Goal: Transaction & Acquisition: Purchase product/service

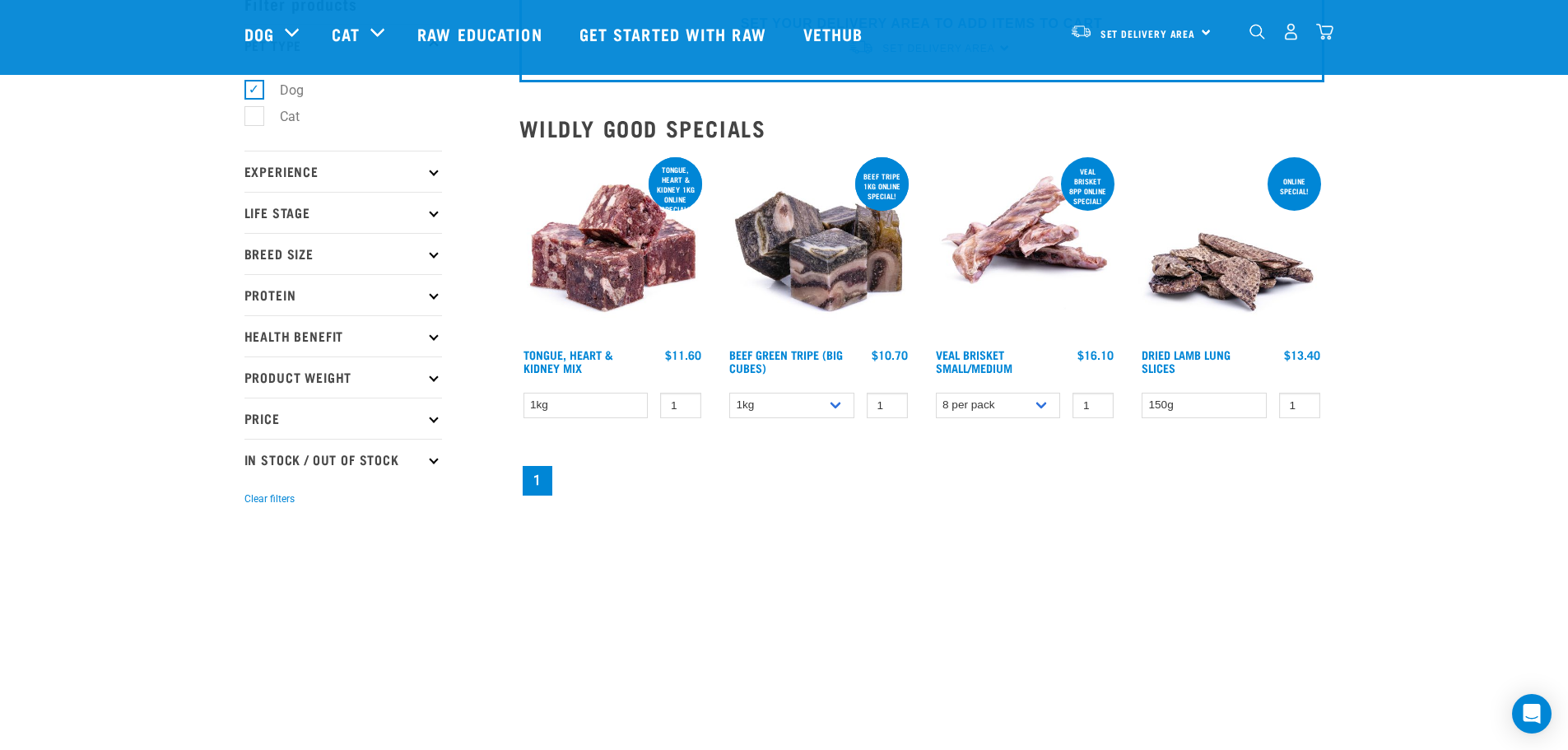
scroll to position [93, 0]
click at [315, 408] on p "Price" at bounding box center [343, 418] width 198 height 42
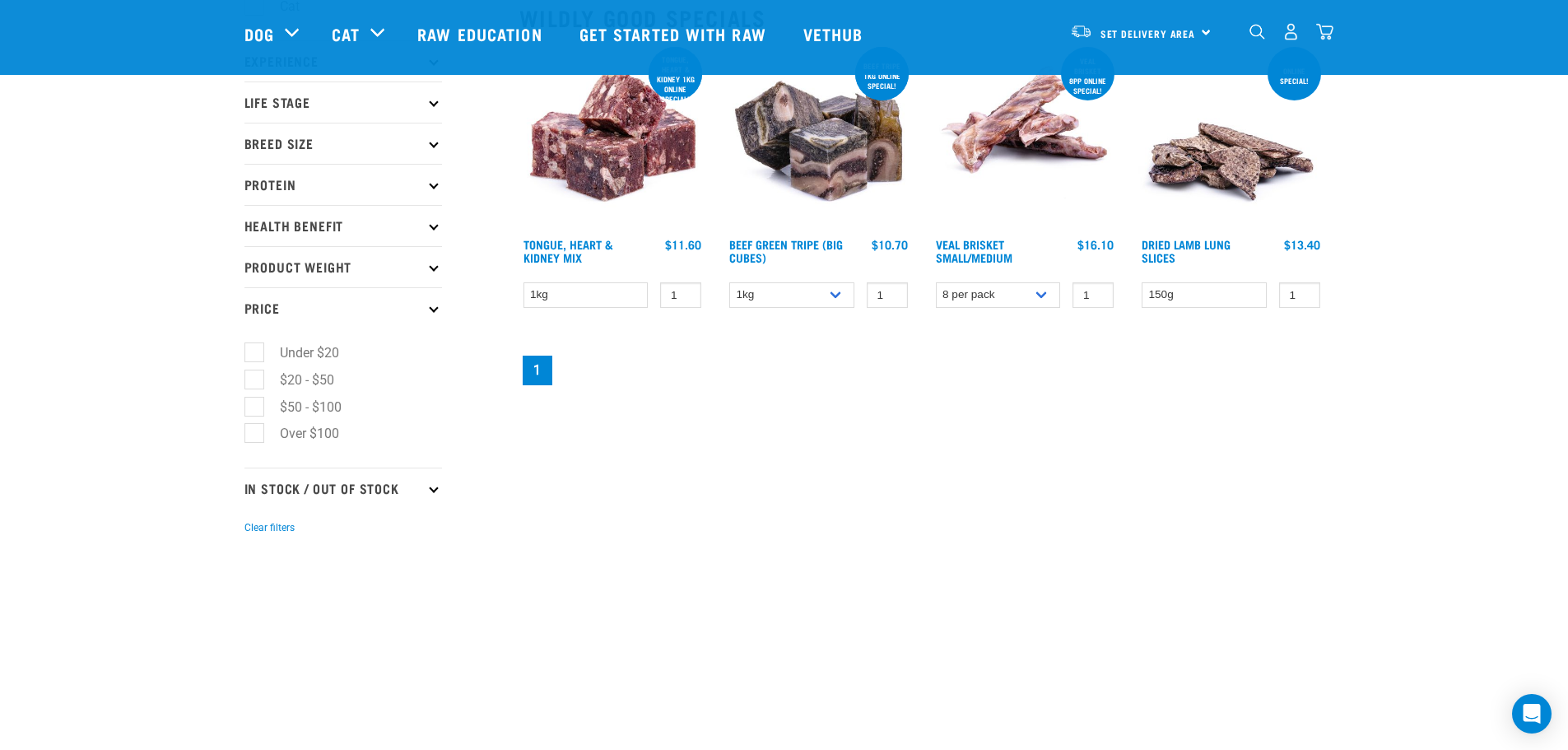
scroll to position [203, 0]
click at [795, 289] on select "1kg 3kg Bulk (10kg)" at bounding box center [792, 294] width 125 height 26
select select "344958"
click at [729, 282] on select "1kg 3kg Bulk (10kg)" at bounding box center [792, 294] width 125 height 26
click at [632, 299] on select "1kg" at bounding box center [586, 294] width 125 height 26
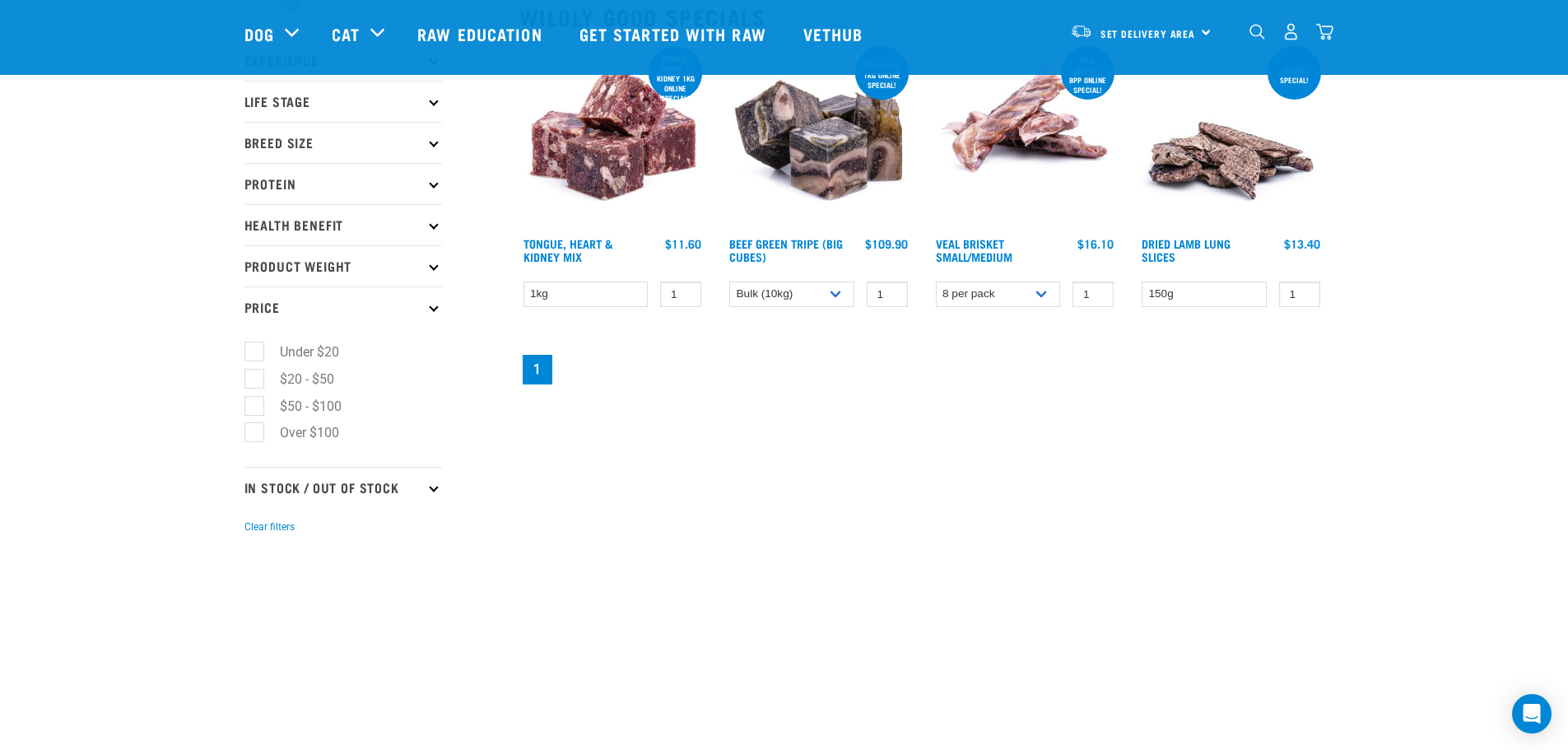
click at [687, 380] on nav "1" at bounding box center [921, 370] width 805 height 36
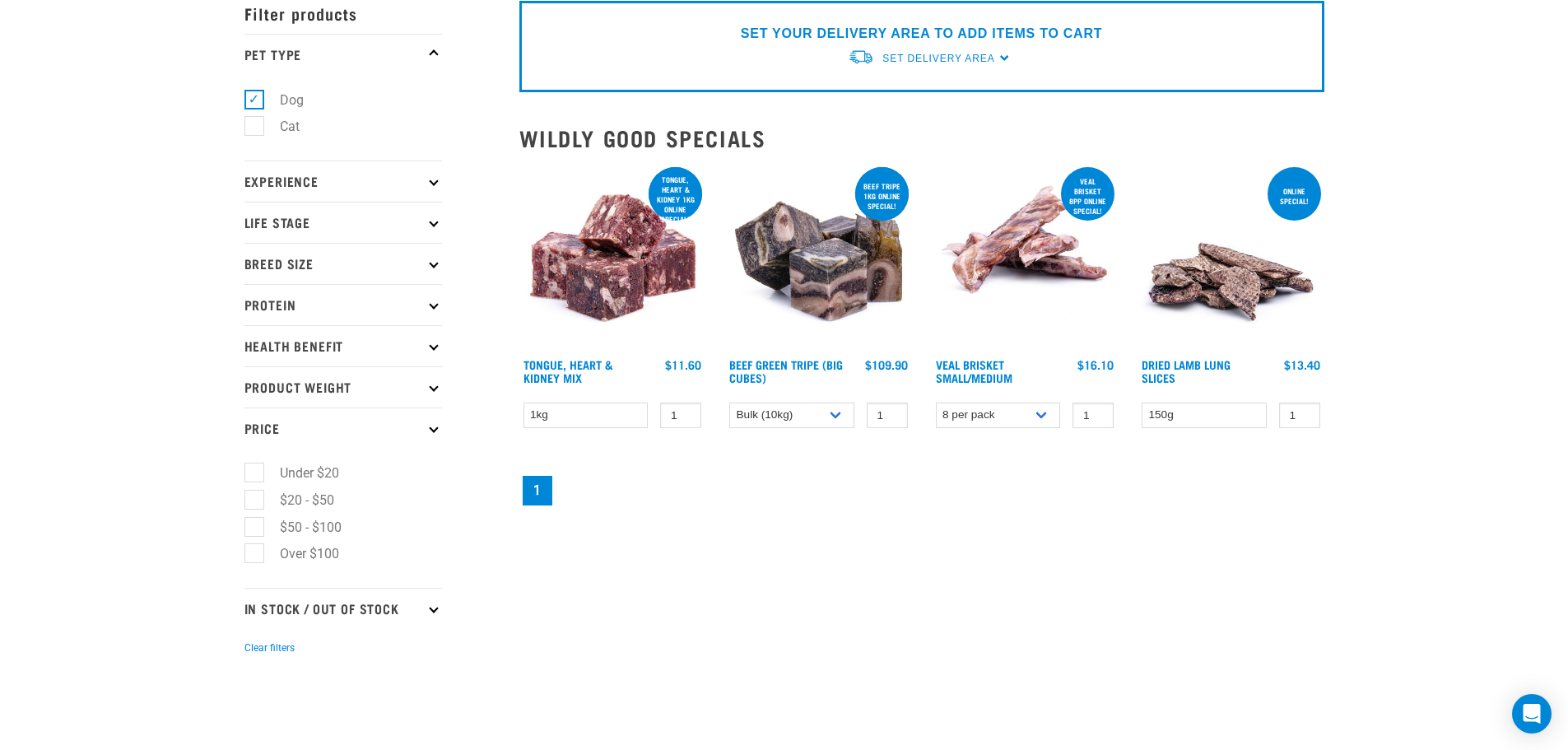
scroll to position [0, 0]
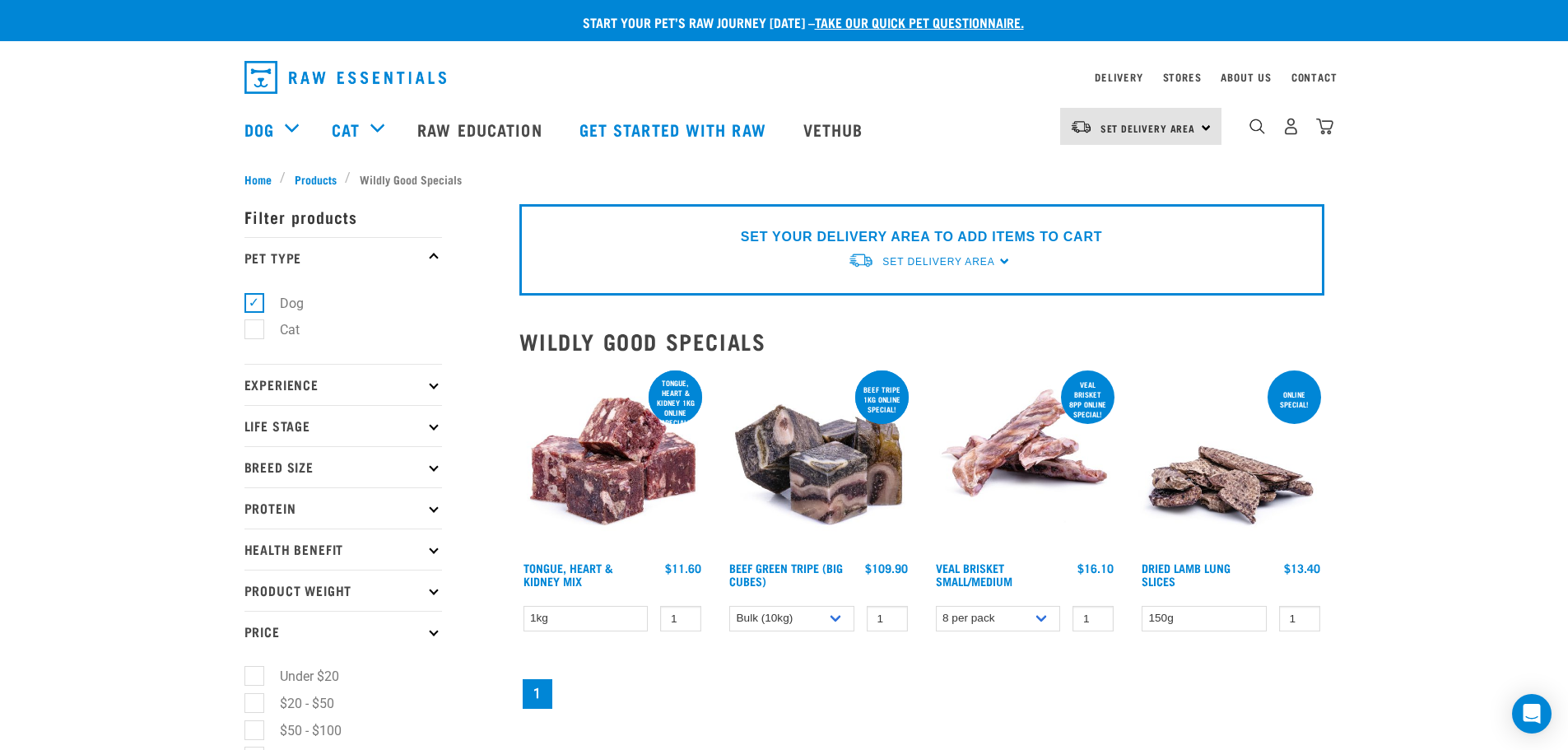
click at [322, 181] on div "× Filter products Pet Type Dog Cat Experience New Raw Feeder Experienced Raw Fe…" at bounding box center [372, 532] width 275 height 709
click at [315, 175] on span "Products" at bounding box center [316, 179] width 42 height 17
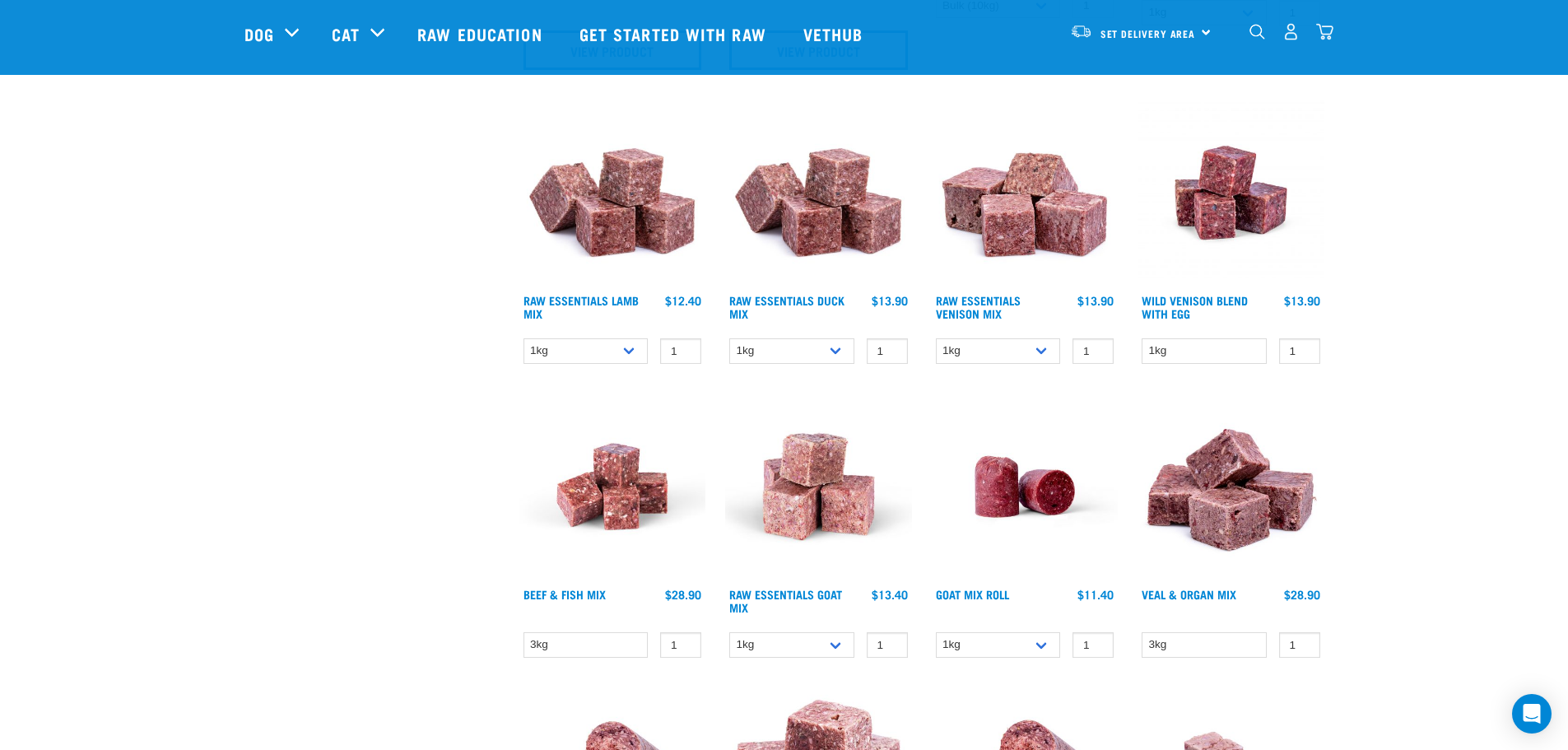
scroll to position [1132, 0]
click at [617, 353] on select "1kg 3kg Bulk (10kg)" at bounding box center [586, 350] width 125 height 26
click at [524, 338] on select "1kg 3kg Bulk (10kg)" at bounding box center [586, 350] width 125 height 26
click at [609, 358] on select "1kg 3kg Bulk (10kg)" at bounding box center [586, 350] width 125 height 26
click at [524, 338] on select "1kg 3kg Bulk (10kg)" at bounding box center [586, 350] width 125 height 26
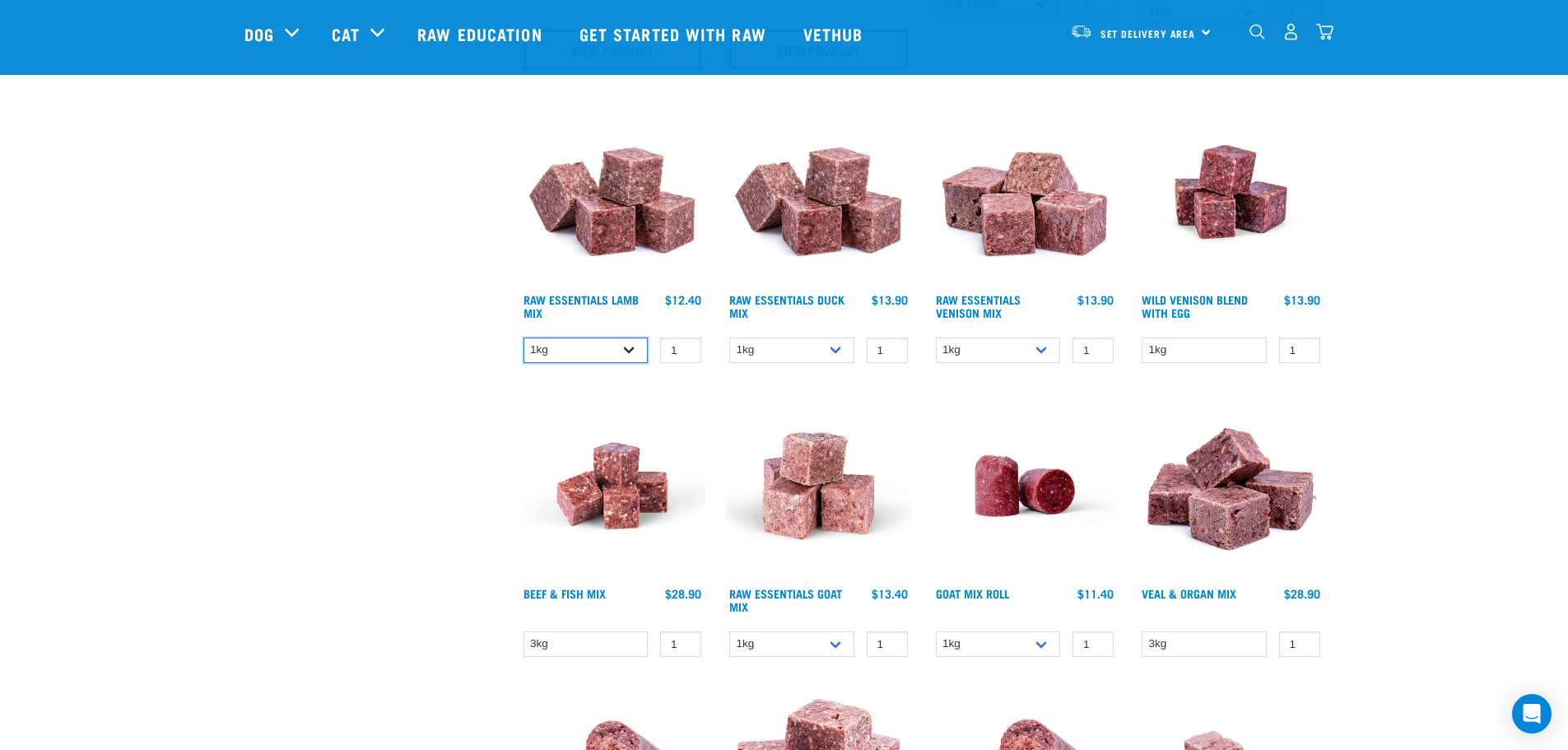
click at [613, 350] on select "1kg 3kg Bulk (10kg)" at bounding box center [586, 350] width 125 height 26
click at [524, 338] on select "1kg 3kg Bulk (10kg)" at bounding box center [586, 350] width 125 height 26
click at [614, 346] on select "1kg 3kg Bulk (10kg)" at bounding box center [586, 350] width 125 height 26
select select "341961"
click at [524, 338] on select "1kg 3kg Bulk (10kg)" at bounding box center [586, 350] width 125 height 26
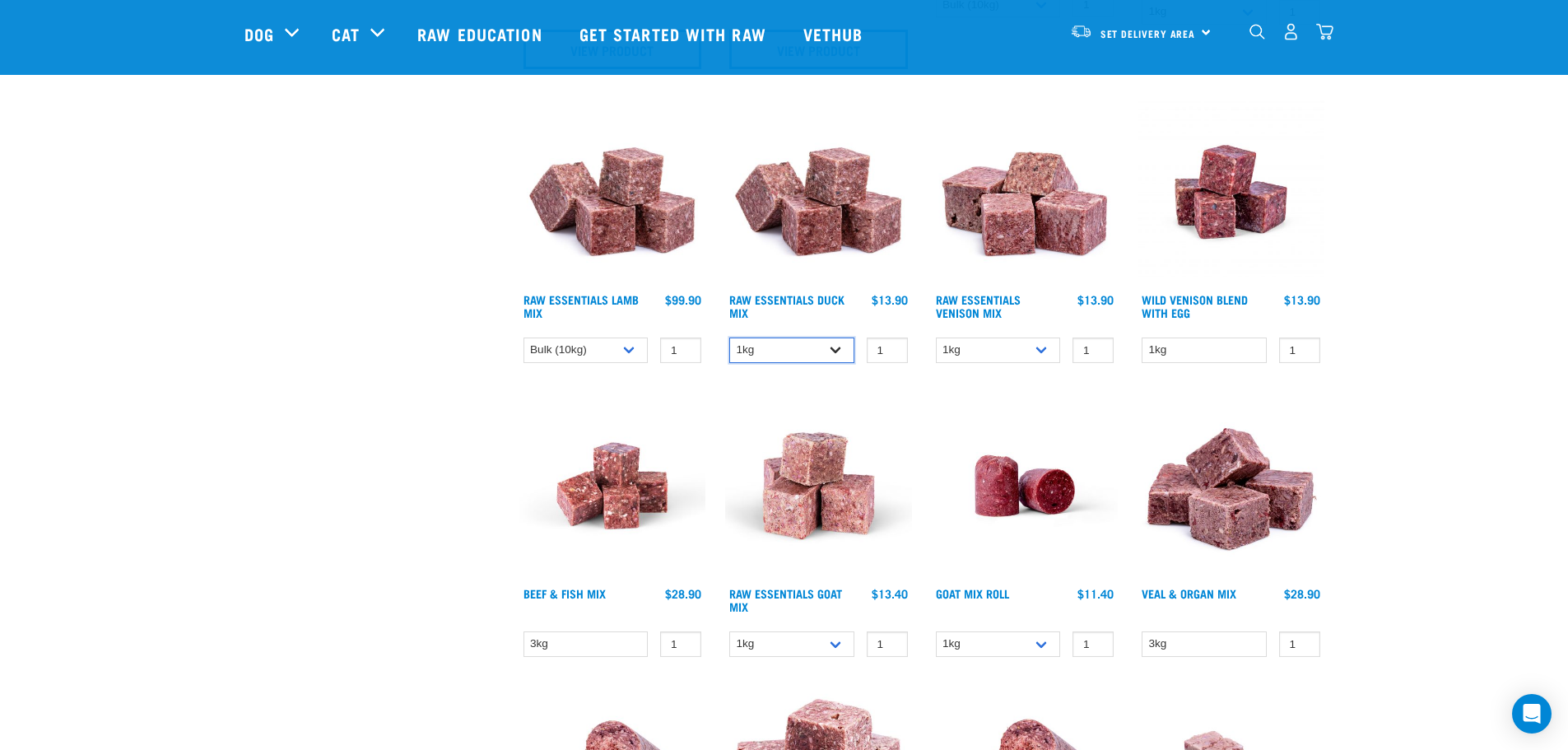
click at [776, 351] on select "1kg 3kg" at bounding box center [792, 350] width 125 height 26
click at [514, 412] on div "Beef & Fish Mix 1 0 100 0 100" at bounding box center [613, 530] width 207 height 294
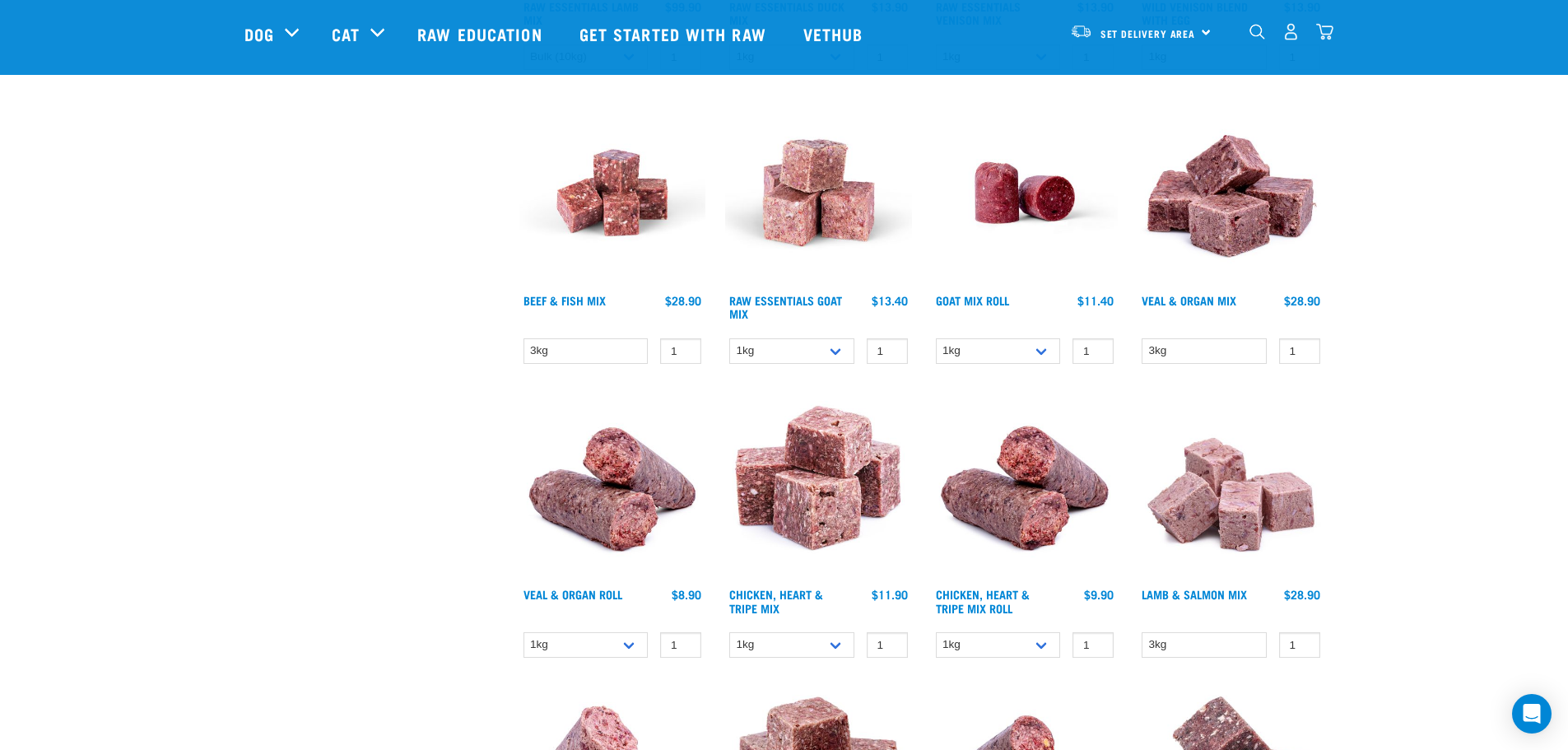
scroll to position [1426, 0]
click at [1202, 35] on div "Set Delivery Area North Island South Island" at bounding box center [1141, 31] width 162 height 37
click at [1116, 84] on link "[GEOGRAPHIC_DATA]" at bounding box center [1139, 78] width 158 height 36
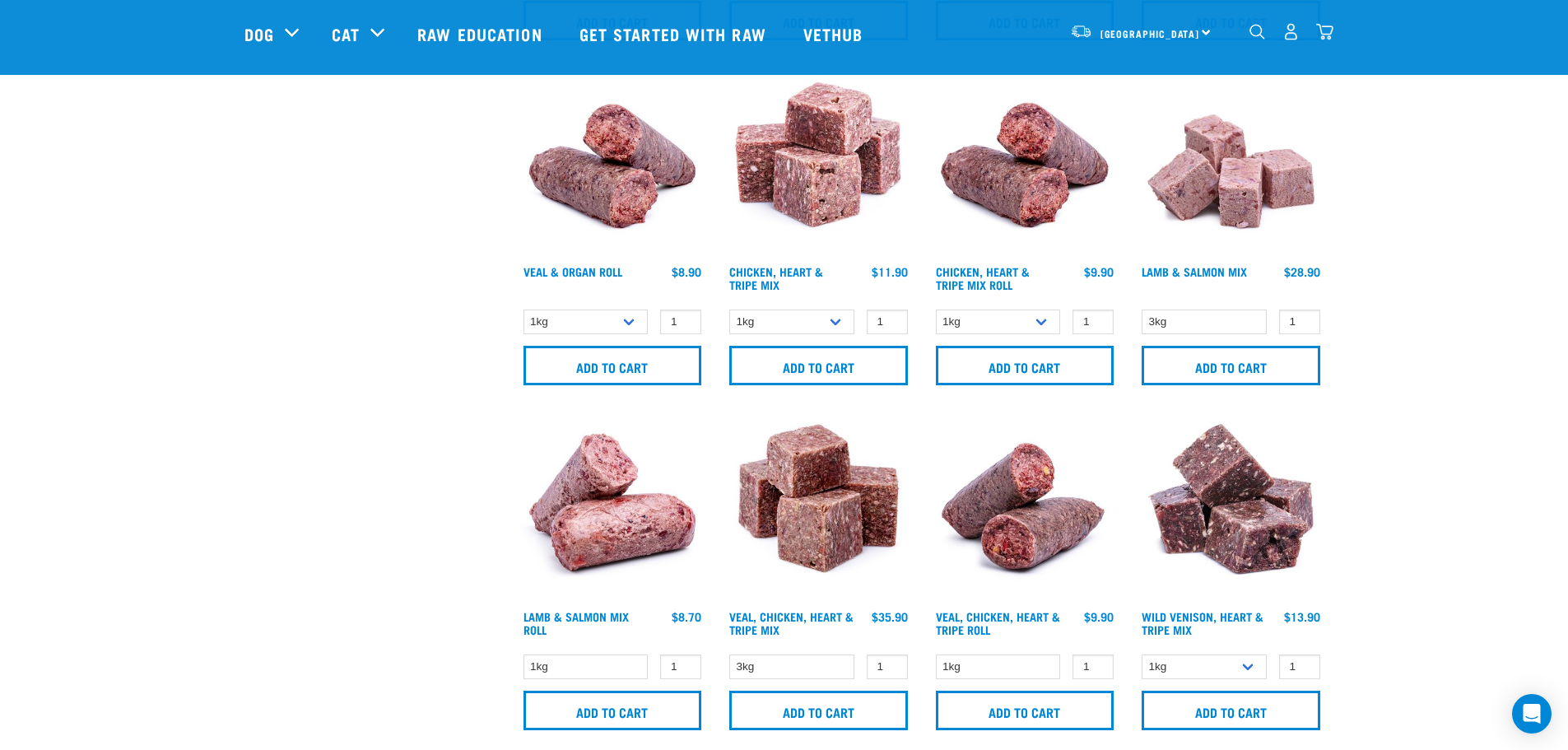
scroll to position [1782, 0]
click at [1223, 314] on select "3kg" at bounding box center [1204, 321] width 125 height 26
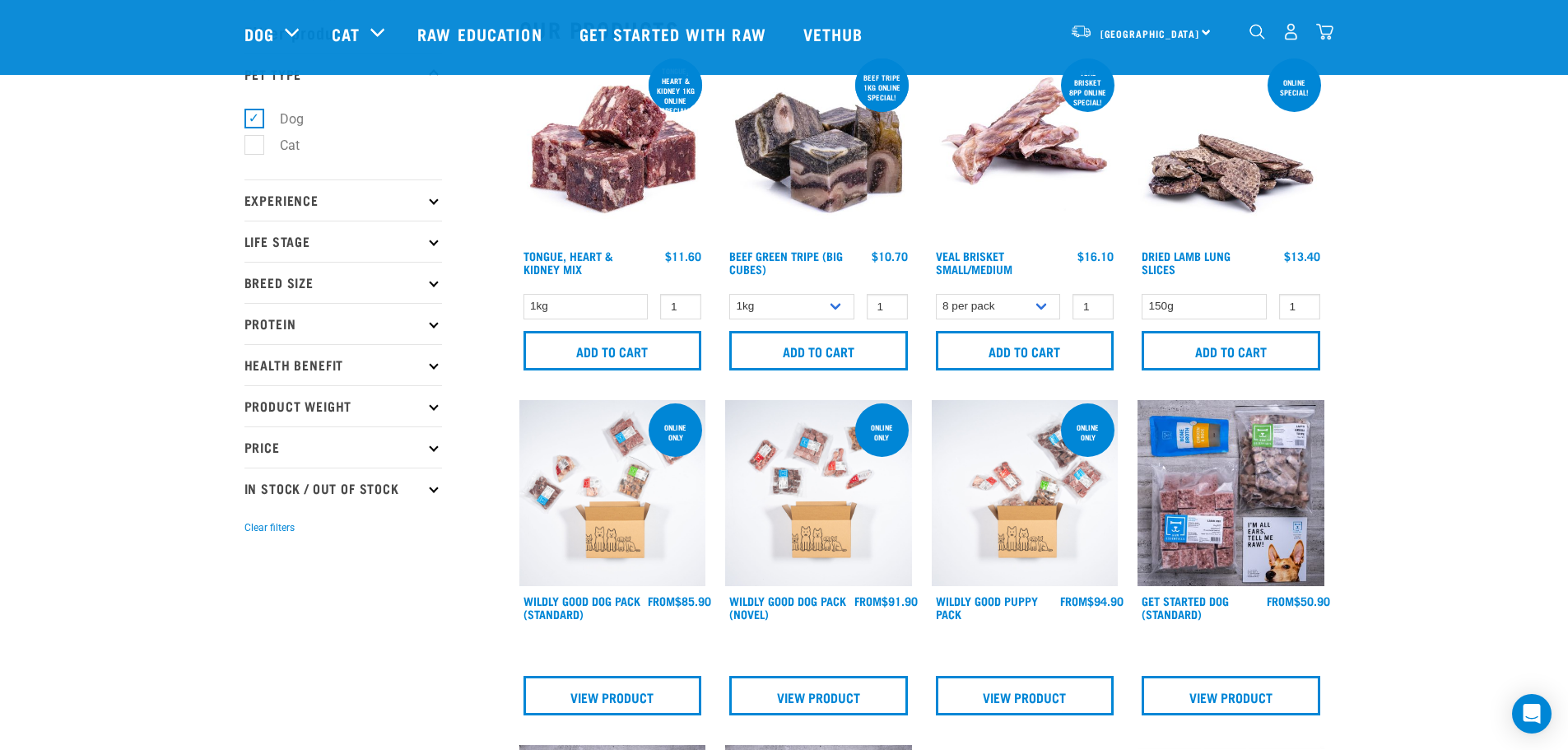
scroll to position [70, 0]
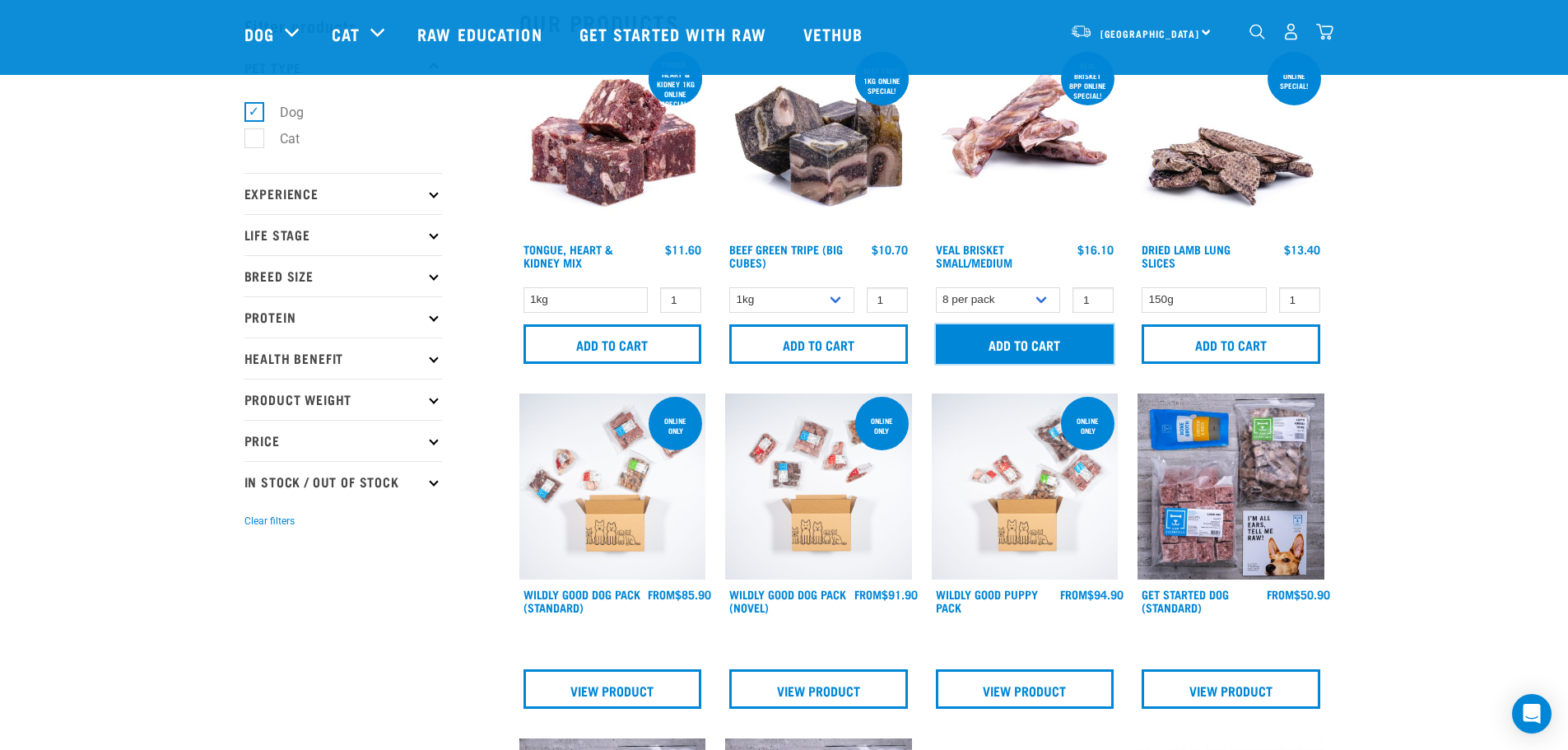
click at [1090, 342] on input "Add to cart" at bounding box center [1025, 344] width 179 height 40
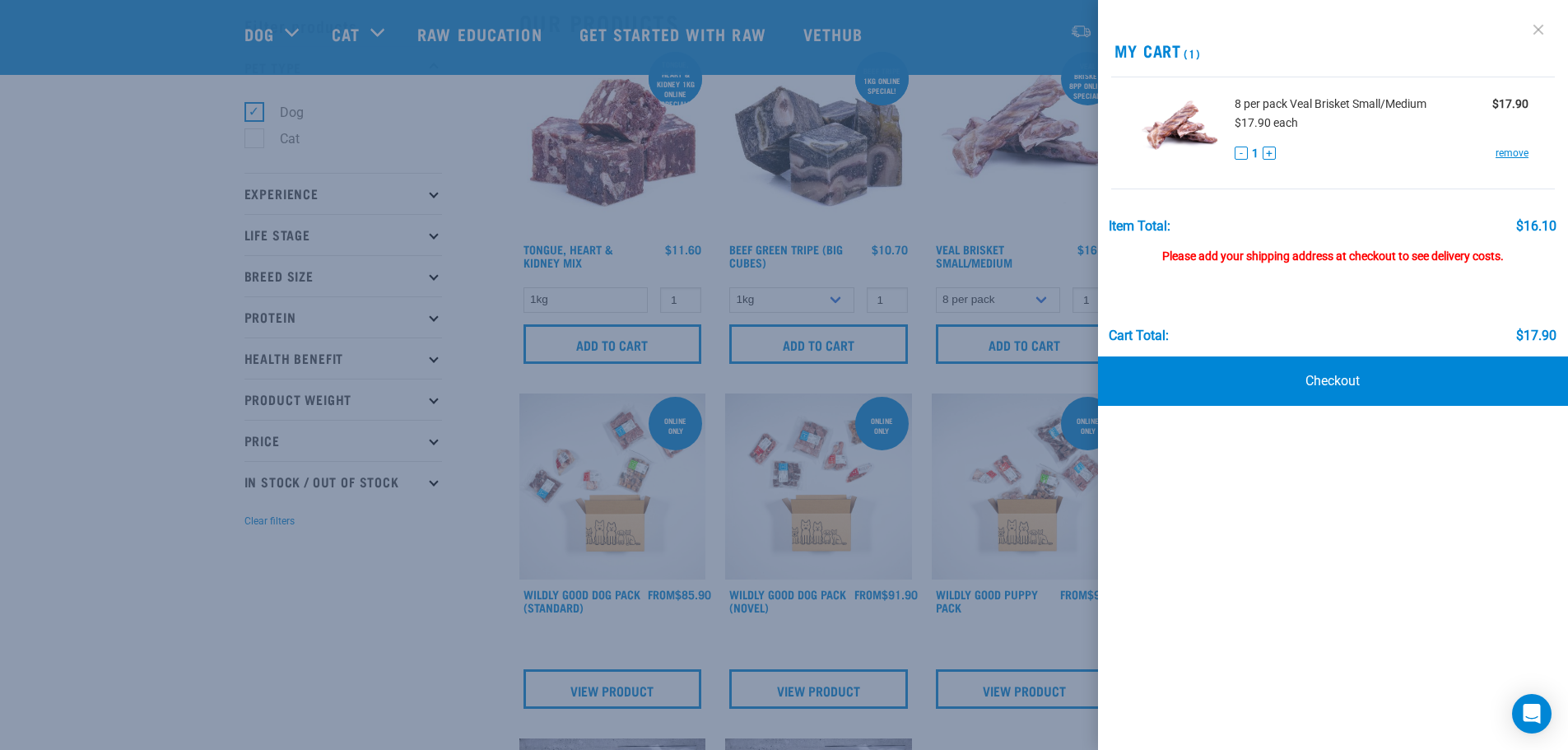
click at [1540, 30] on link at bounding box center [1539, 29] width 26 height 26
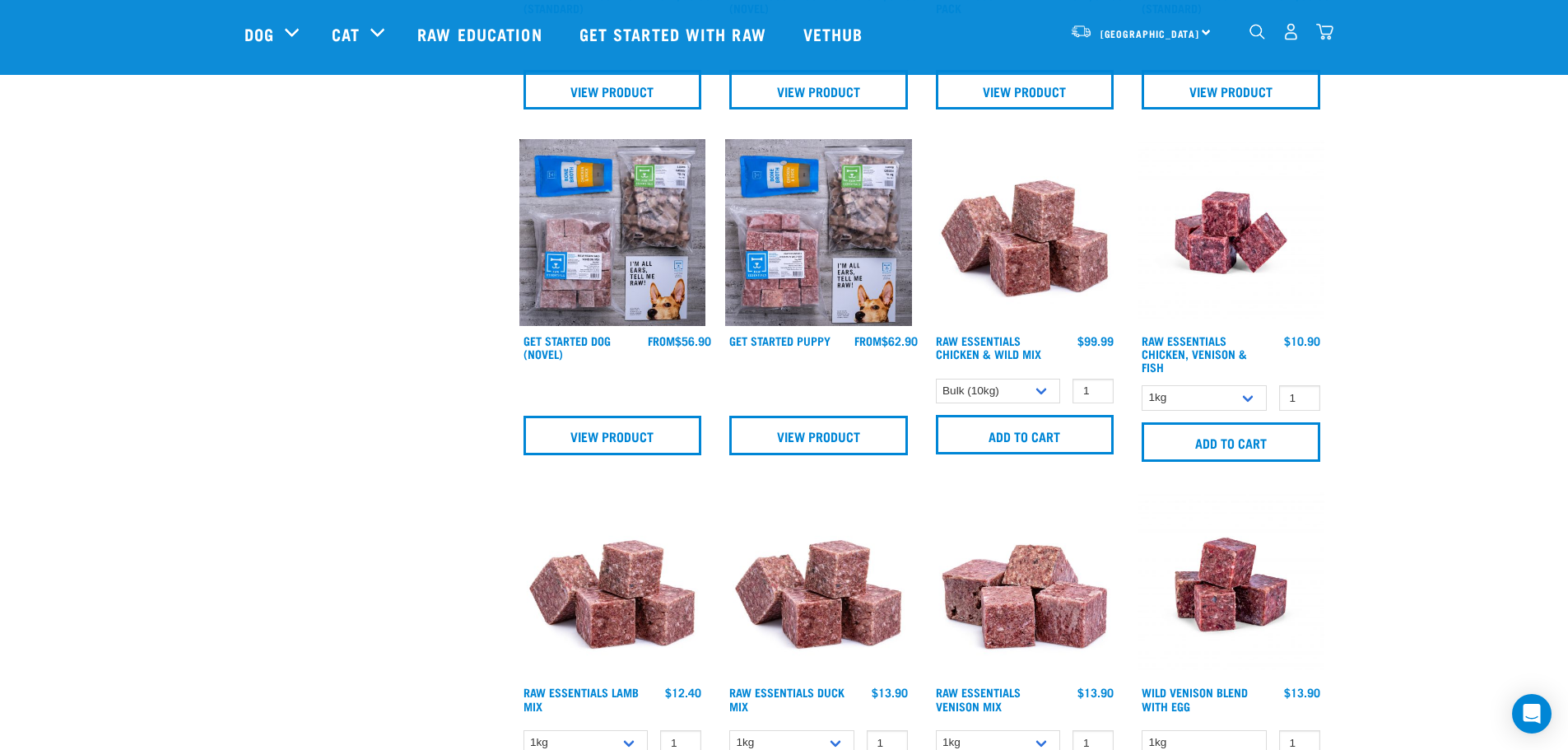
scroll to position [671, 0]
click at [1180, 395] on select "1kg 3kg" at bounding box center [1204, 397] width 125 height 26
click at [1189, 385] on select "1kg 3kg" at bounding box center [1204, 397] width 125 height 26
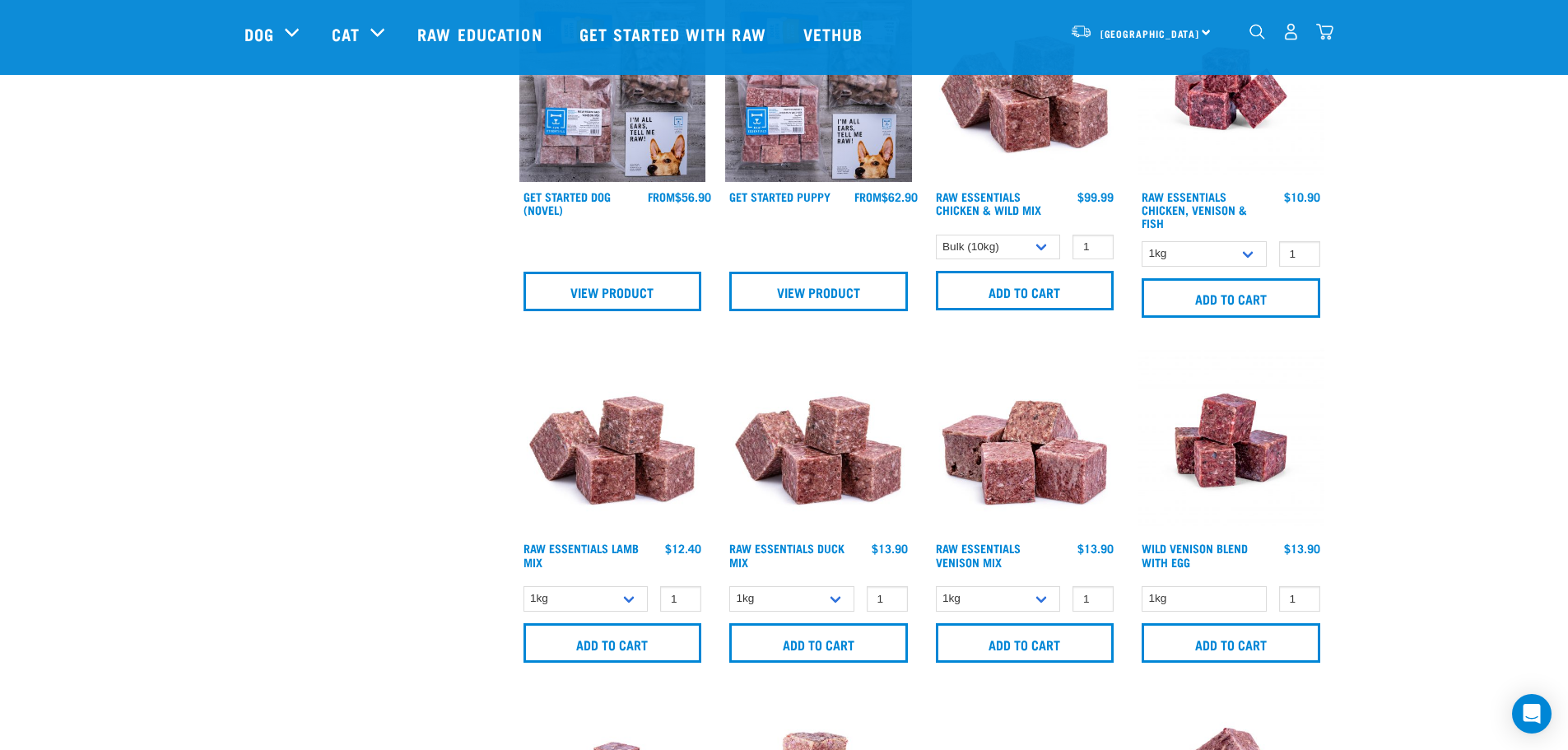
scroll to position [814, 0]
click at [1017, 595] on select "1kg 3kg" at bounding box center [999, 598] width 125 height 26
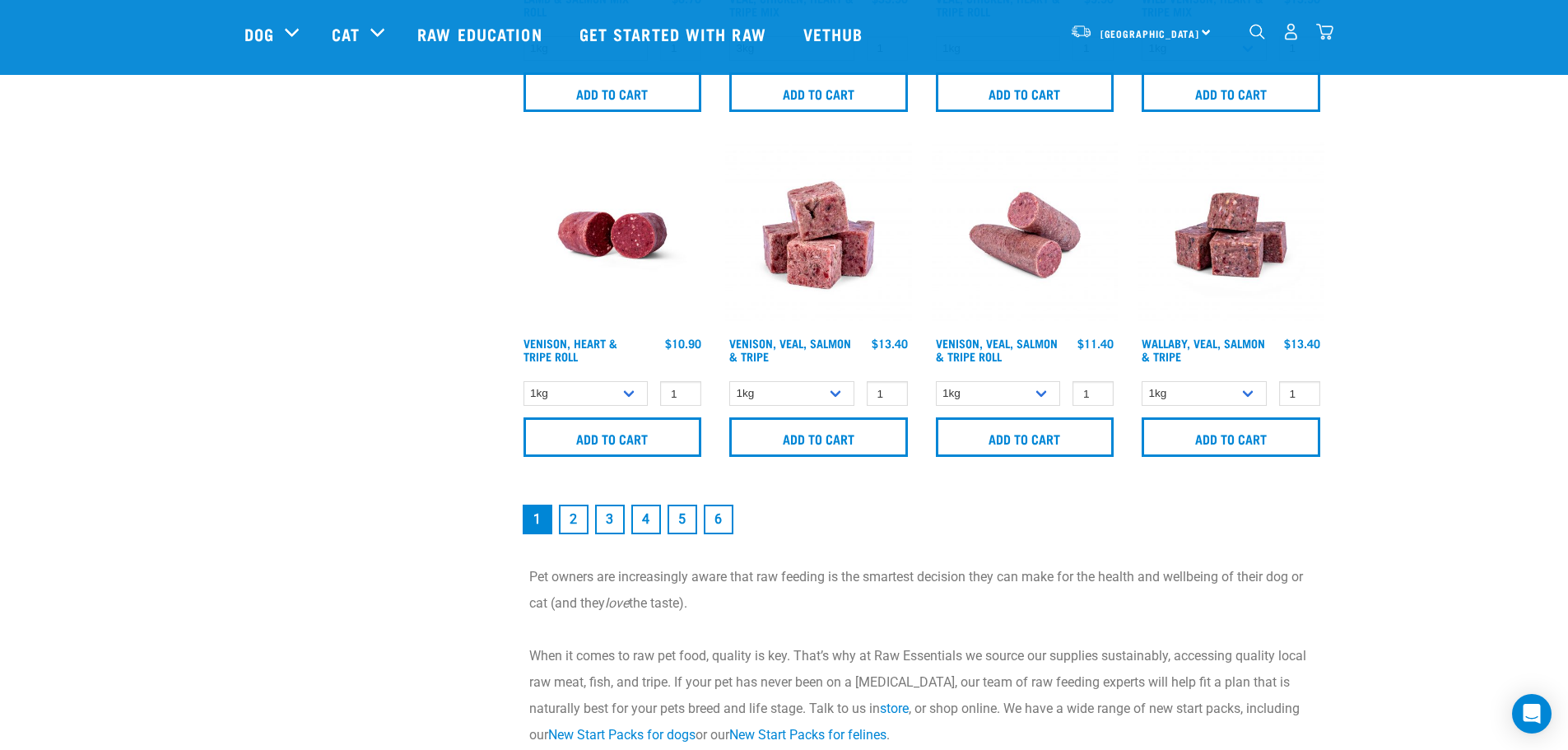
scroll to position [2401, 0]
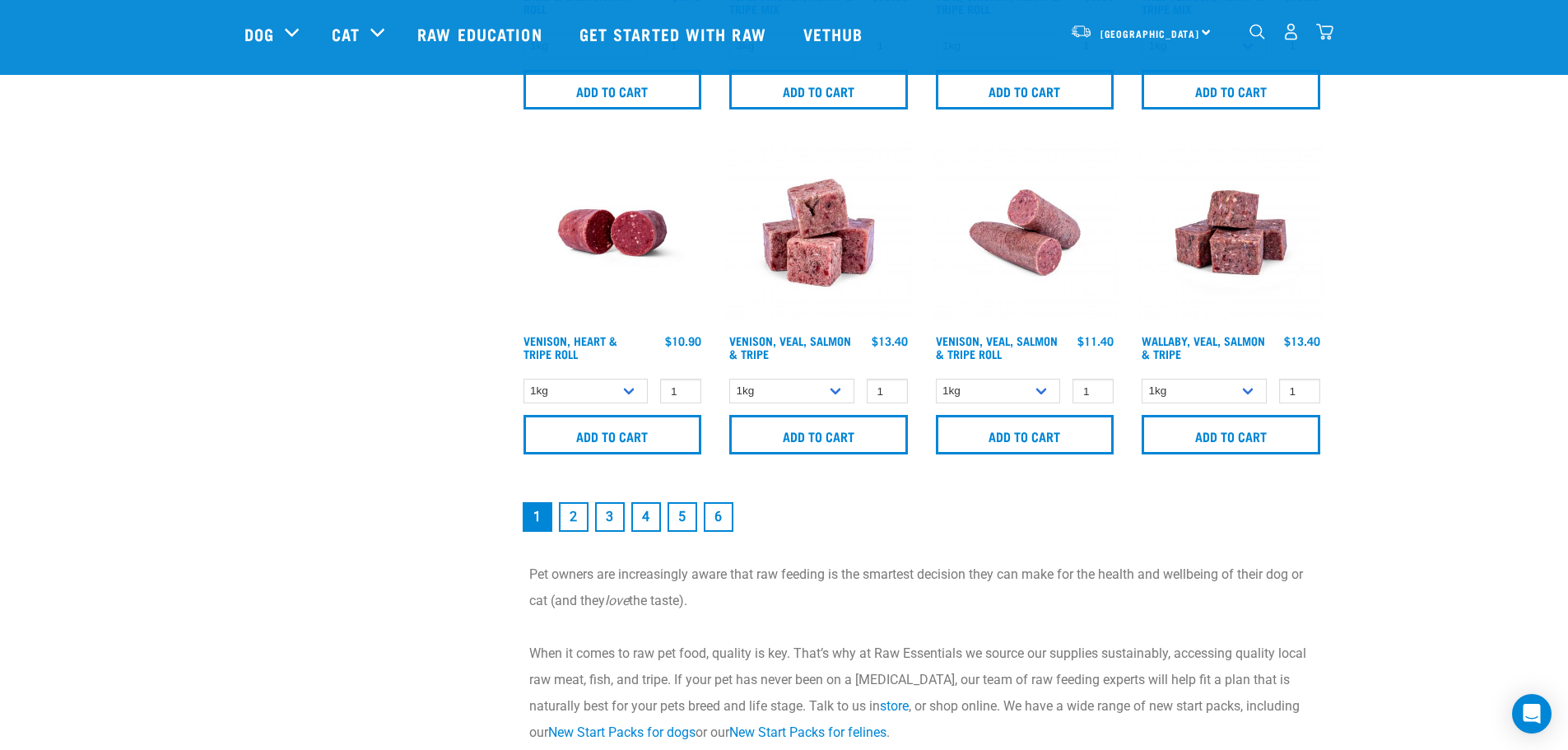
click at [574, 524] on link "2" at bounding box center [573, 516] width 29 height 29
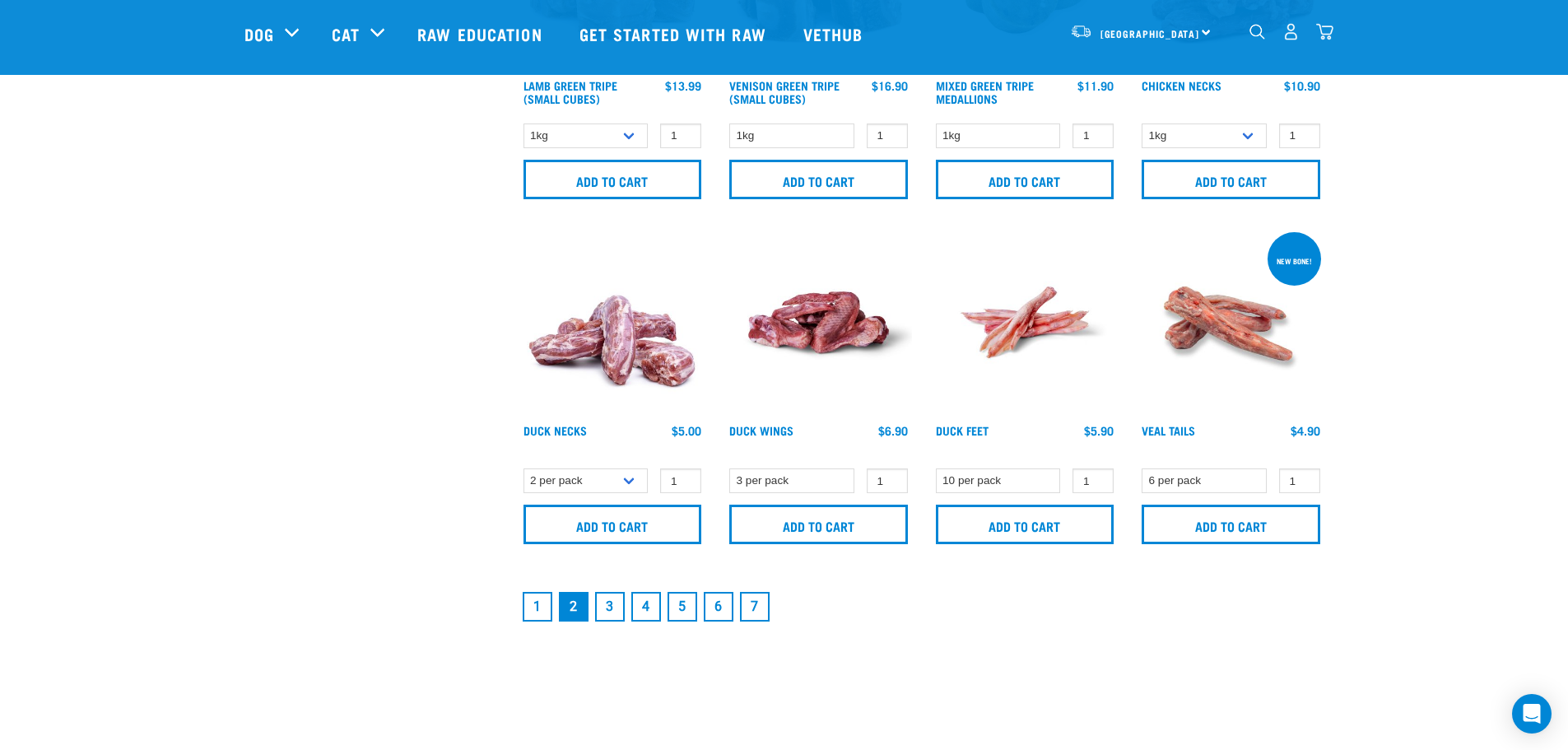
scroll to position [2306, 0]
click at [611, 604] on link "3" at bounding box center [609, 605] width 29 height 29
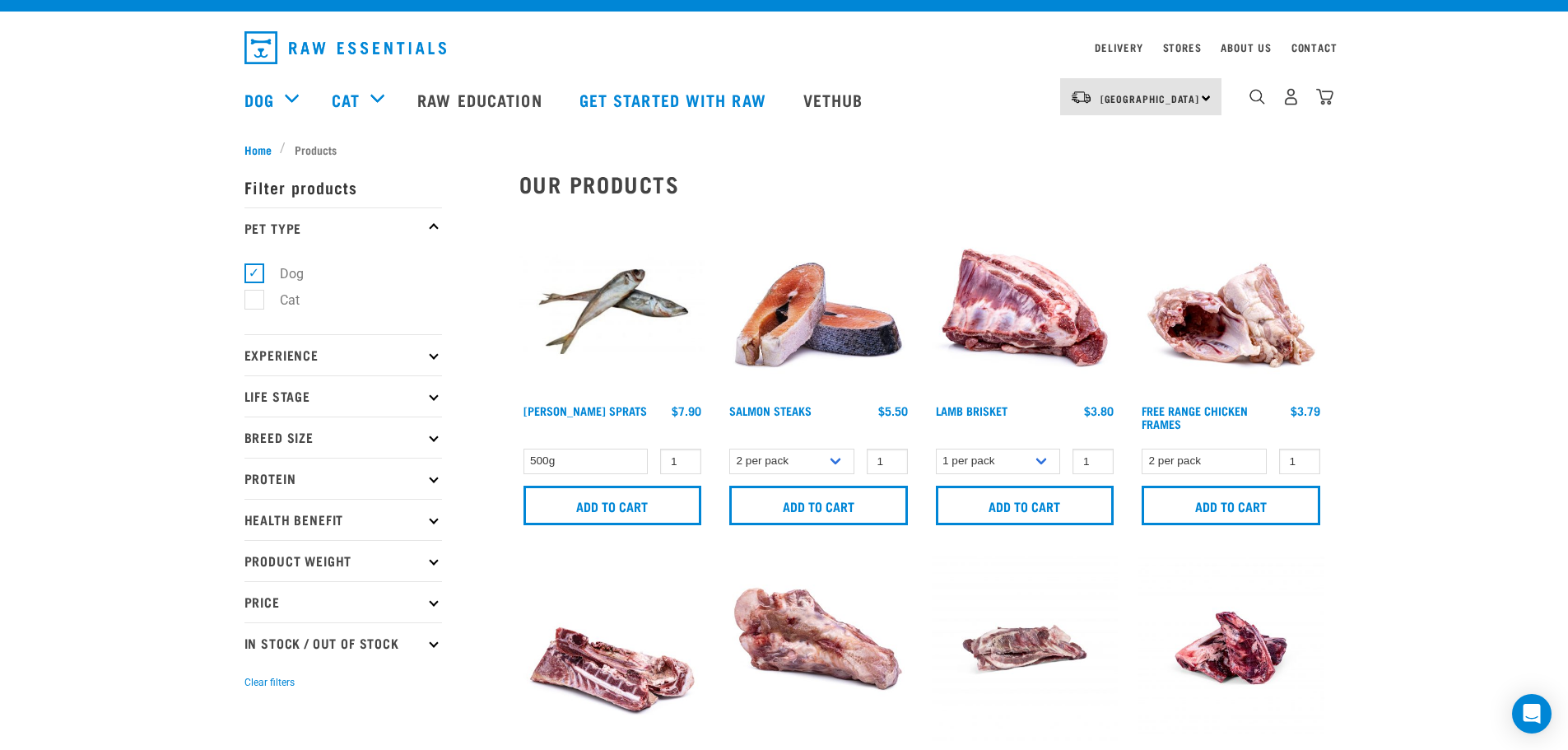
scroll to position [28, 0]
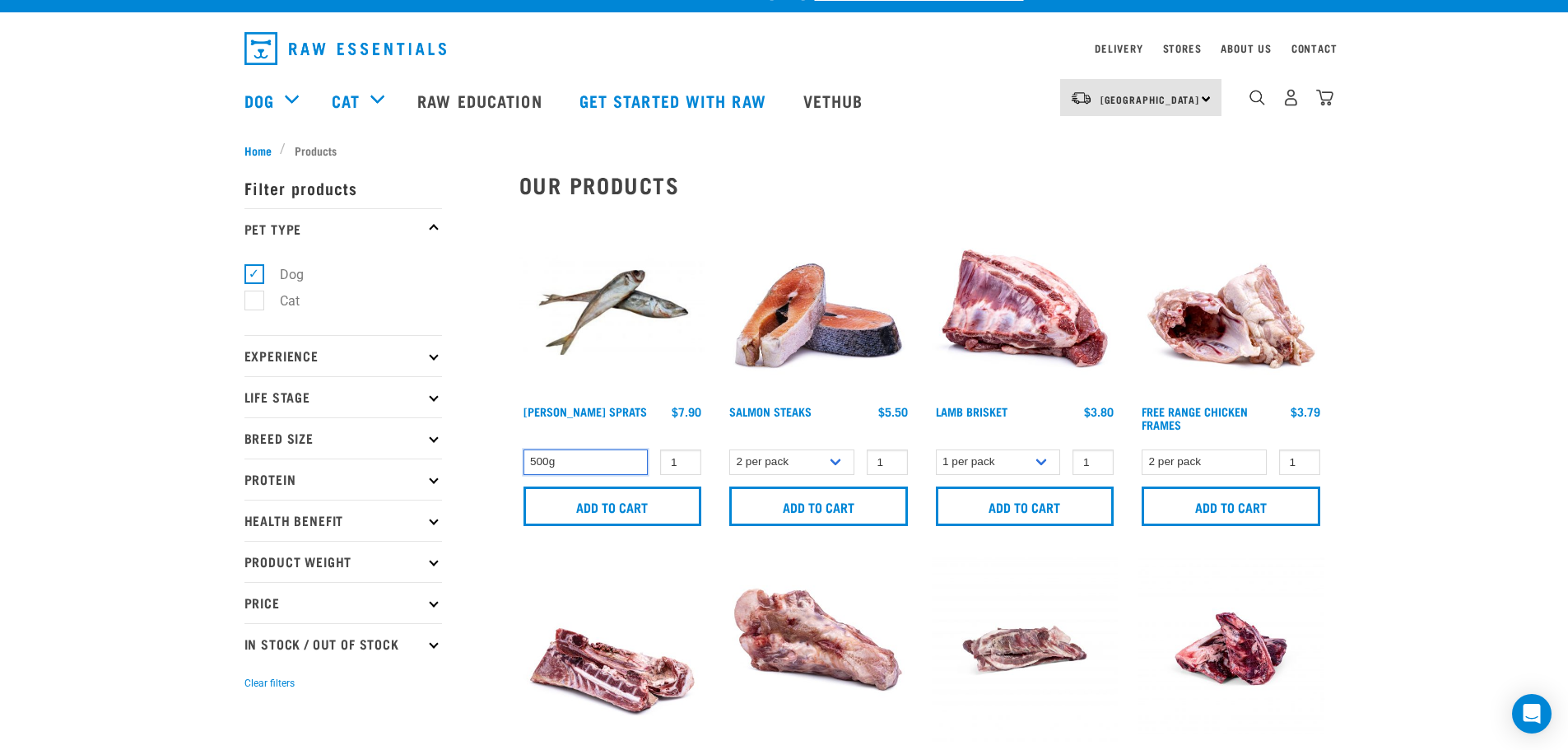
click at [606, 466] on select "500g" at bounding box center [586, 462] width 125 height 26
type input "2"
click at [688, 462] on input "2" at bounding box center [681, 462] width 42 height 26
click at [626, 510] on input "Add to cart" at bounding box center [613, 507] width 179 height 40
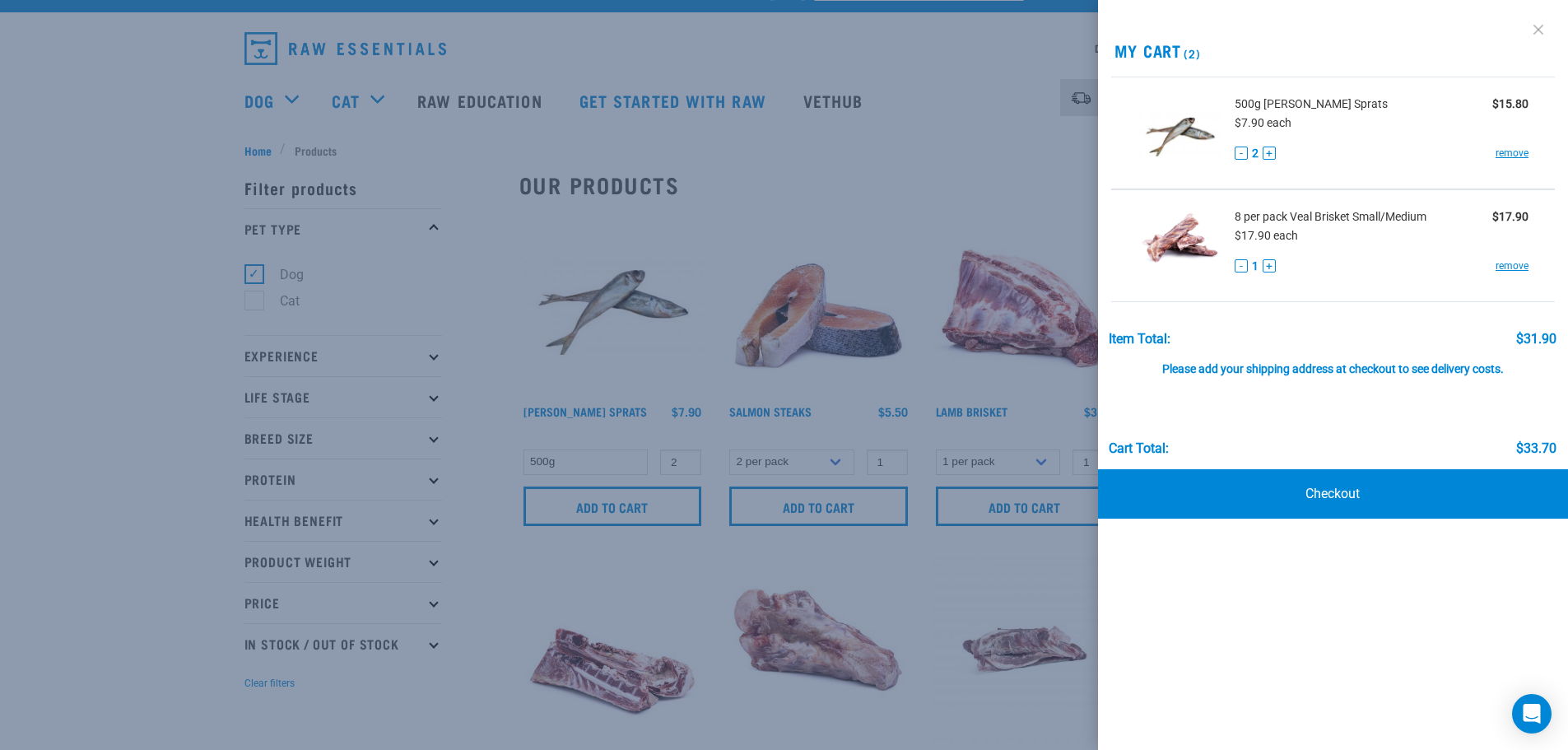
click at [1543, 28] on link at bounding box center [1539, 29] width 26 height 26
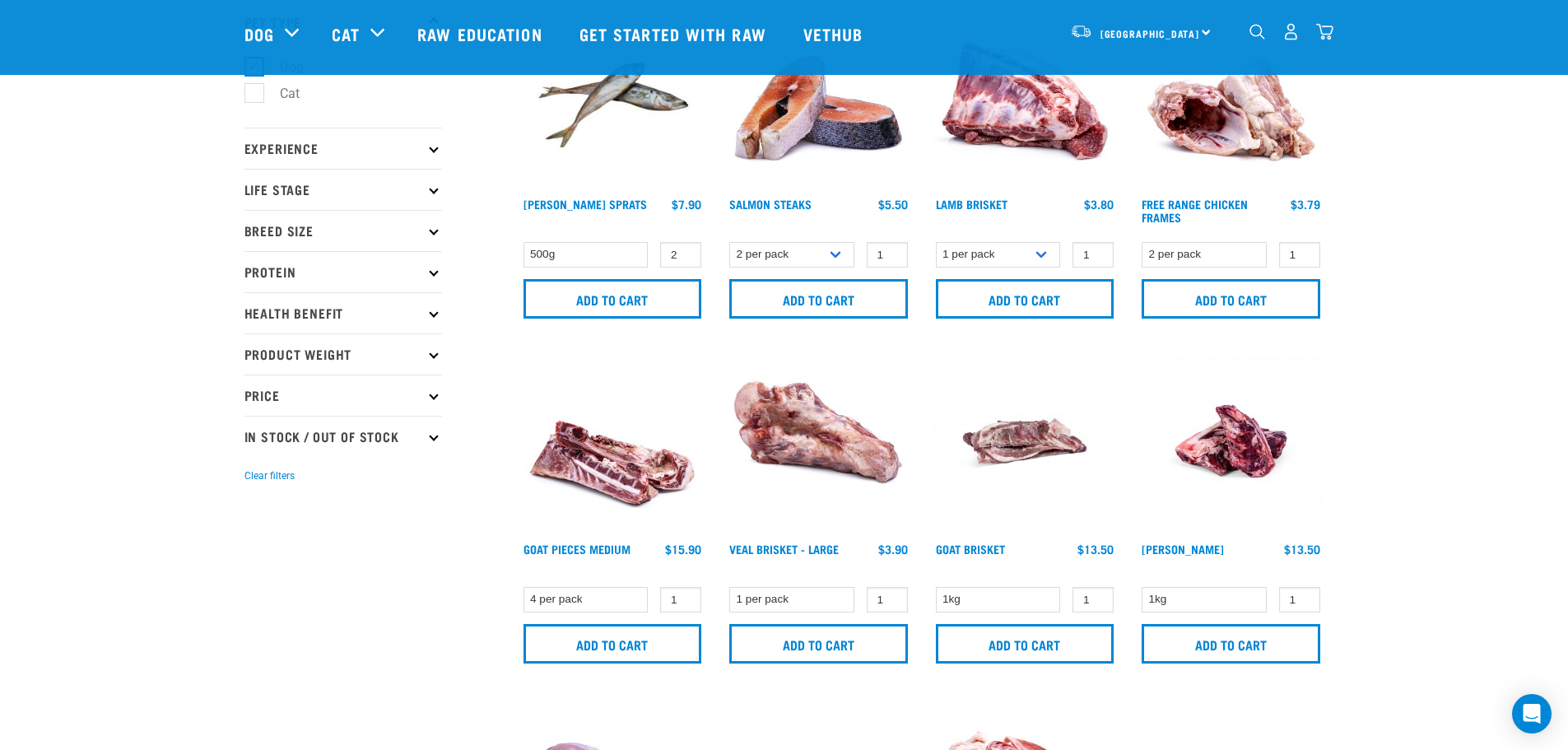
scroll to position [117, 0]
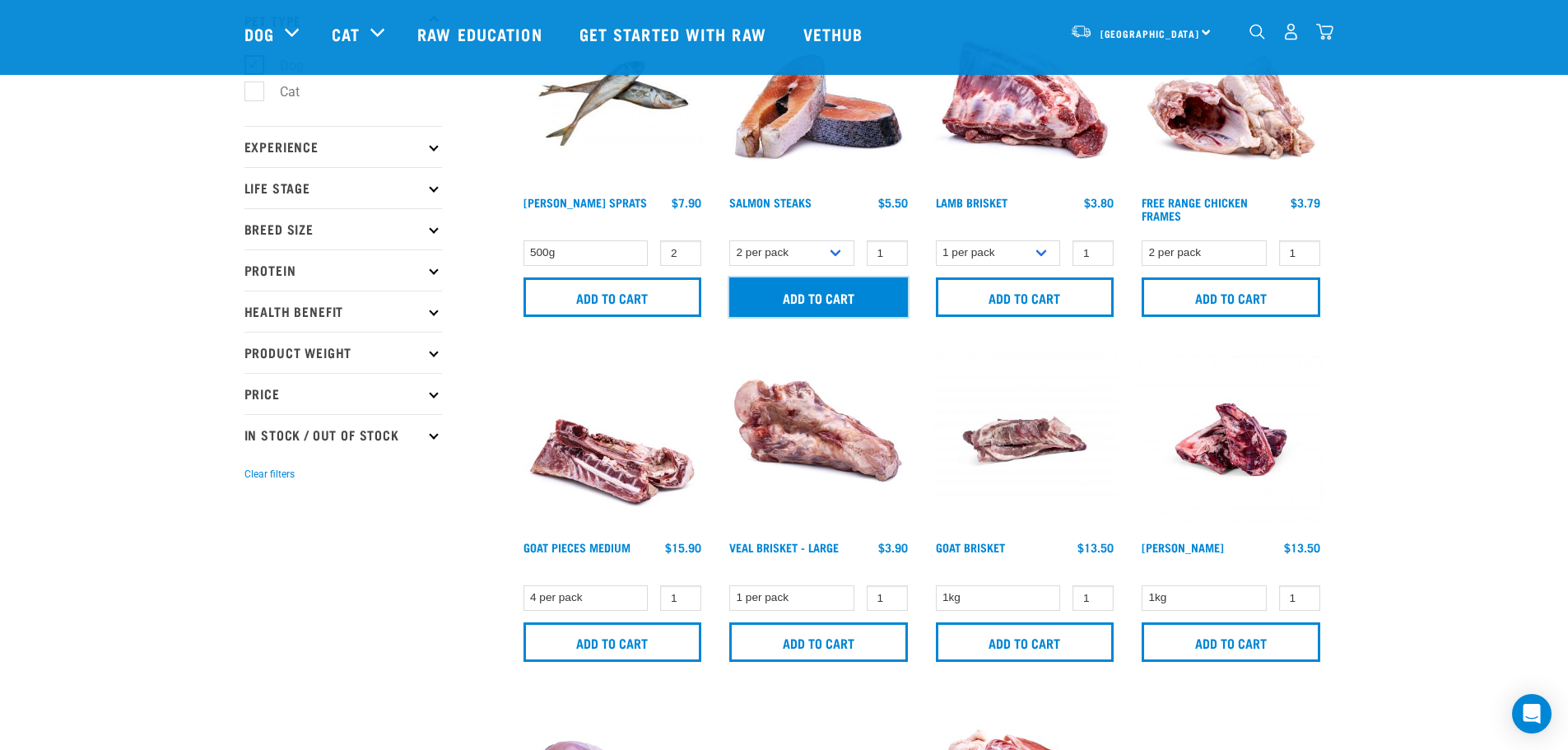
click at [841, 300] on input "Add to cart" at bounding box center [818, 297] width 179 height 40
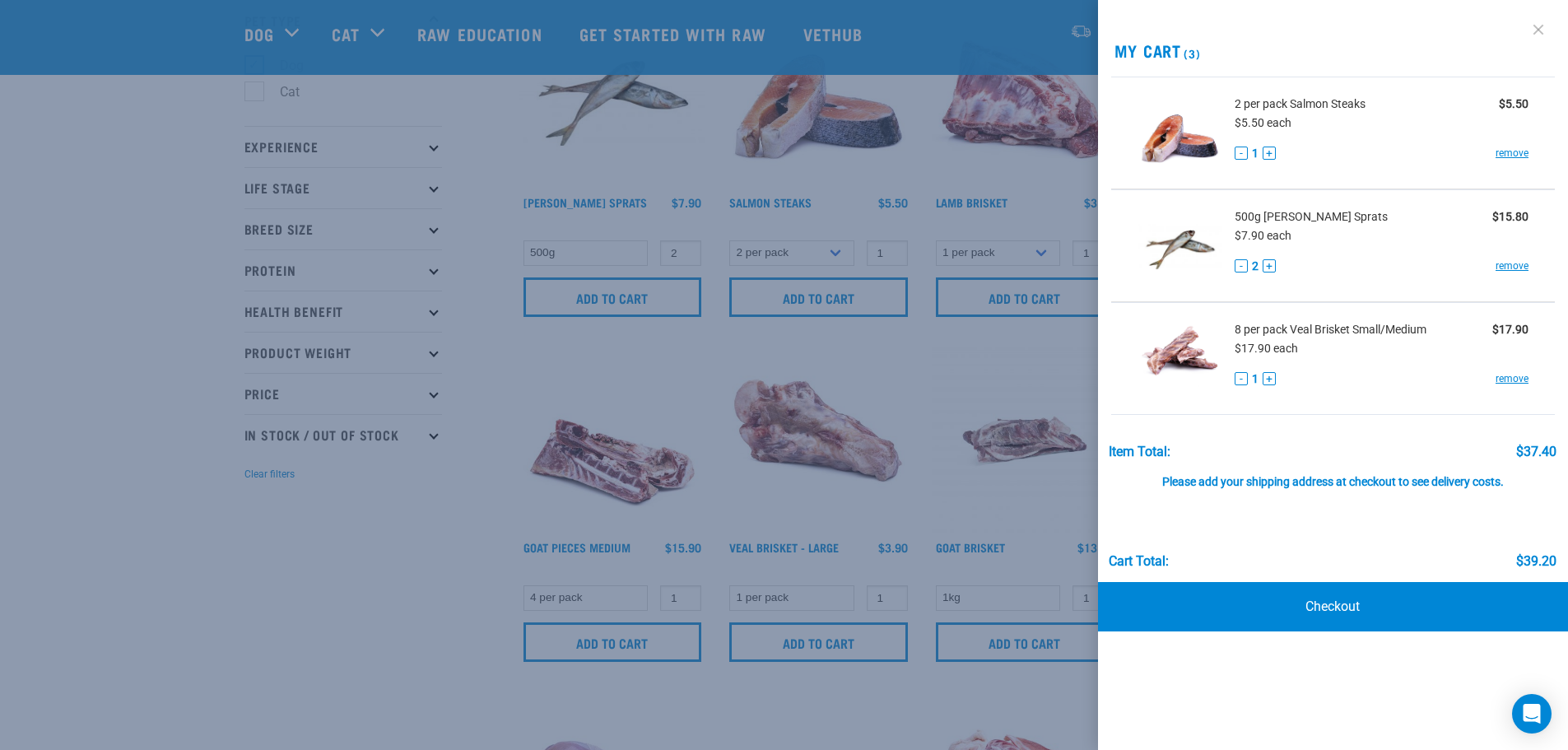
click at [1530, 33] on link at bounding box center [1539, 29] width 26 height 26
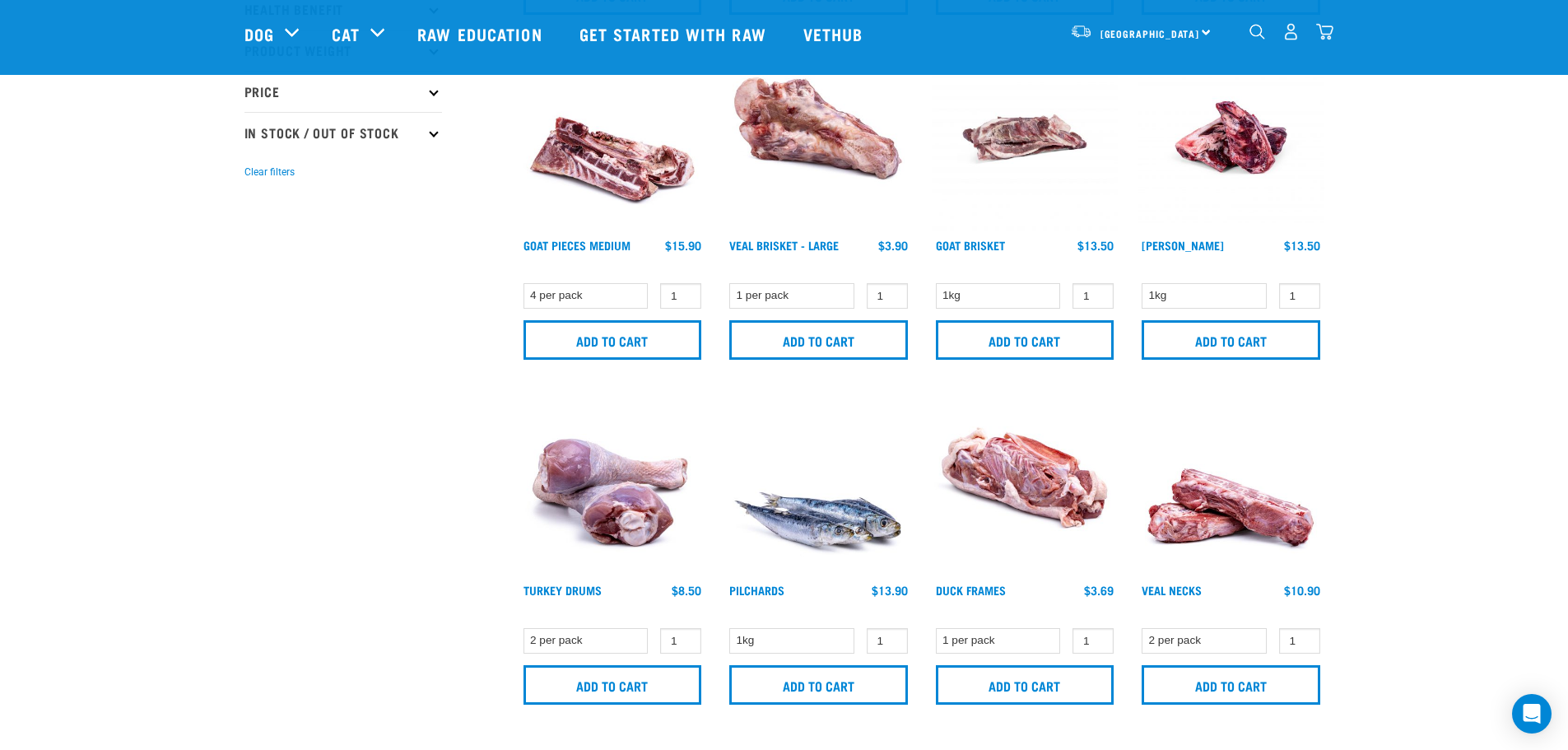
scroll to position [414, 0]
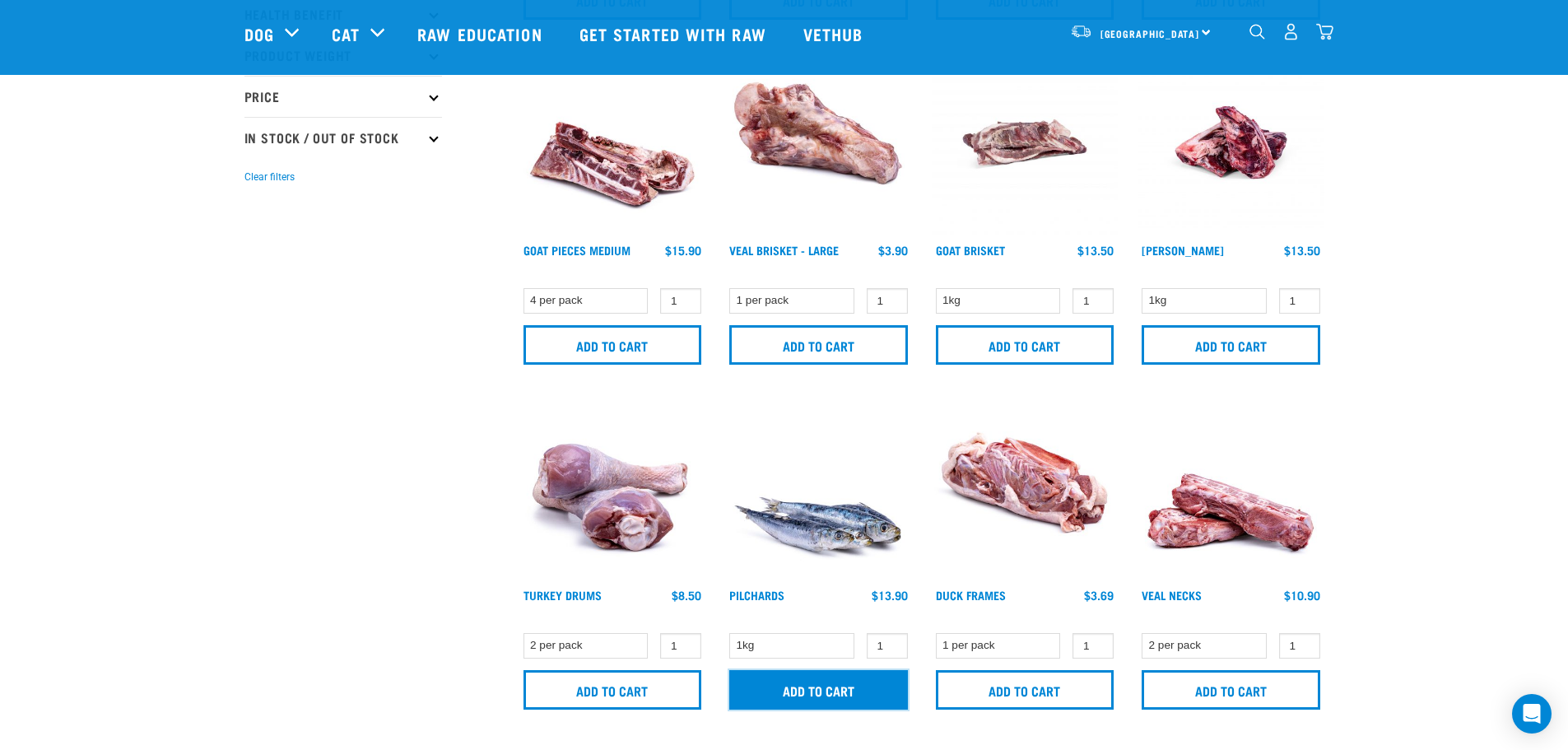
click at [809, 683] on input "Add to cart" at bounding box center [818, 690] width 179 height 40
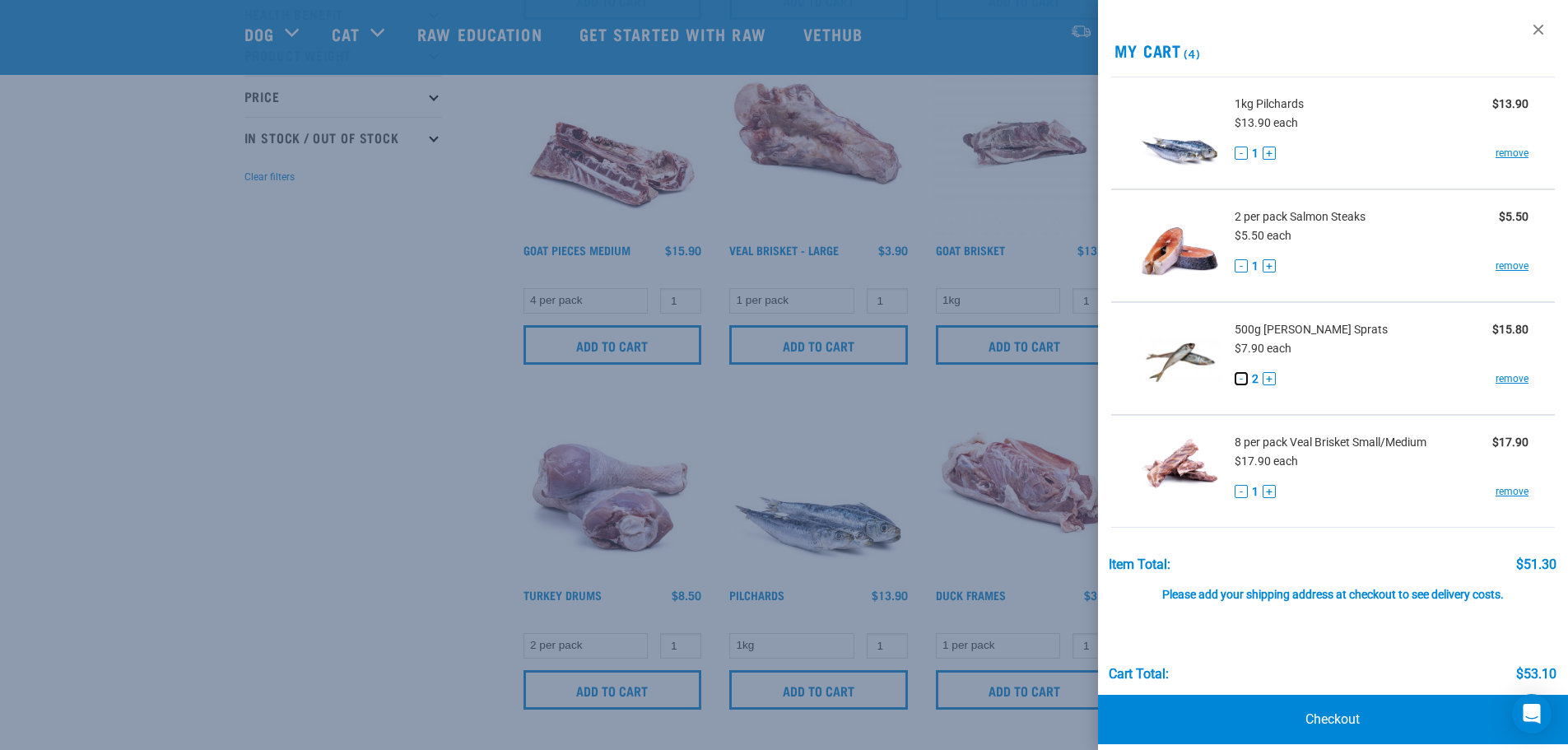
click at [1243, 382] on button "-" at bounding box center [1242, 378] width 13 height 13
click at [1526, 40] on link at bounding box center [1539, 29] width 26 height 26
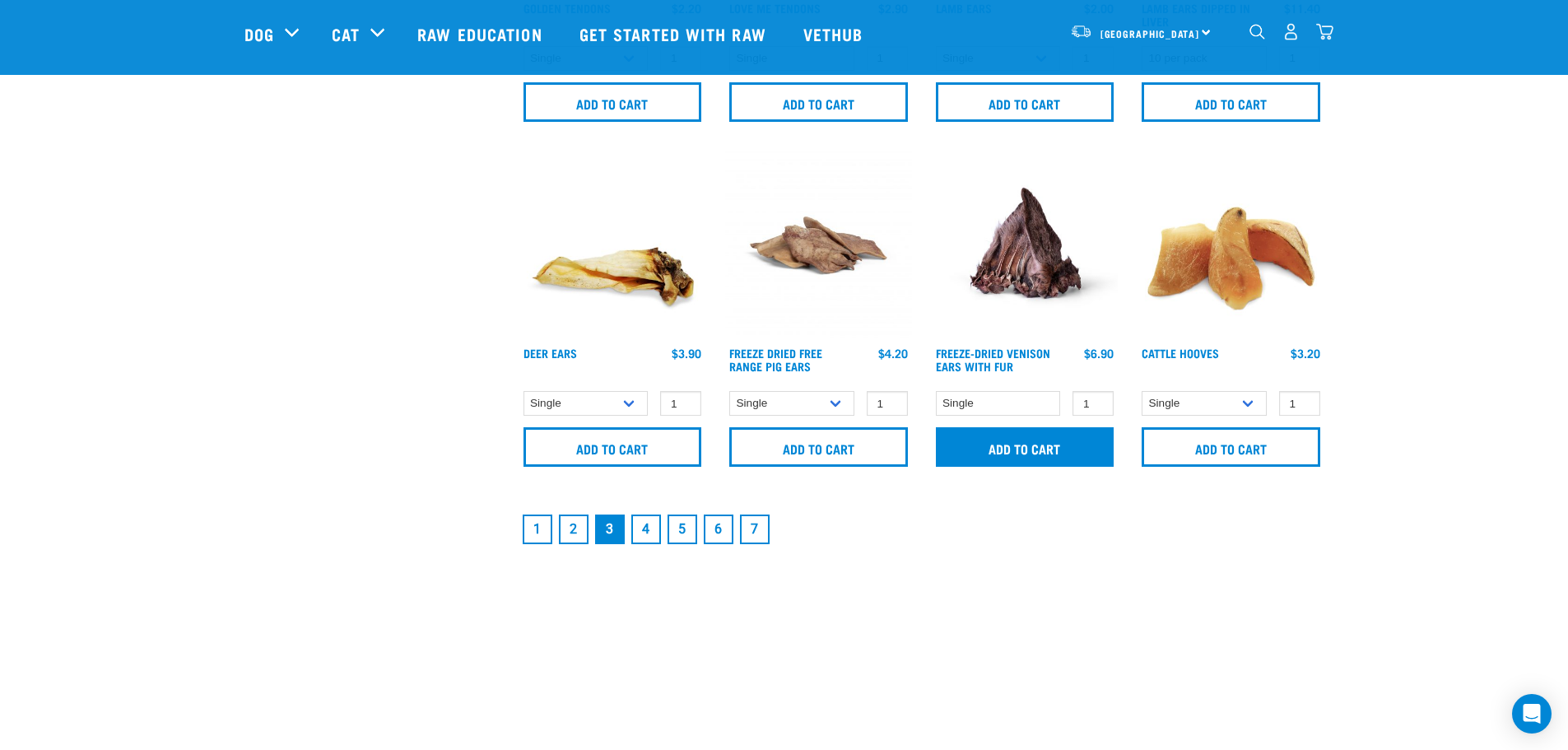
scroll to position [2382, 0]
click at [645, 537] on link "4" at bounding box center [646, 528] width 29 height 29
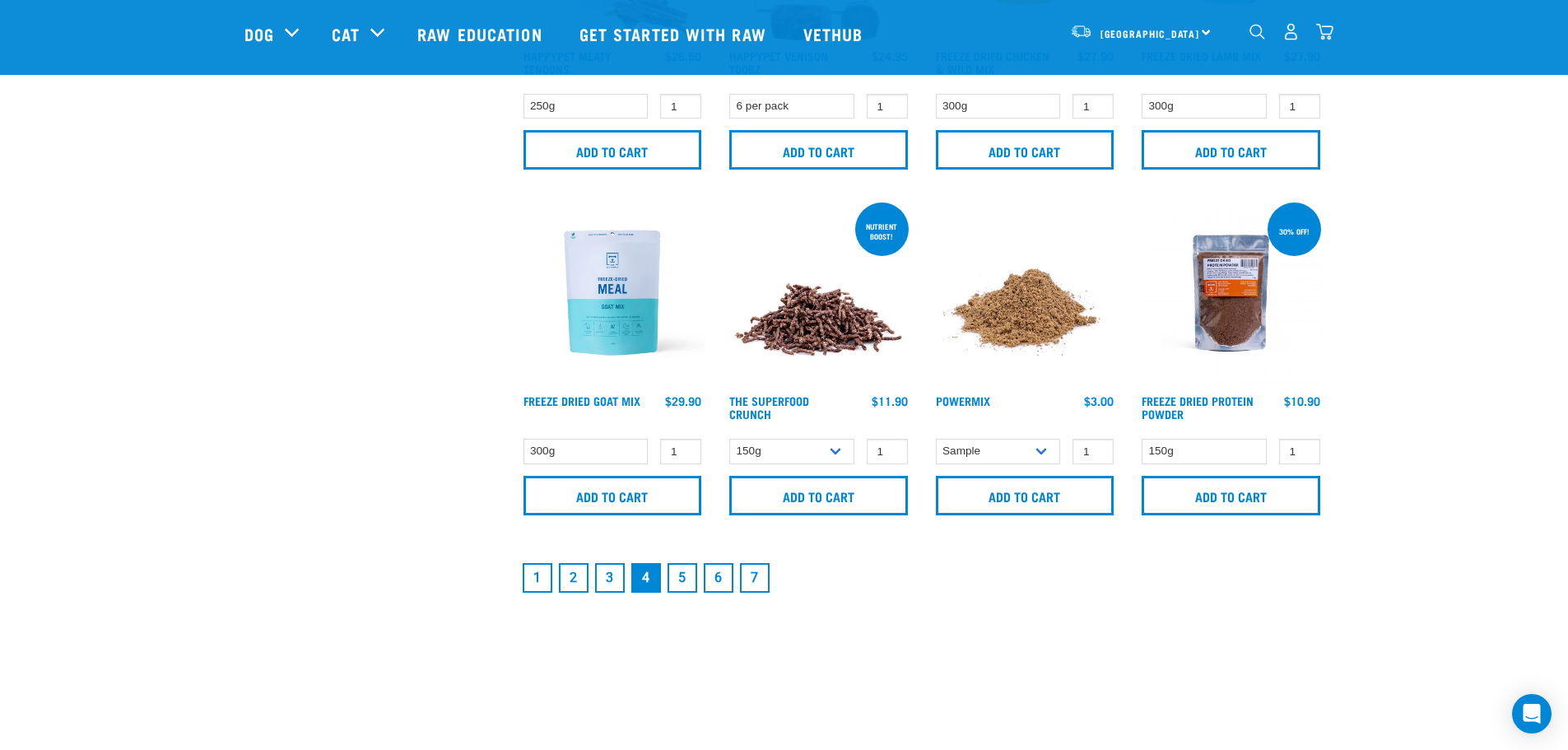
scroll to position [2346, 0]
click at [681, 582] on link "5" at bounding box center [682, 577] width 29 height 29
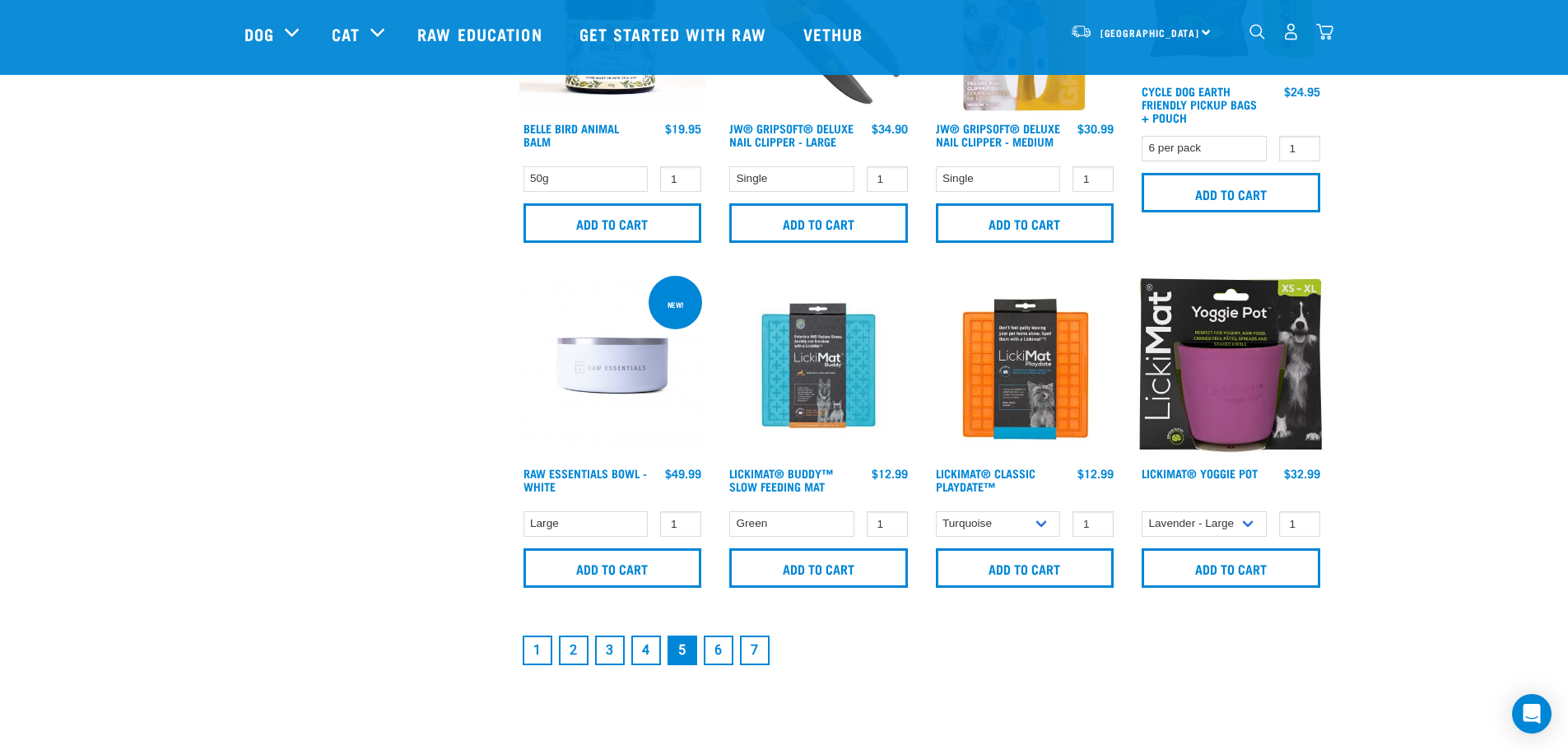
scroll to position [2283, 0]
click at [714, 653] on link "6" at bounding box center [718, 649] width 29 height 29
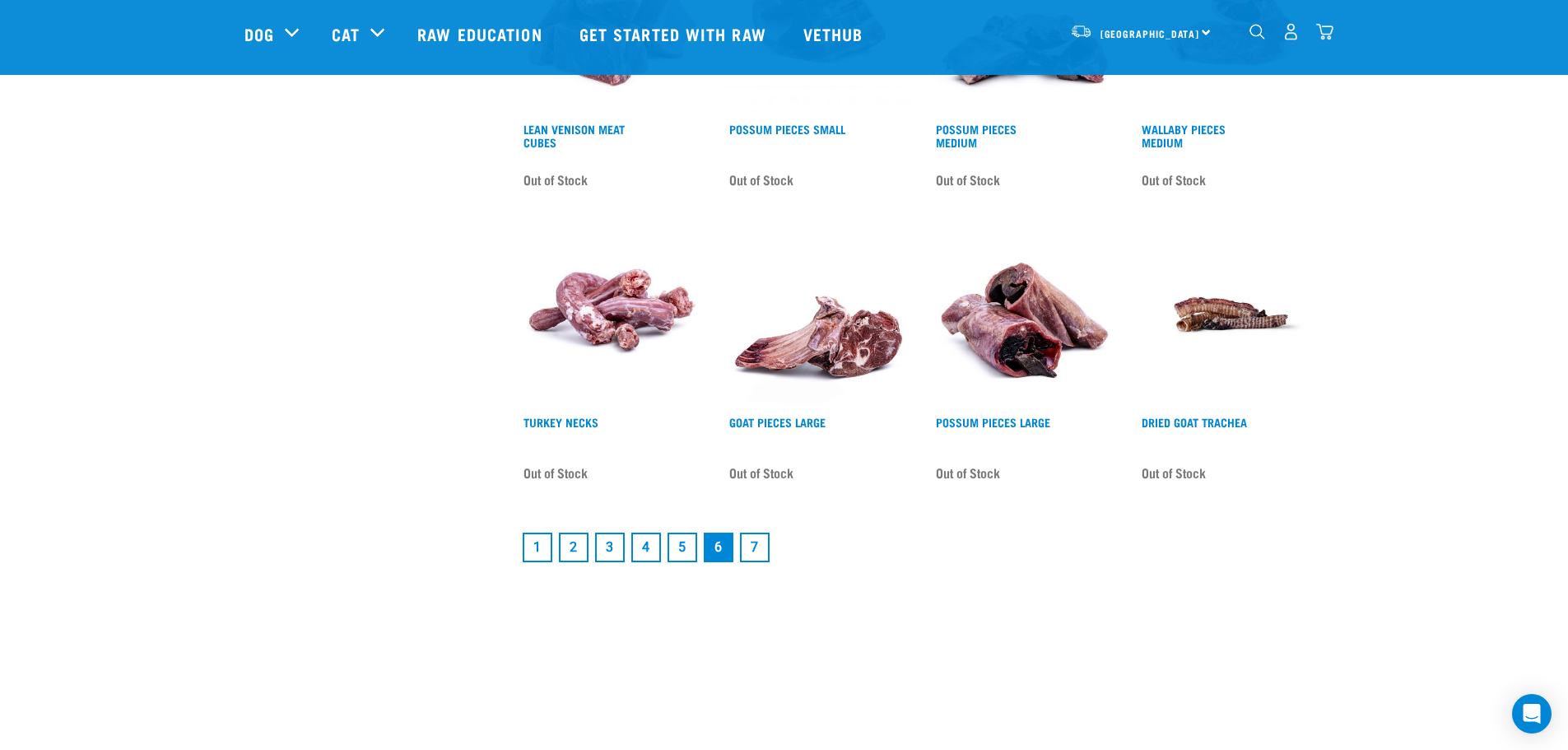
scroll to position [2155, 0]
click at [759, 542] on link "7" at bounding box center [755, 546] width 29 height 29
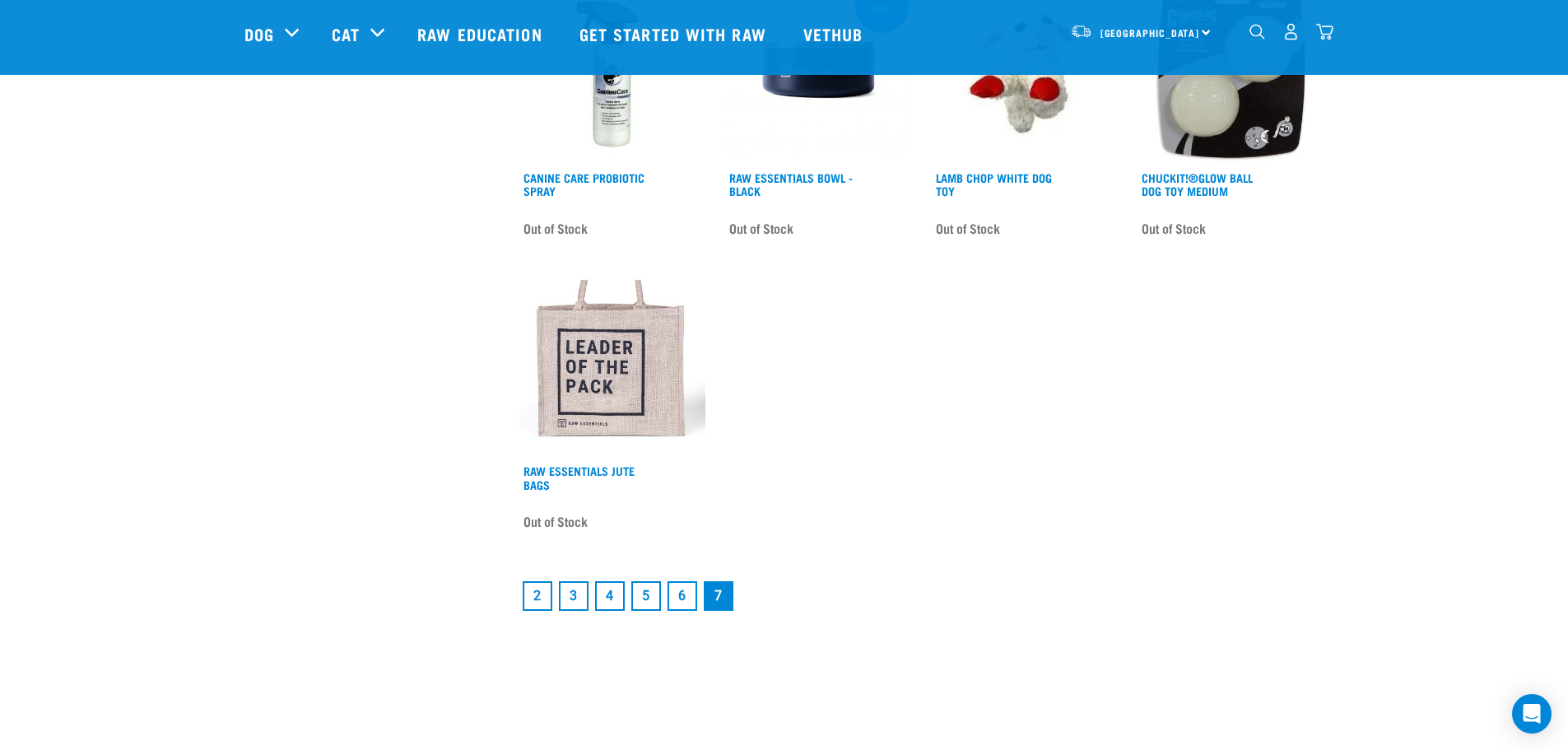
scroll to position [1911, 0]
click at [532, 592] on link "2" at bounding box center [537, 595] width 29 height 29
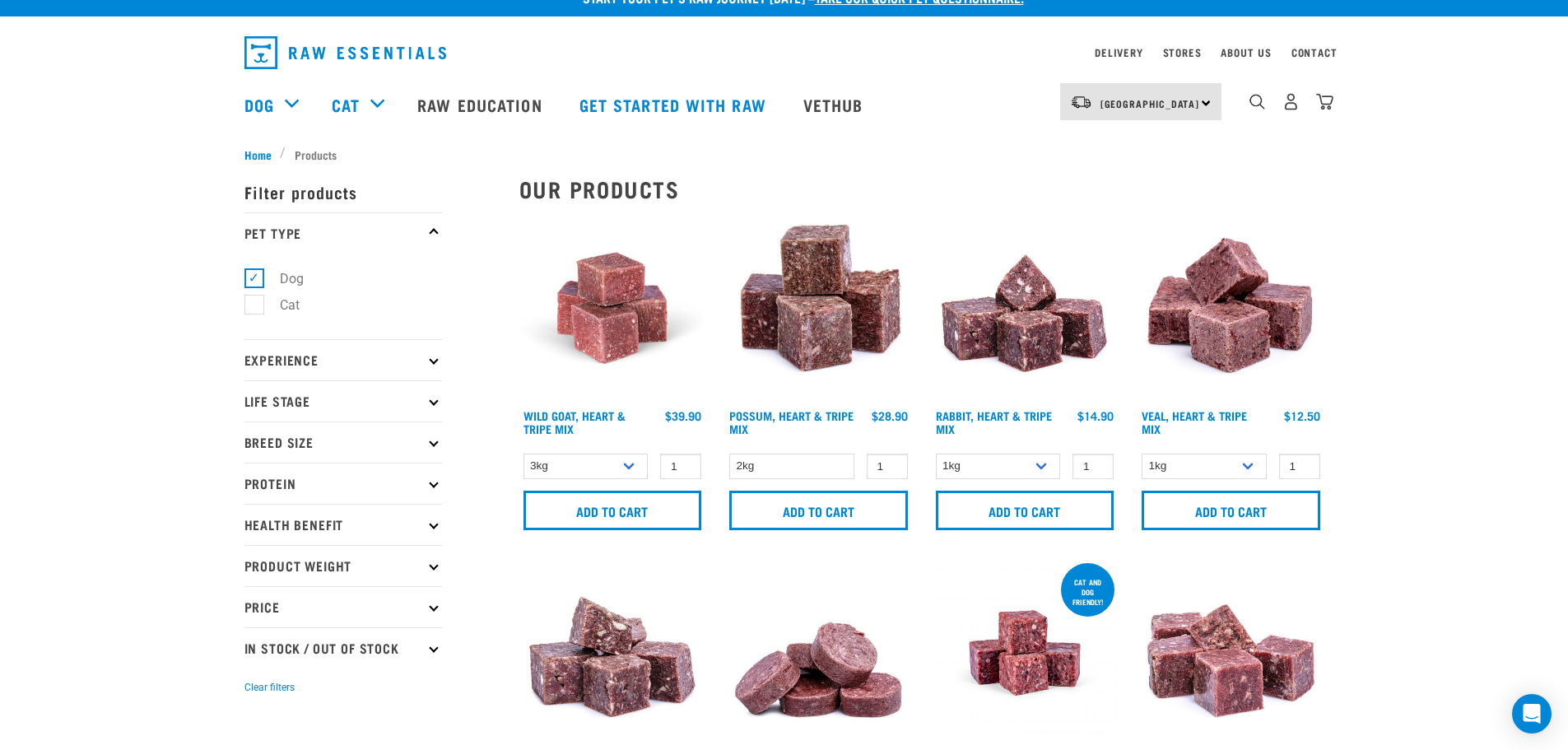
scroll to position [24, 0]
click at [394, 568] on p "Product Weight" at bounding box center [343, 567] width 198 height 42
click at [259, 664] on label "Bulk" at bounding box center [283, 666] width 59 height 21
click at [255, 664] on input "Bulk" at bounding box center [250, 662] width 10 height 10
checkbox input "true"
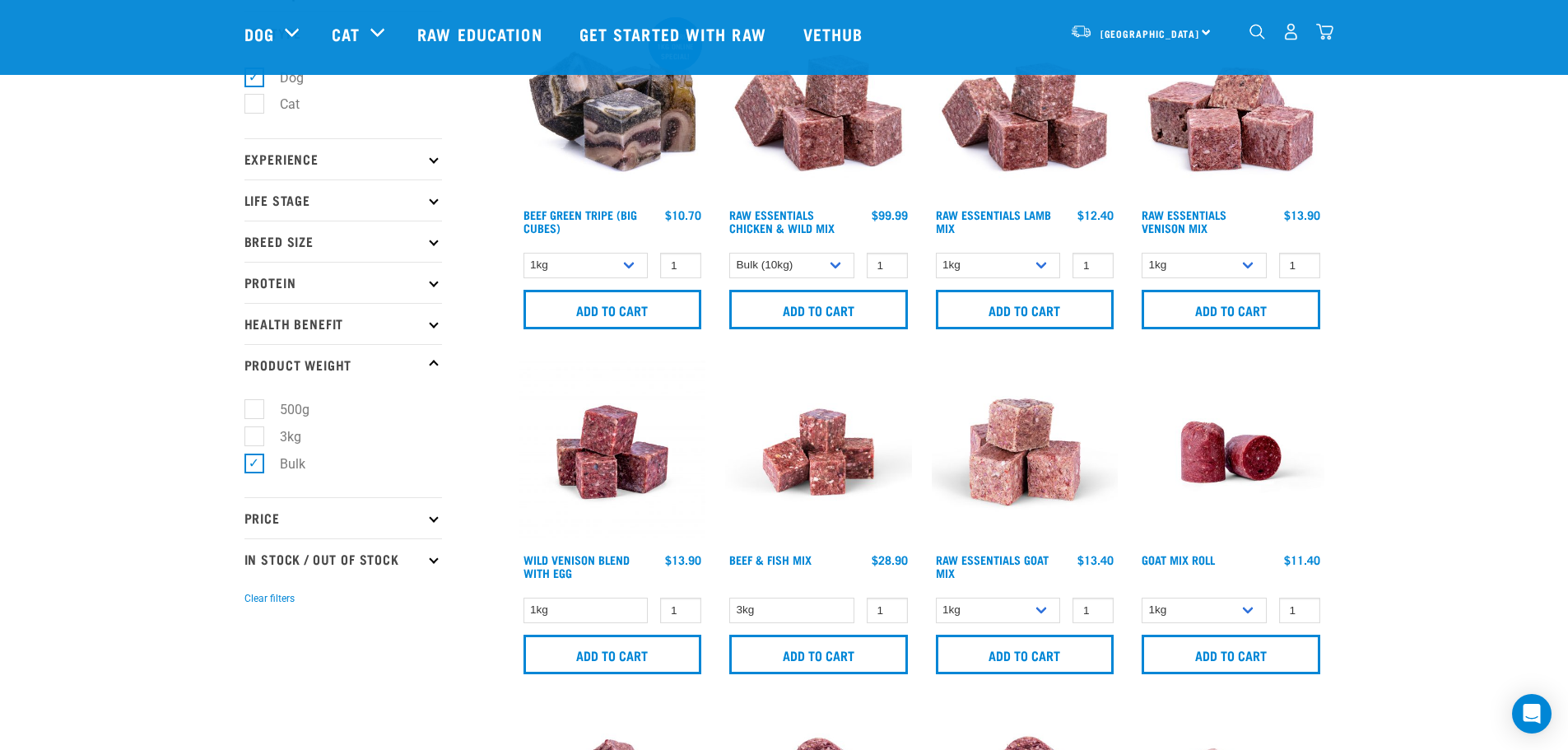
scroll to position [105, 0]
click at [805, 257] on select "Bulk (10kg) Bulk (20kg)" at bounding box center [792, 264] width 125 height 26
select select "731"
click at [729, 252] on select "Bulk (10kg) Bulk (20kg)" at bounding box center [792, 264] width 125 height 26
click at [1003, 273] on select "1kg 3kg Bulk (10kg)" at bounding box center [999, 264] width 125 height 26
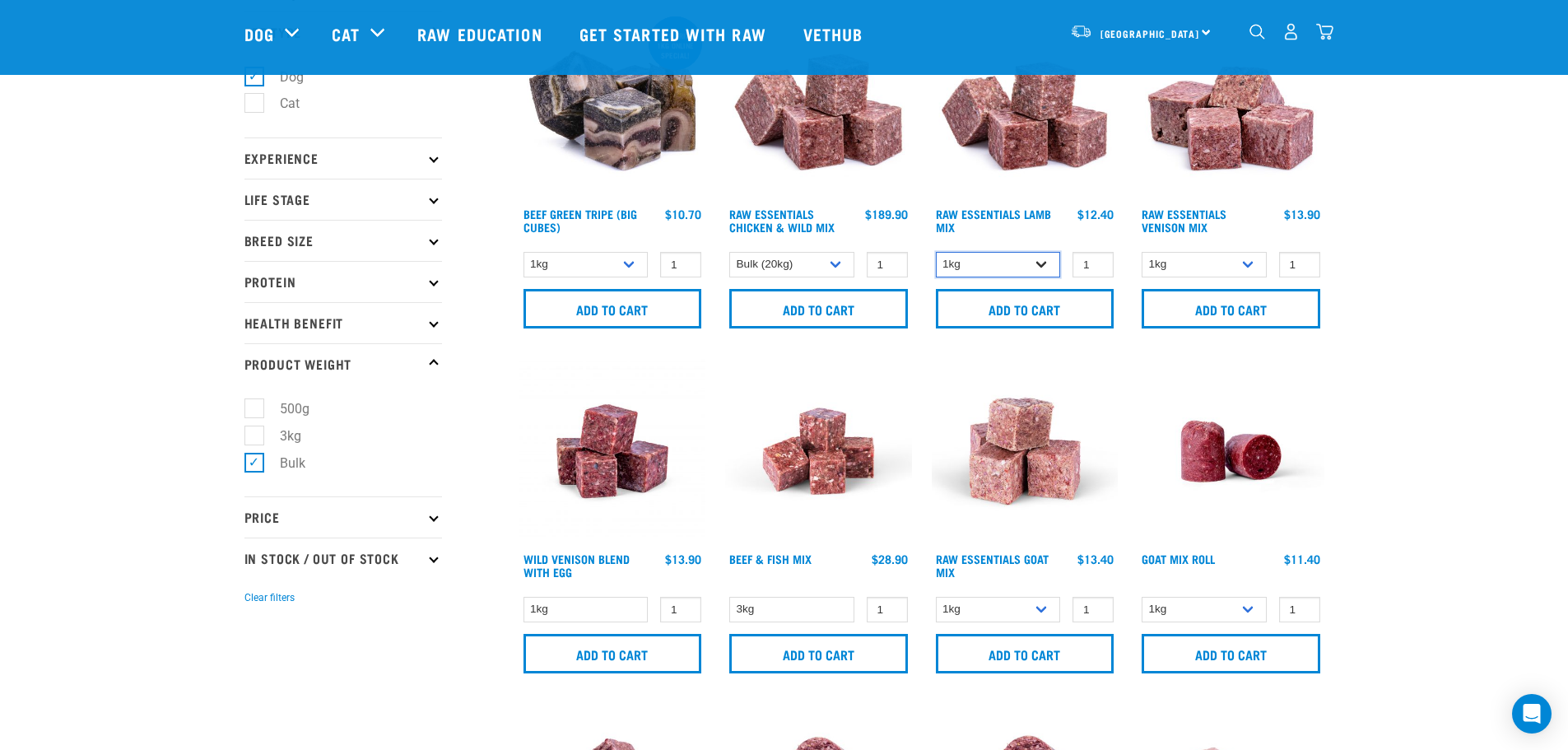
select select "341961"
click at [936, 252] on select "1kg 3kg Bulk (10kg)" at bounding box center [999, 264] width 125 height 26
click at [1200, 264] on select "1kg 3kg" at bounding box center [1204, 264] width 125 height 26
select select "712"
click at [1141, 252] on select "1kg 3kg" at bounding box center [1204, 264] width 125 height 26
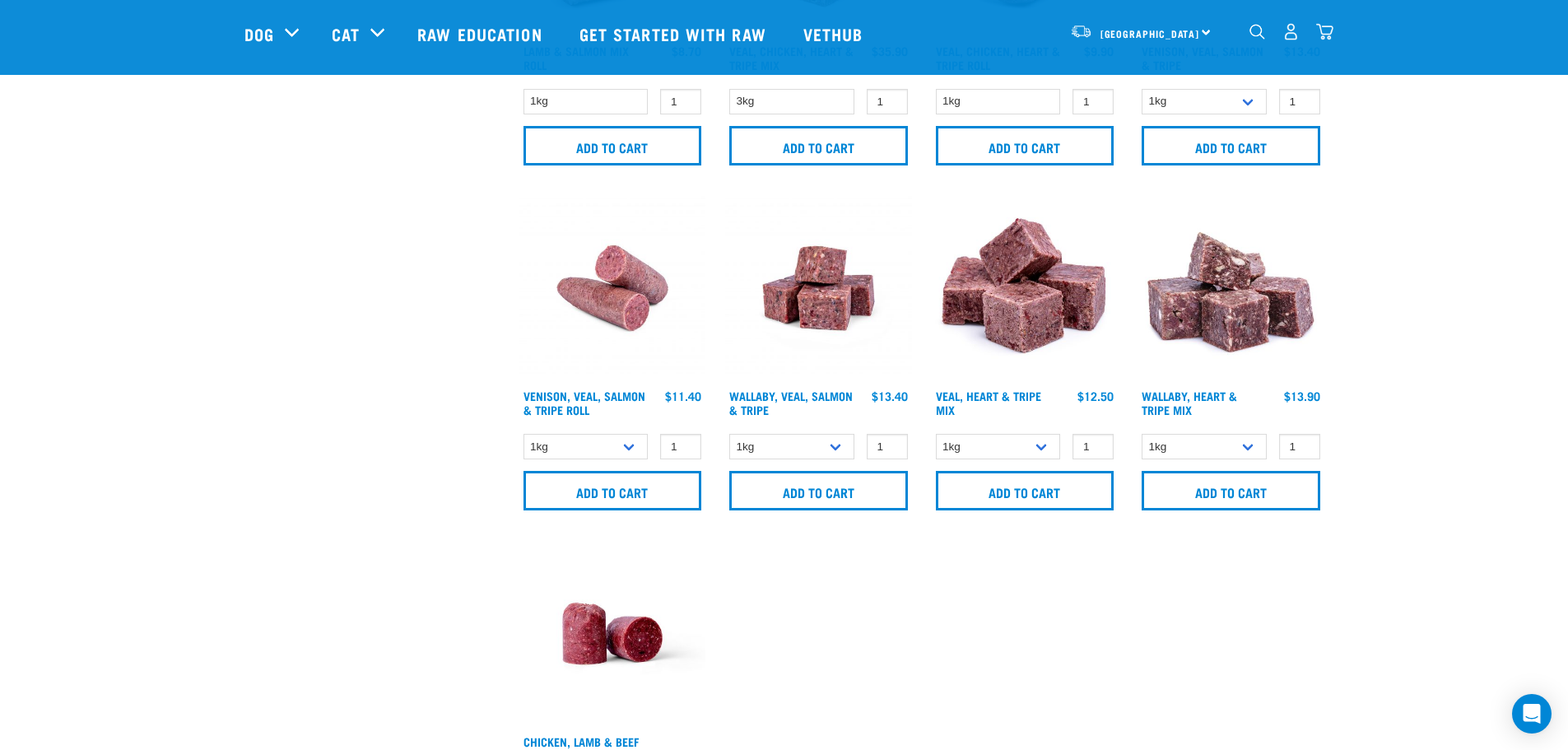
scroll to position [1187, 0]
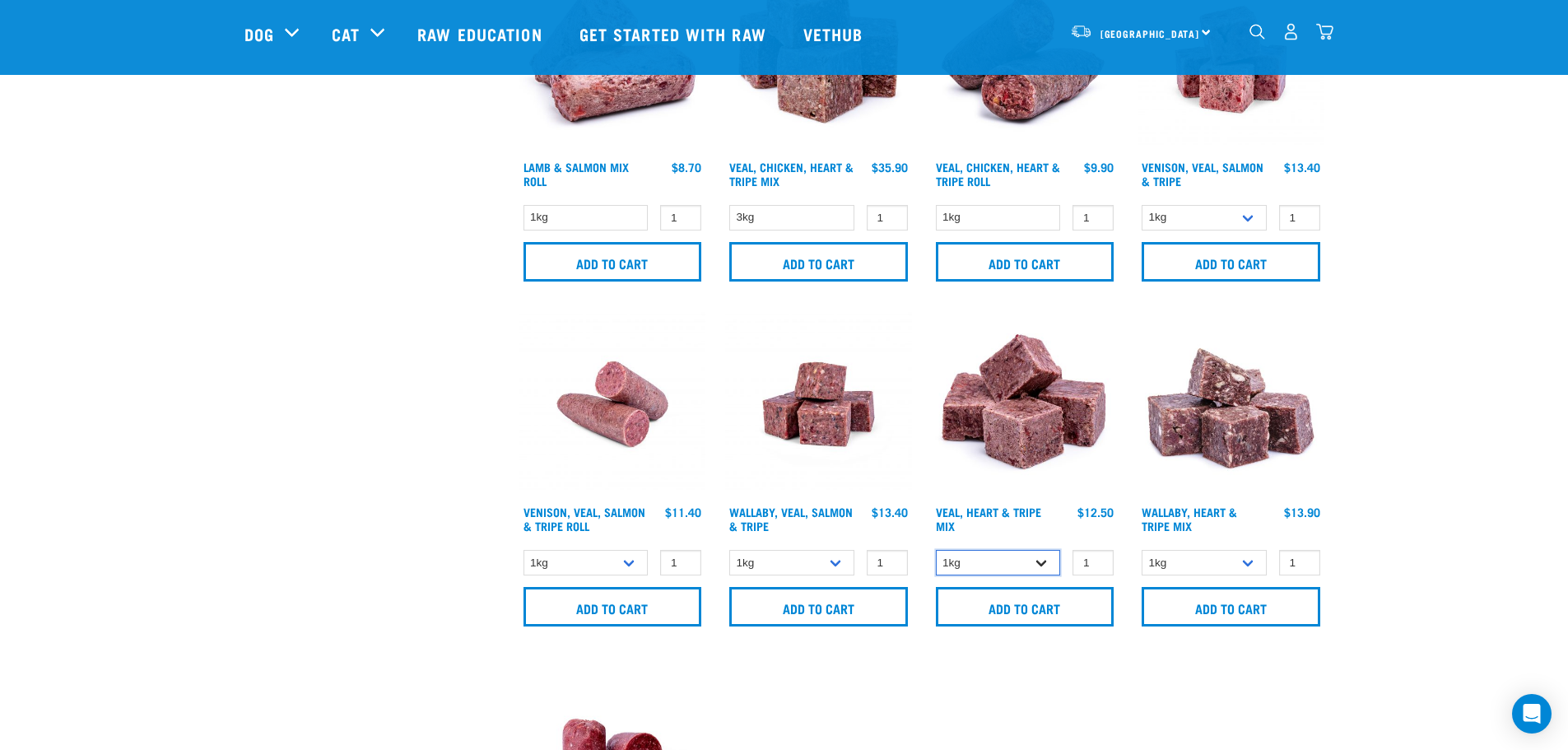
click at [1022, 573] on select "1kg 3kg" at bounding box center [999, 563] width 125 height 26
select select "755"
click at [936, 550] on select "1kg 3kg" at bounding box center [999, 563] width 125 height 26
click at [1417, 514] on div "Start your pet’s raw journey [DATE] – take our quick pet questionnaire. Deliver…" at bounding box center [784, 134] width 1568 height 2643
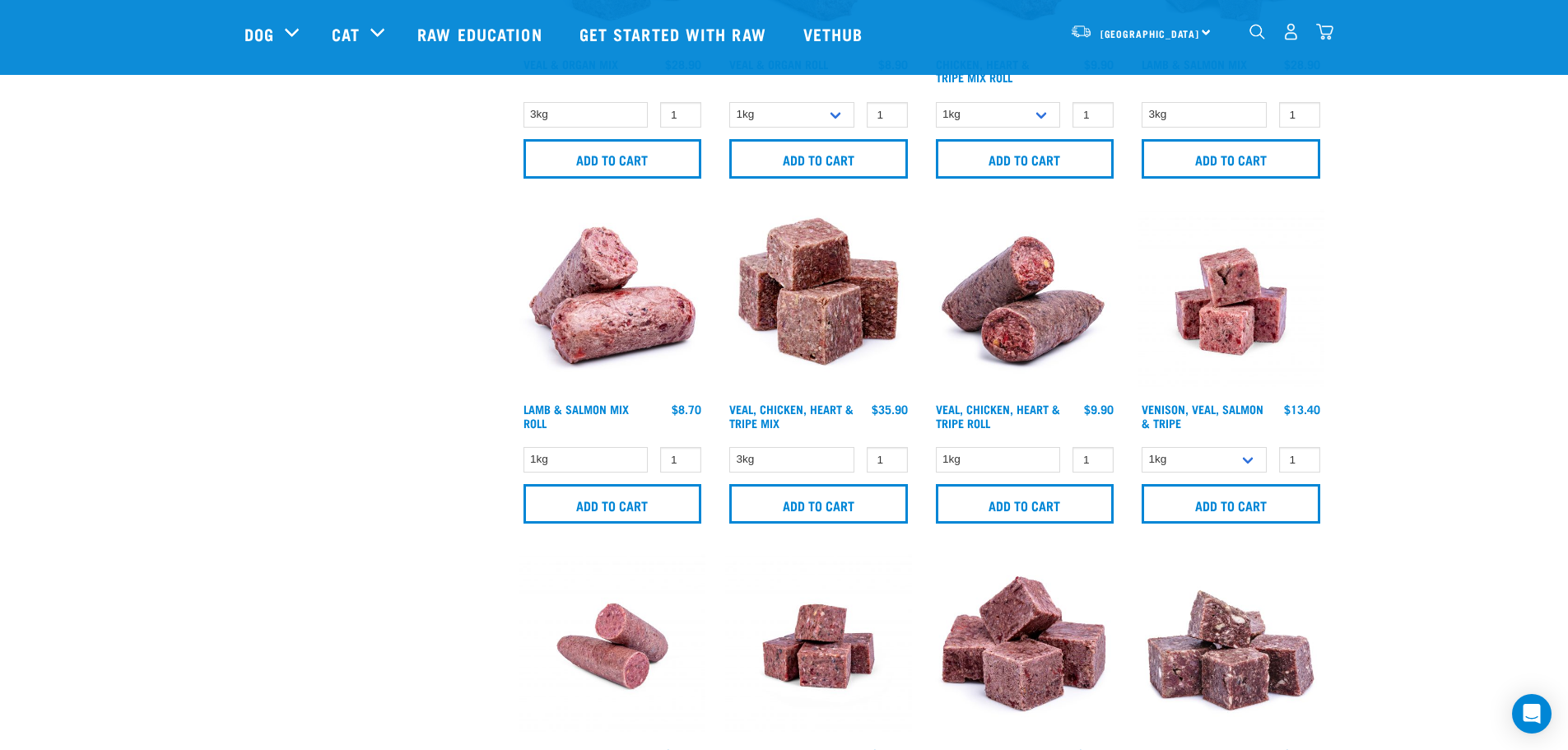
scroll to position [939, 0]
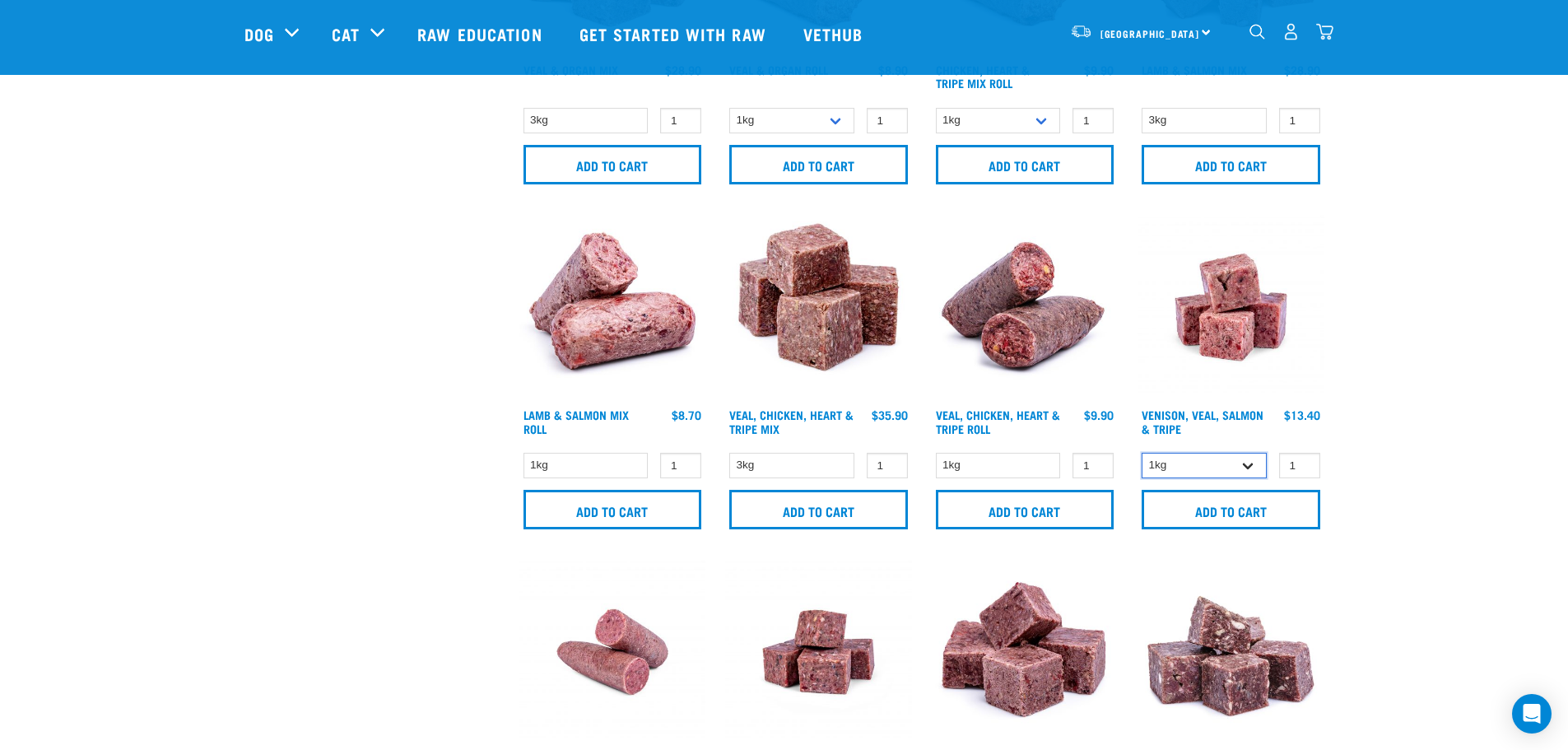
click at [1194, 467] on select "1kg 3kg Bulk (18kg)" at bounding box center [1204, 465] width 125 height 26
select select "327935"
click at [1141, 453] on select "1kg 3kg Bulk (18kg)" at bounding box center [1204, 465] width 125 height 26
click at [1379, 388] on div "Start your pet’s raw journey [DATE] – take our quick pet questionnaire. Deliver…" at bounding box center [784, 382] width 1568 height 2643
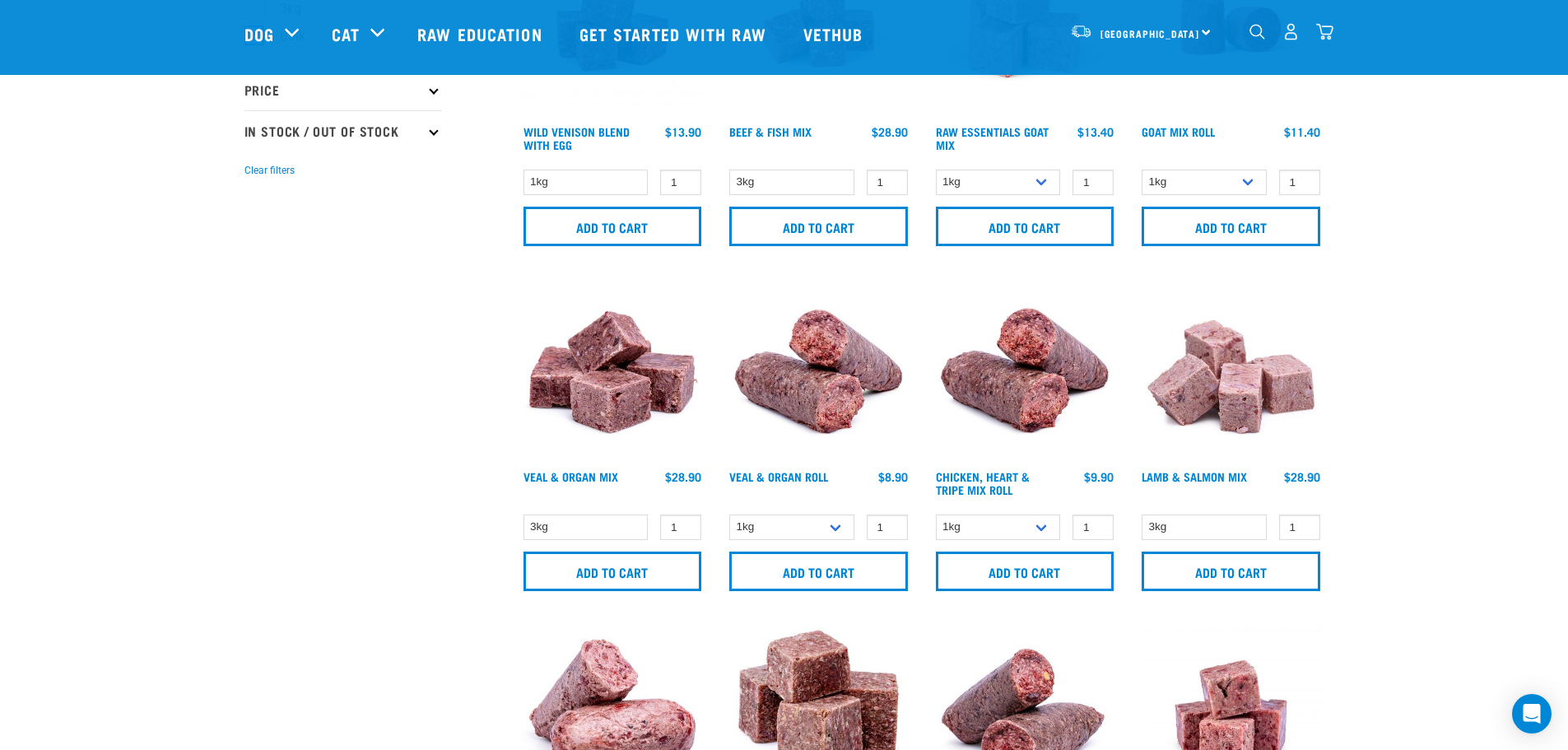
scroll to position [532, 0]
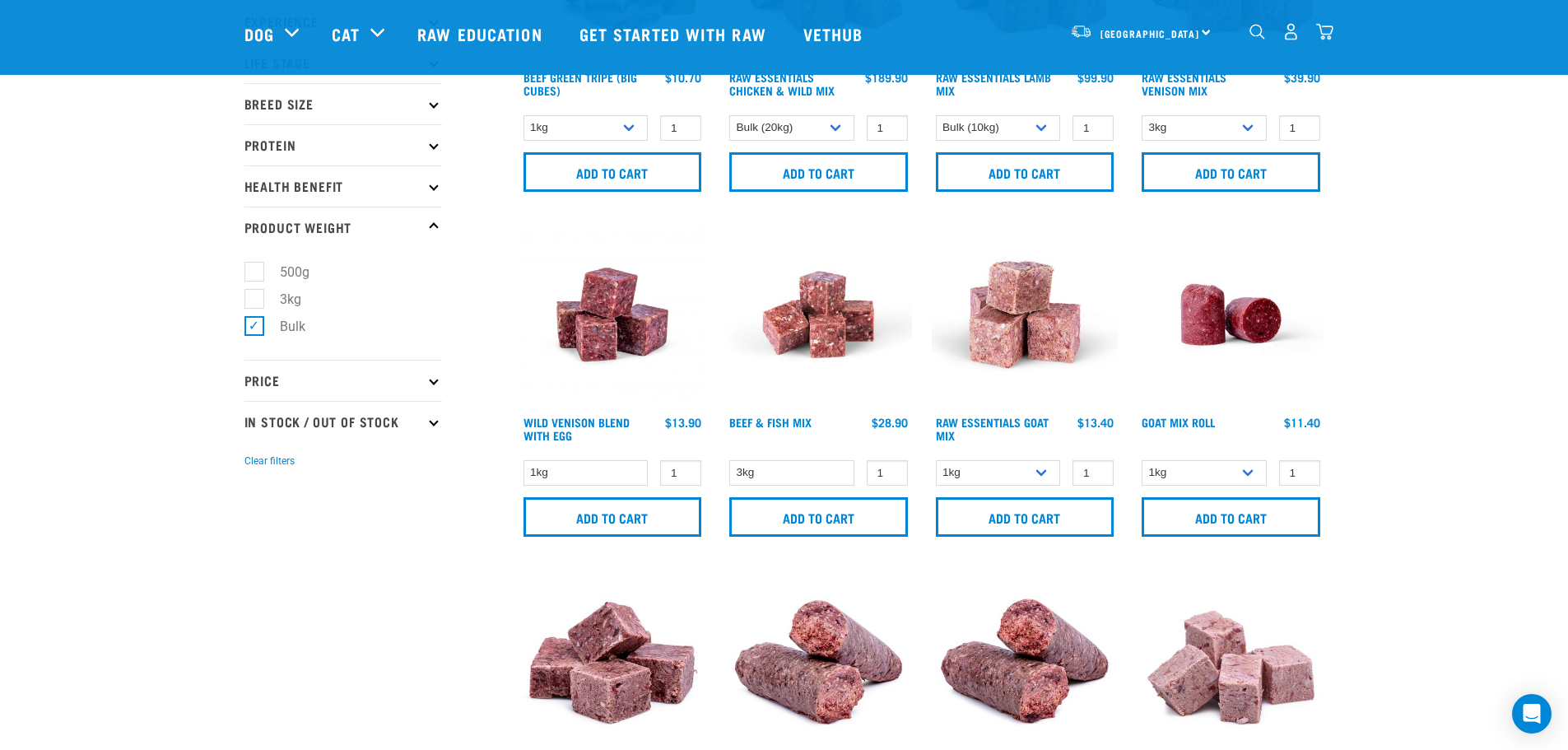
scroll to position [240, 0]
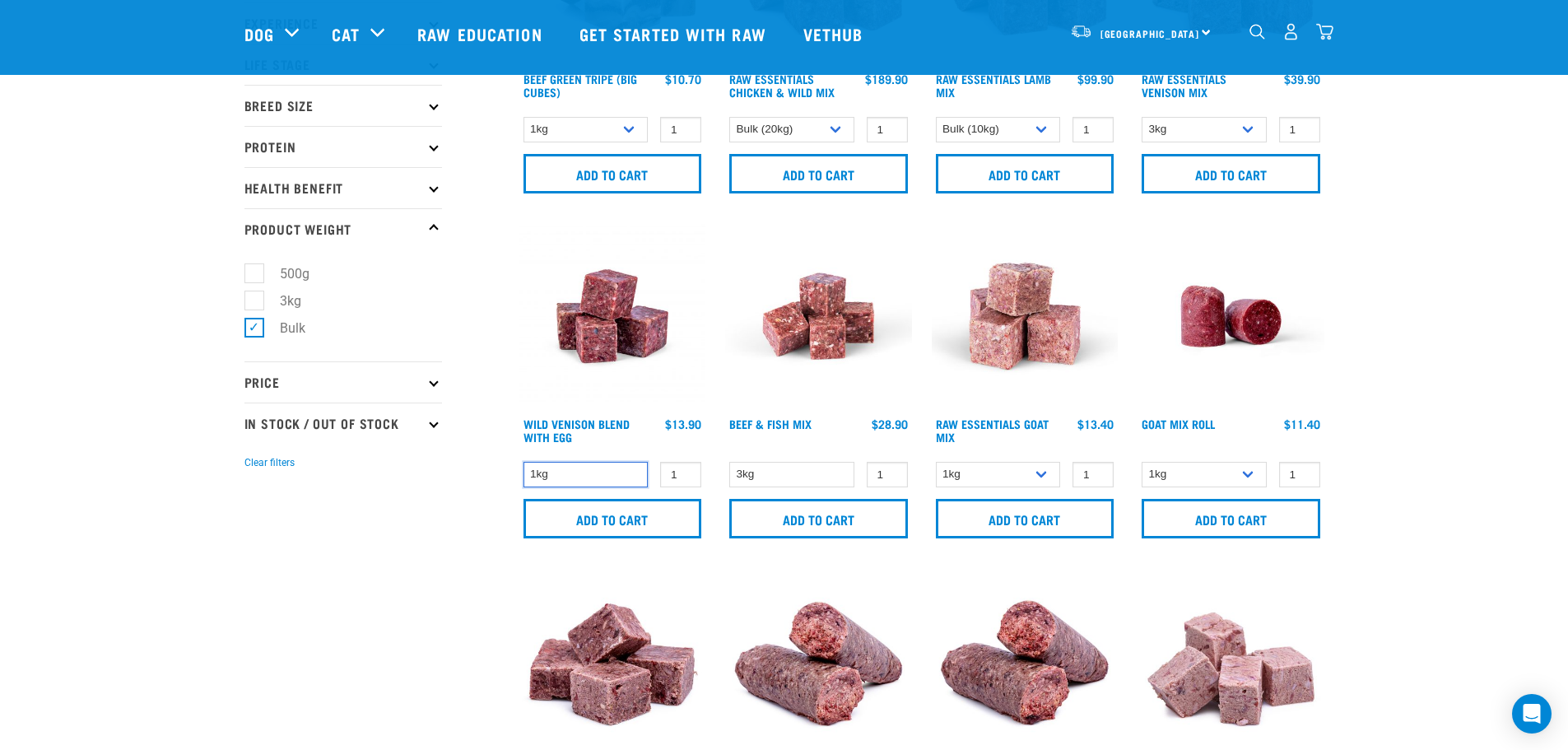
click at [537, 483] on select "1kg" at bounding box center [586, 474] width 125 height 26
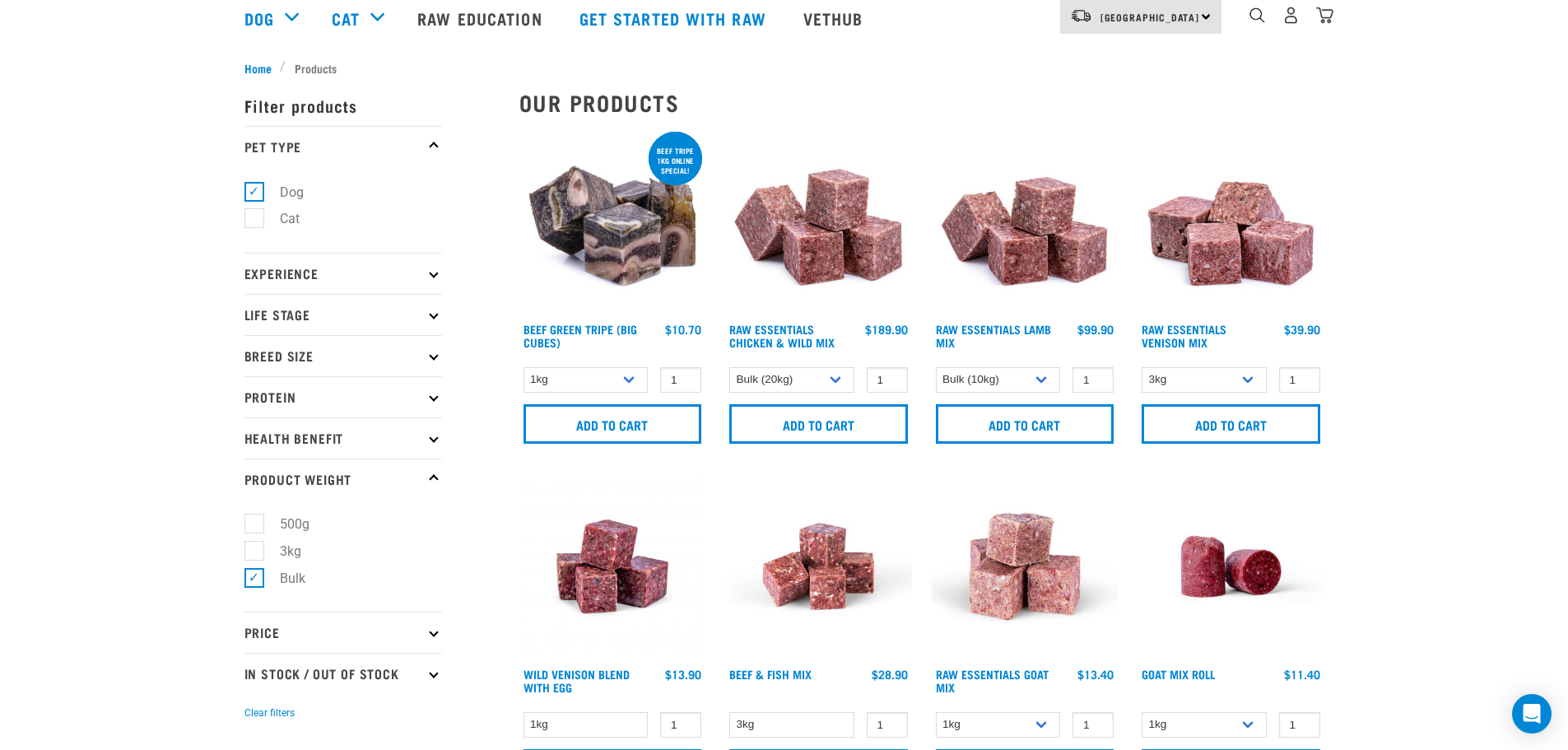
scroll to position [36, 0]
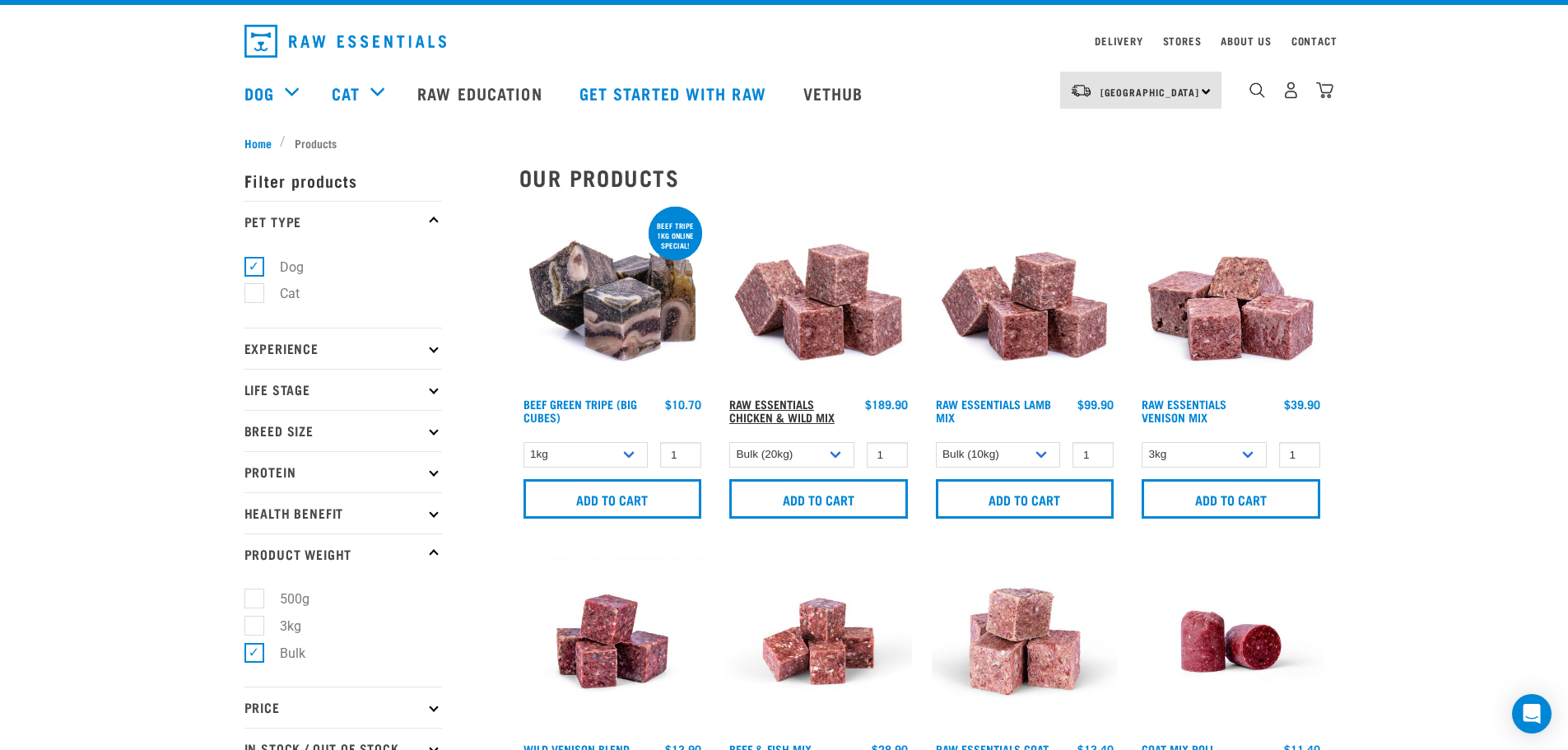
click at [782, 417] on link "Raw Essentials Chicken & Wild Mix" at bounding box center [781, 410] width 105 height 19
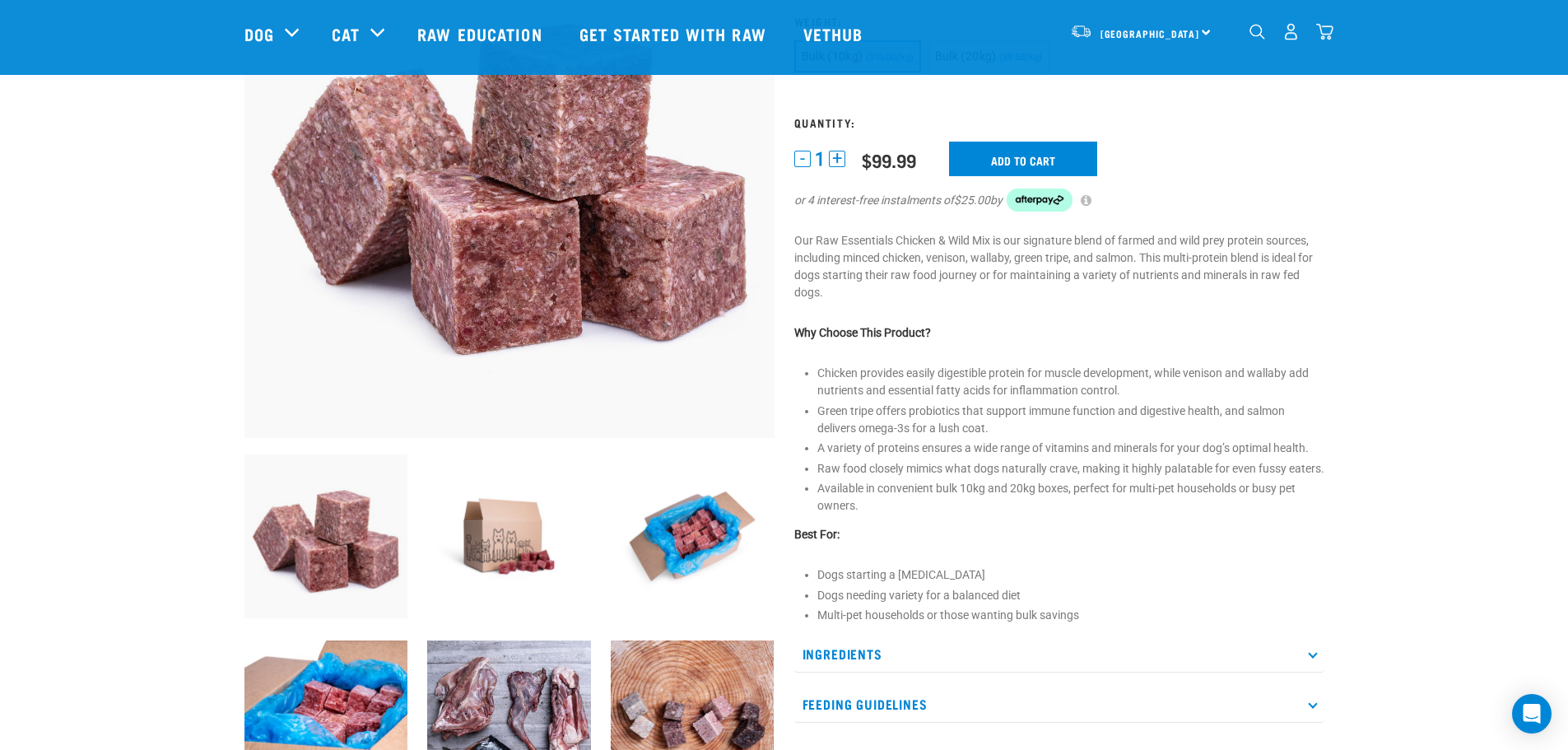
scroll to position [212, 0]
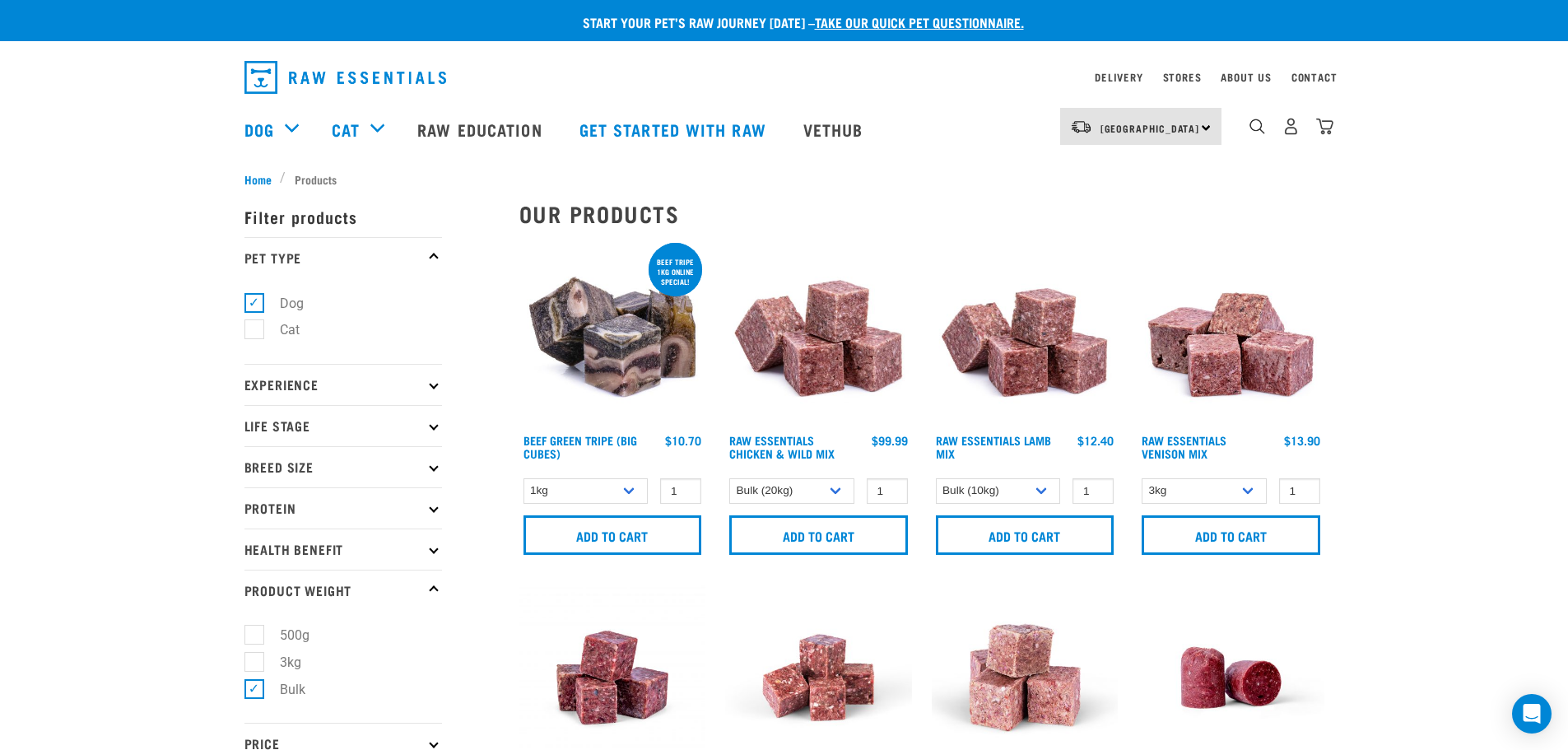
select select "731"
select select "341961"
select select "712"
select select "327935"
select select "755"
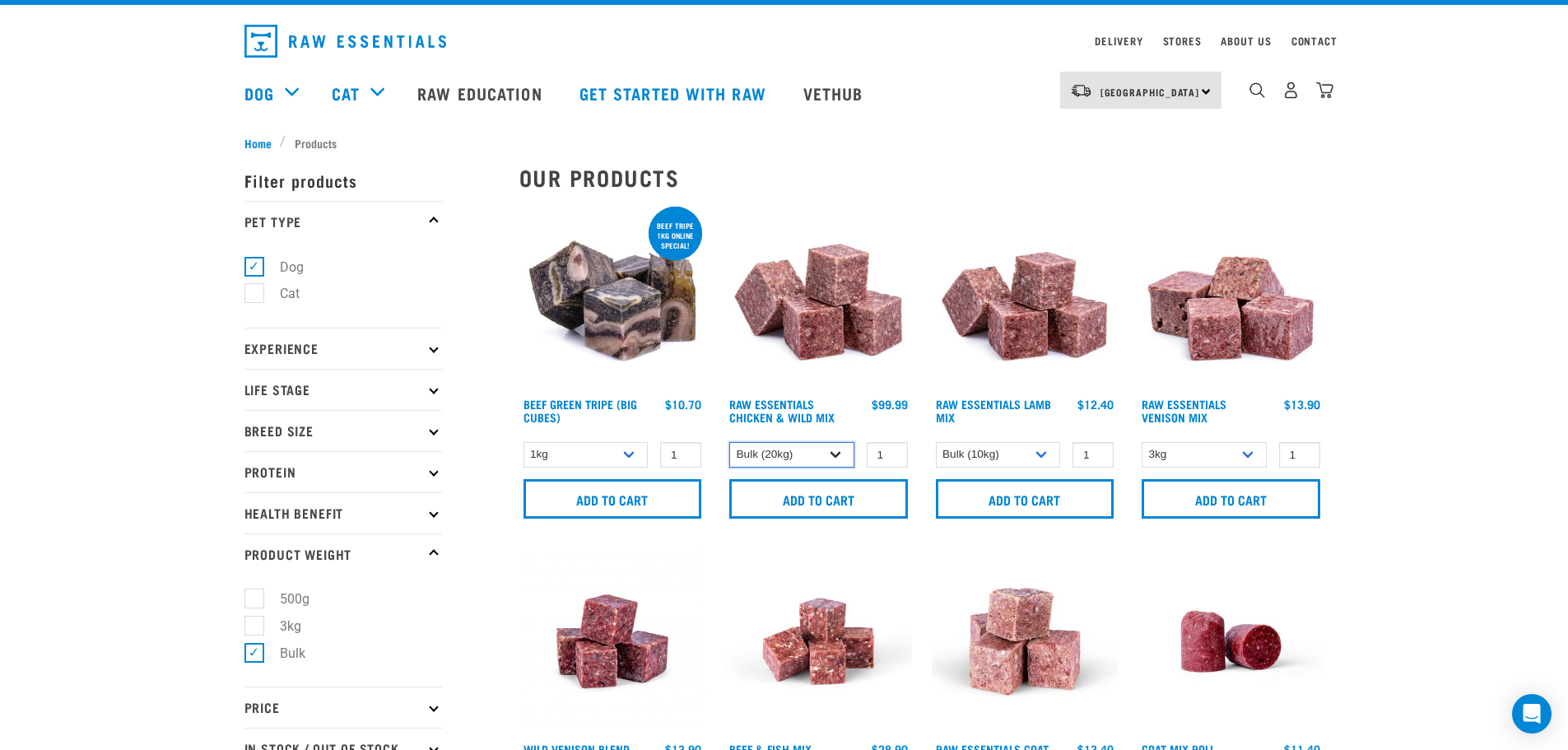
click at [836, 455] on select "Bulk (10kg) Bulk (20kg)" at bounding box center [792, 454] width 125 height 26
select select "14881"
click at [729, 442] on select "Bulk (10kg) Bulk (20kg)" at bounding box center [792, 454] width 125 height 26
click at [821, 462] on select "Bulk (10kg) Bulk (20kg)" at bounding box center [792, 454] width 125 height 26
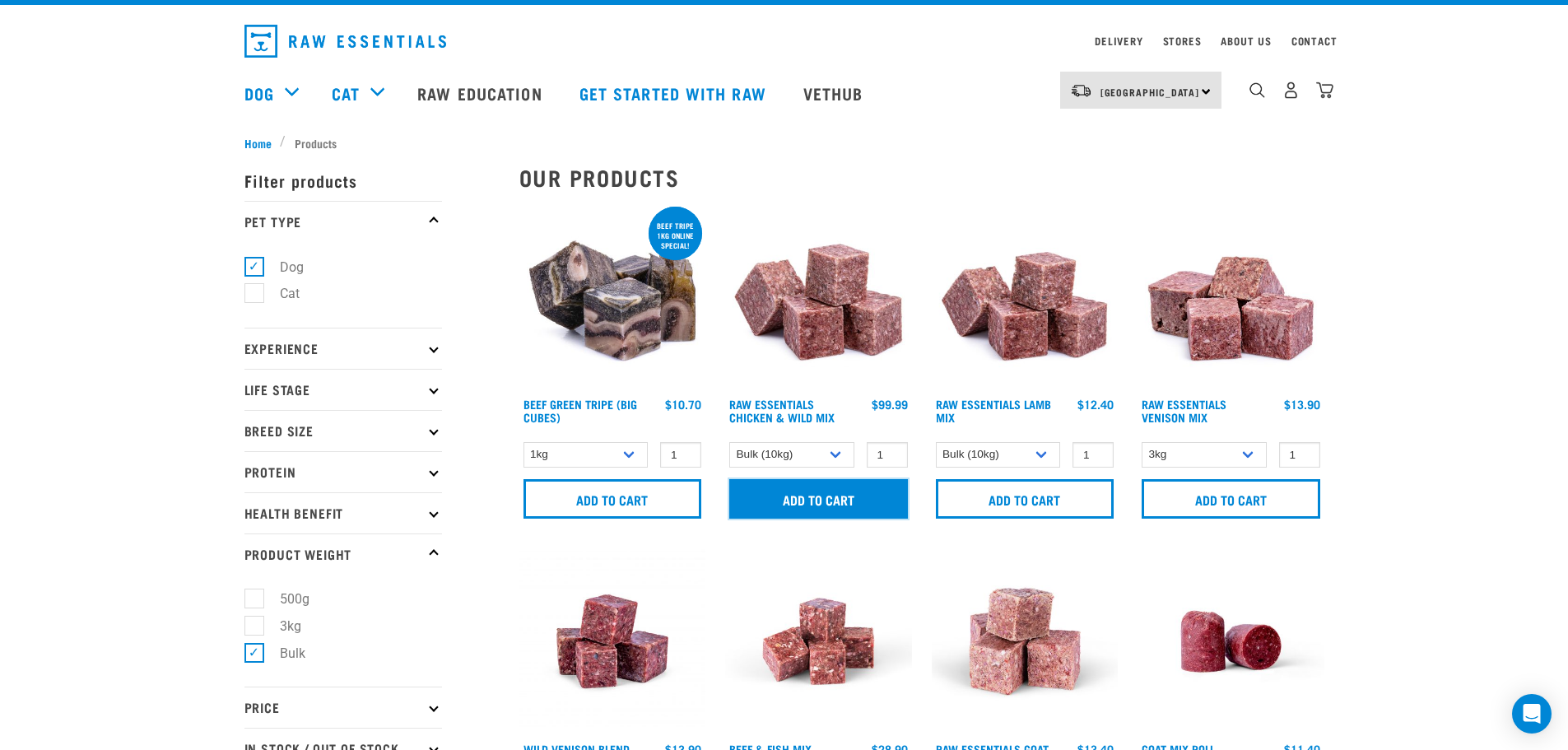
click at [819, 495] on input "Add to cart" at bounding box center [818, 499] width 179 height 40
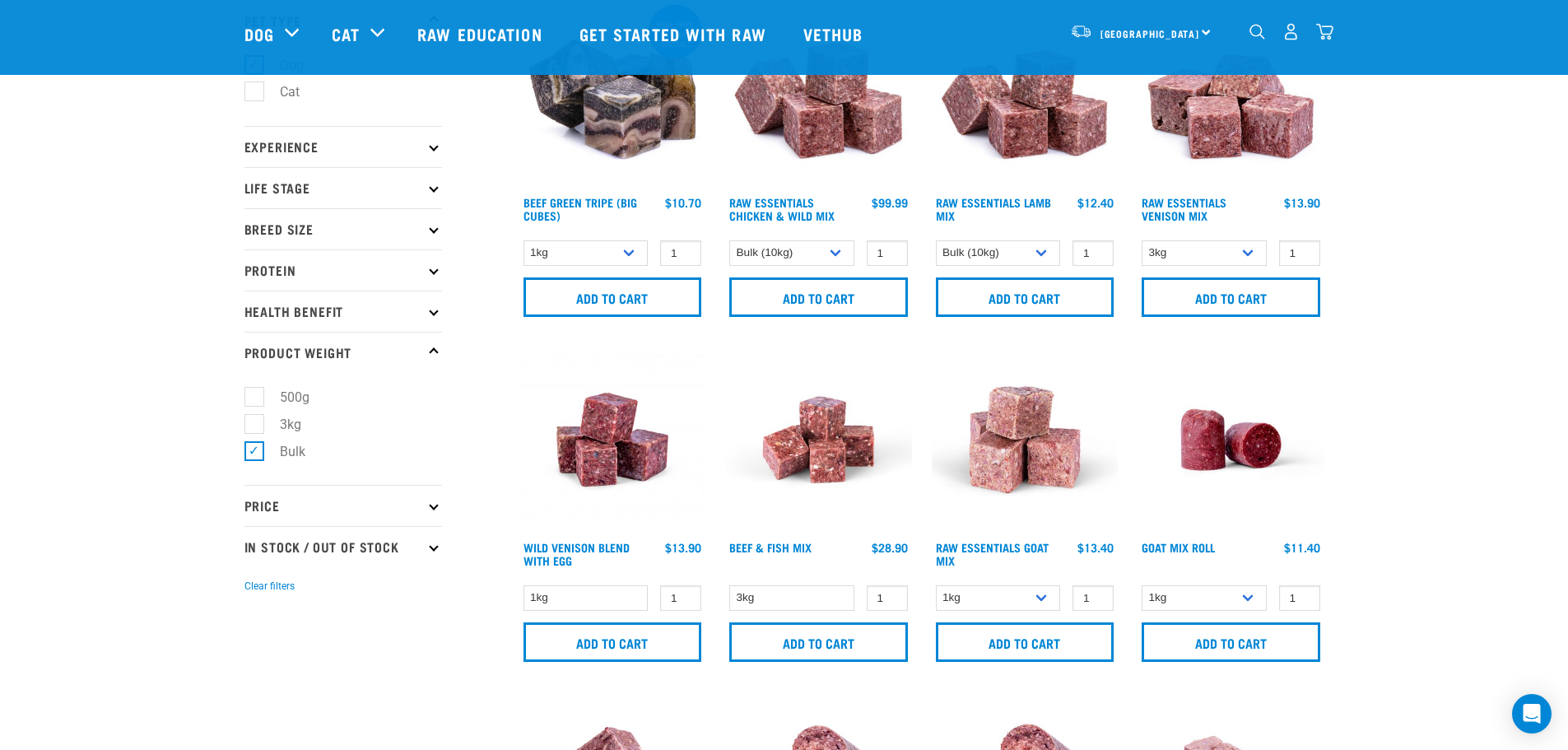
scroll to position [117, 0]
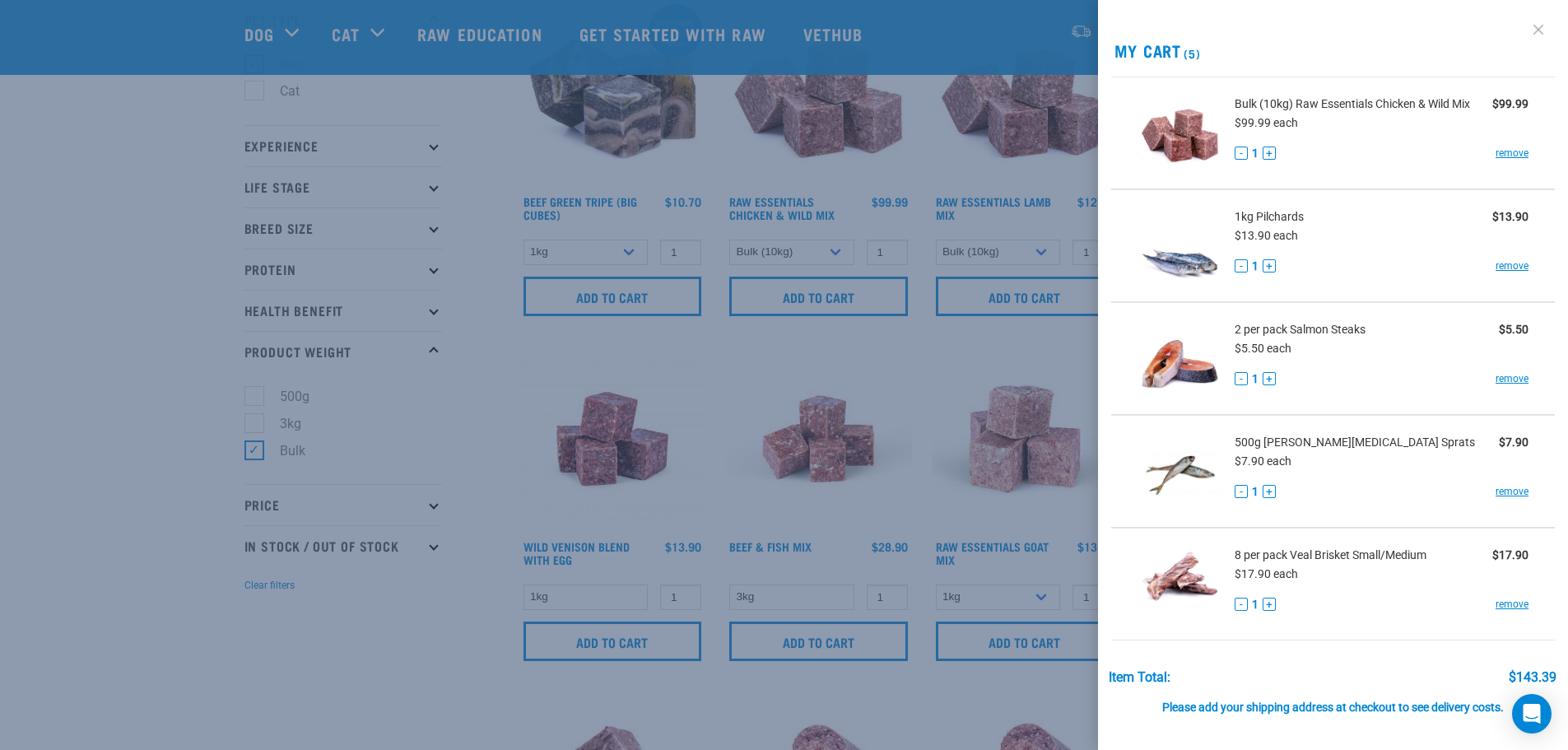
click at [1525, 31] on link at bounding box center [1539, 29] width 26 height 26
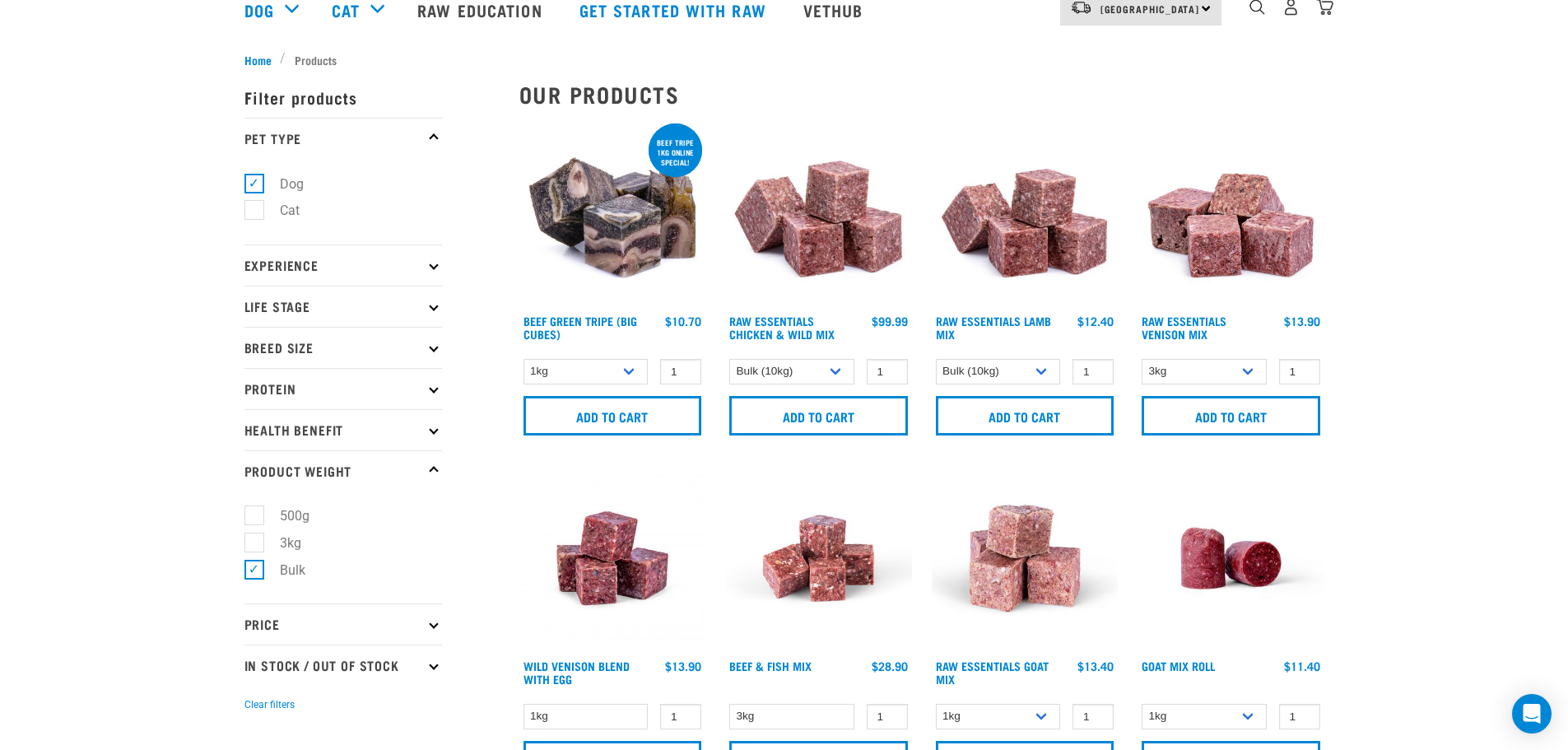
scroll to position [134, 0]
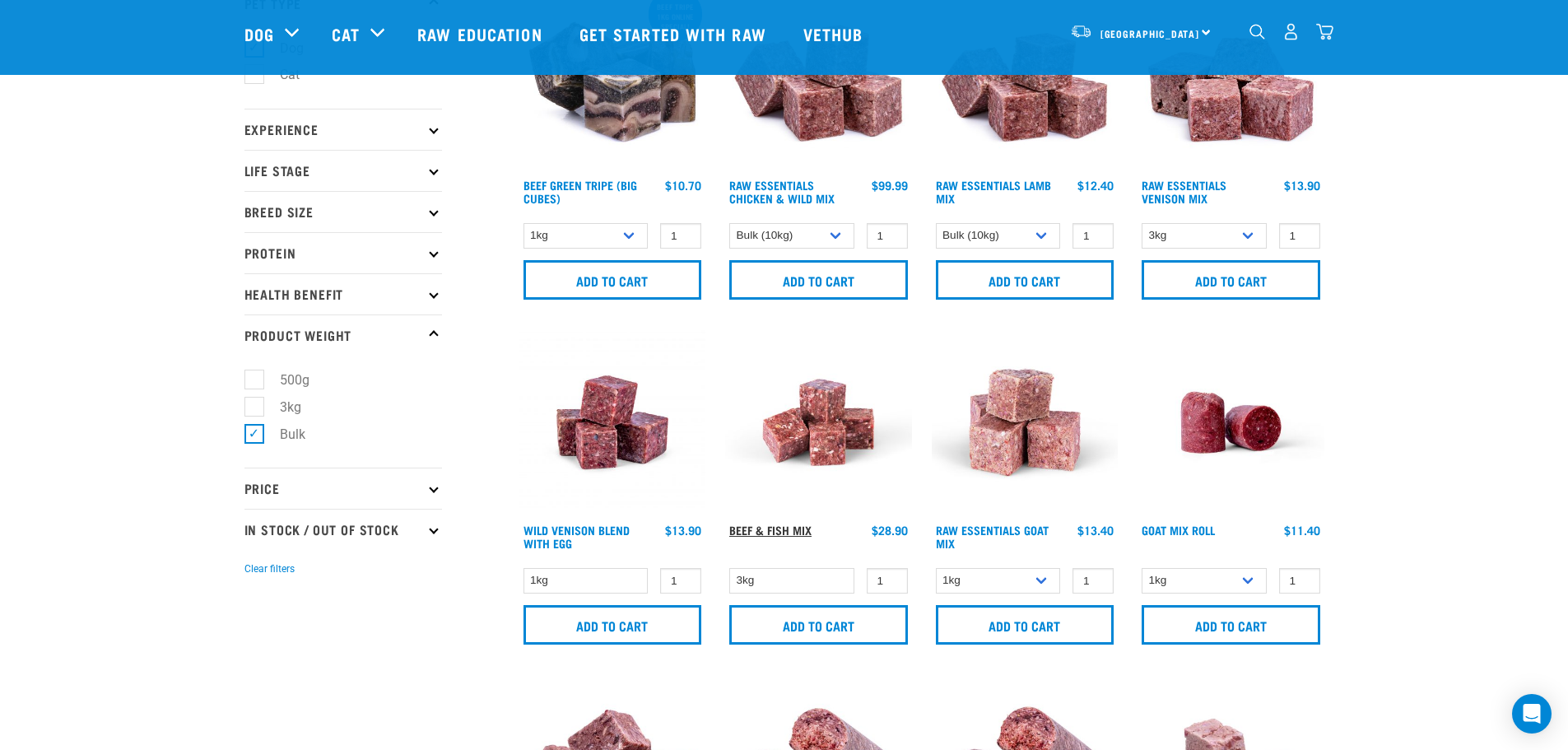
click at [774, 527] on link "Beef & Fish Mix" at bounding box center [770, 530] width 82 height 6
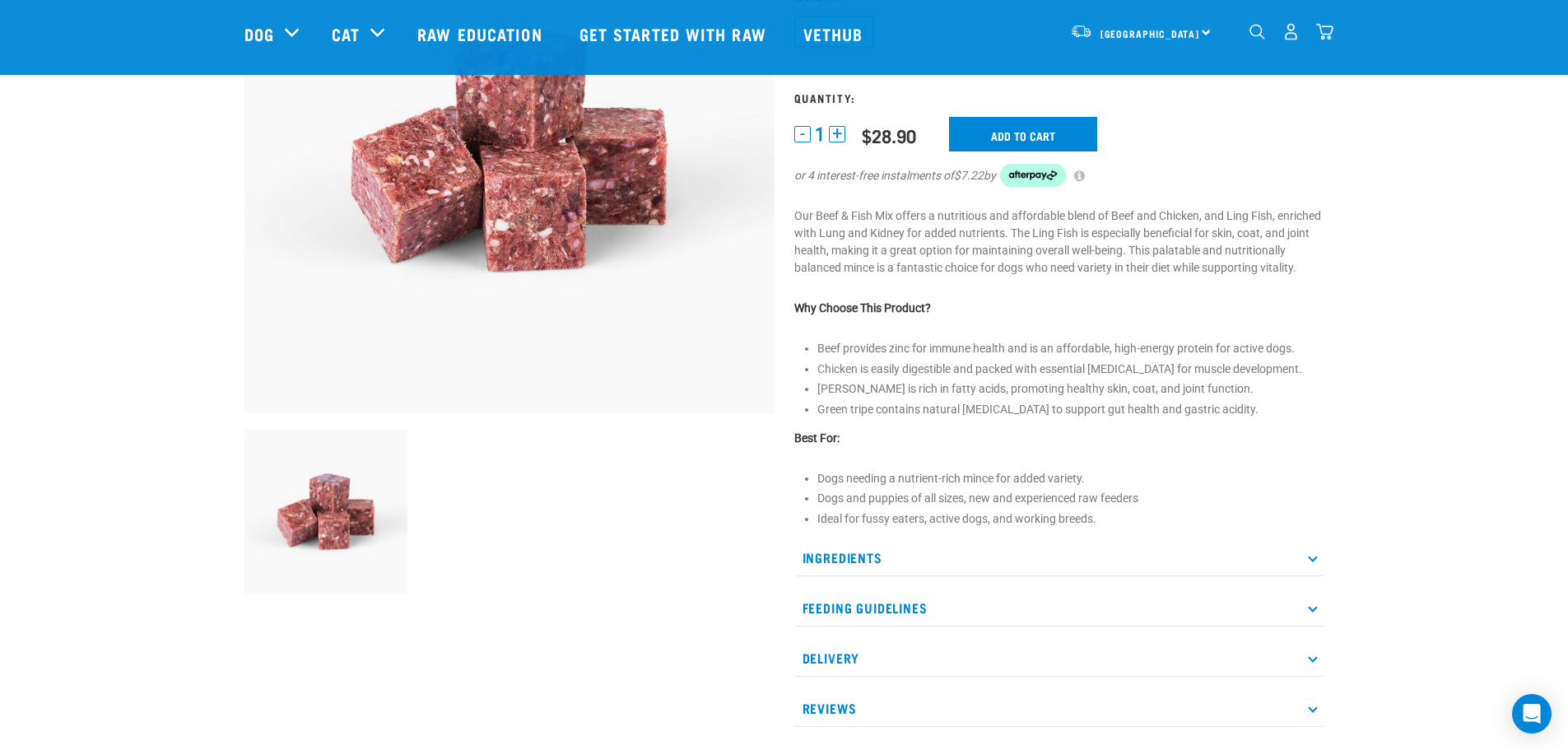
scroll to position [345, 0]
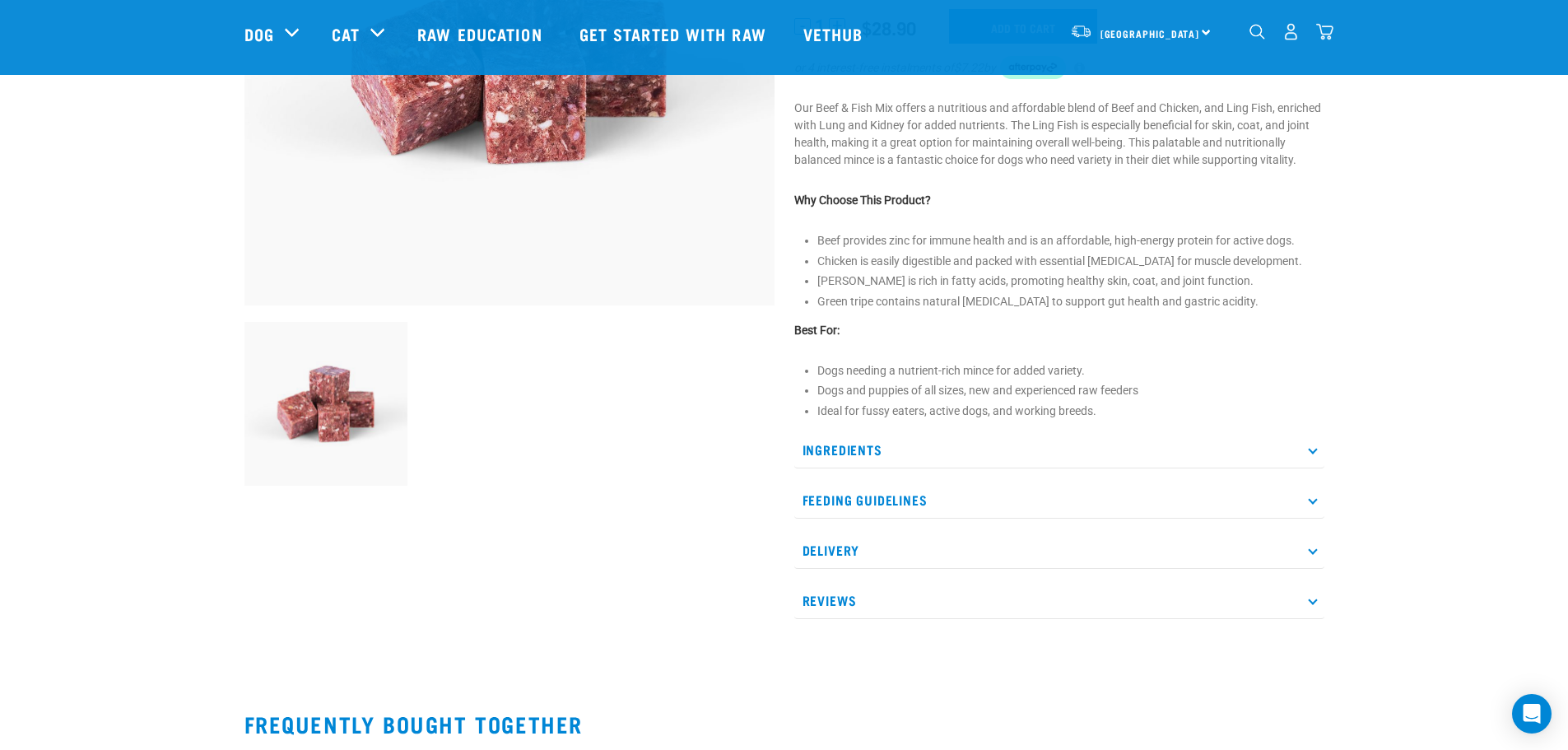
click at [1215, 463] on p "Ingredients" at bounding box center [1059, 449] width 531 height 37
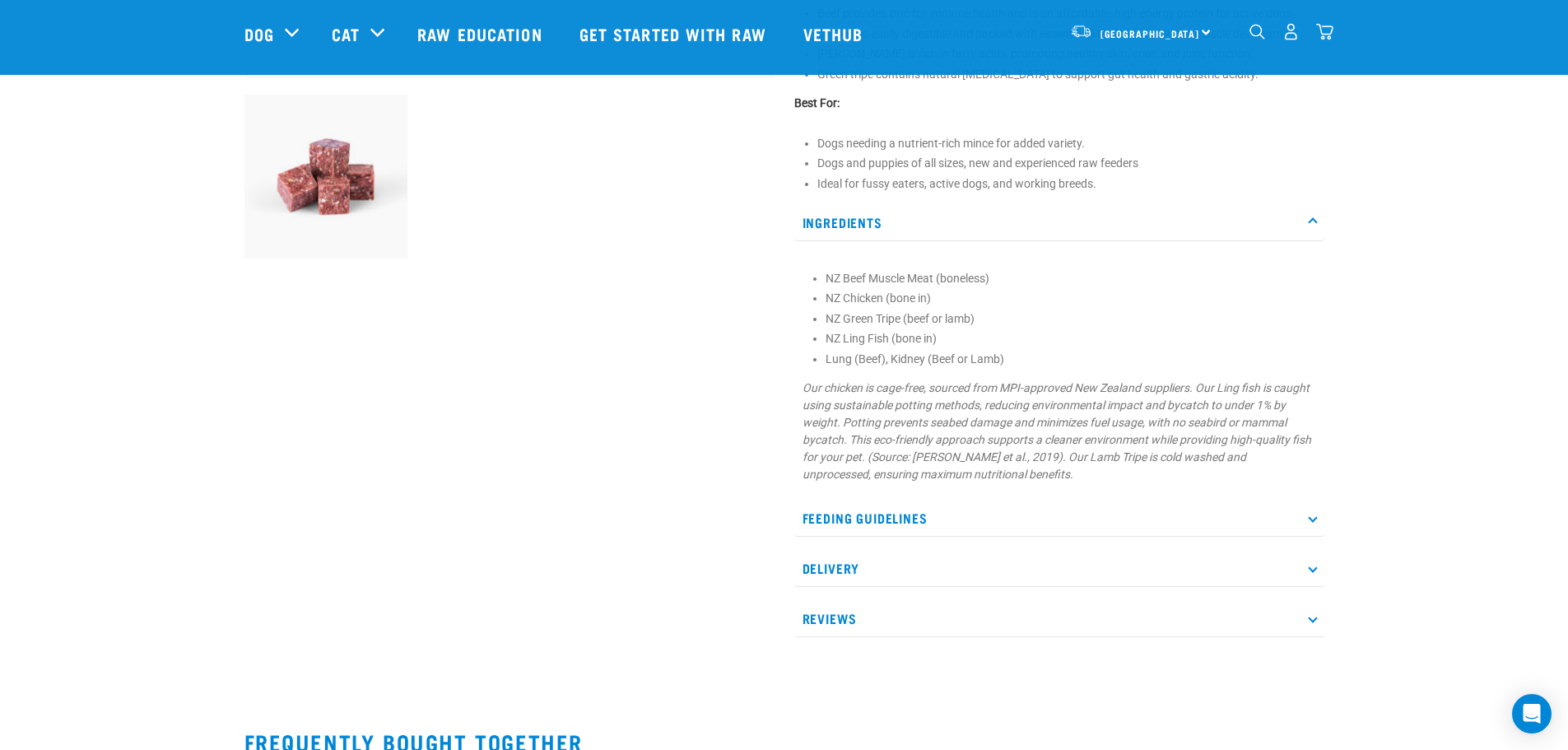
scroll to position [573, 0]
click at [1269, 524] on p "Feeding Guidelines" at bounding box center [1059, 517] width 531 height 37
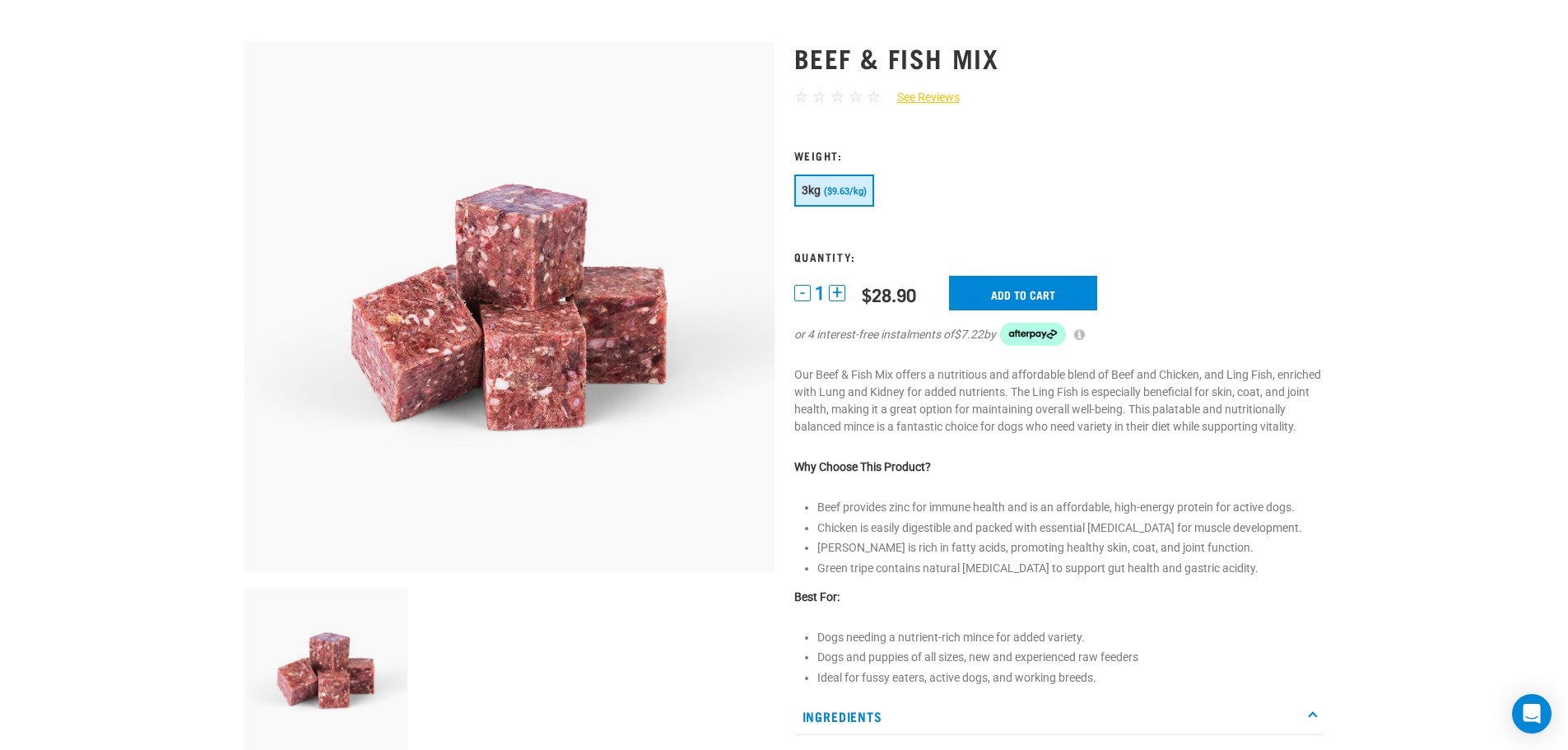
scroll to position [0, 0]
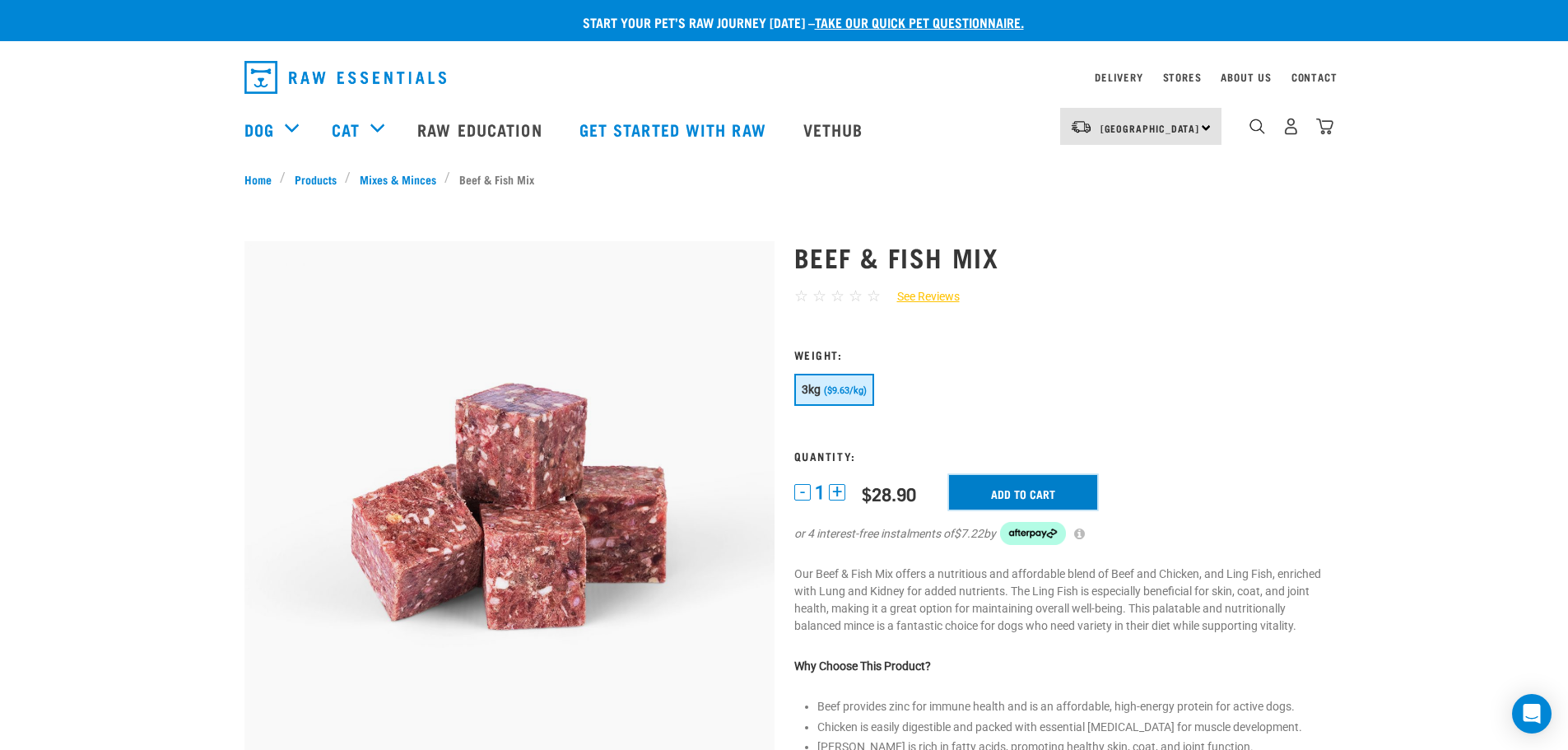
click at [1014, 490] on input "Add to cart" at bounding box center [1023, 492] width 148 height 35
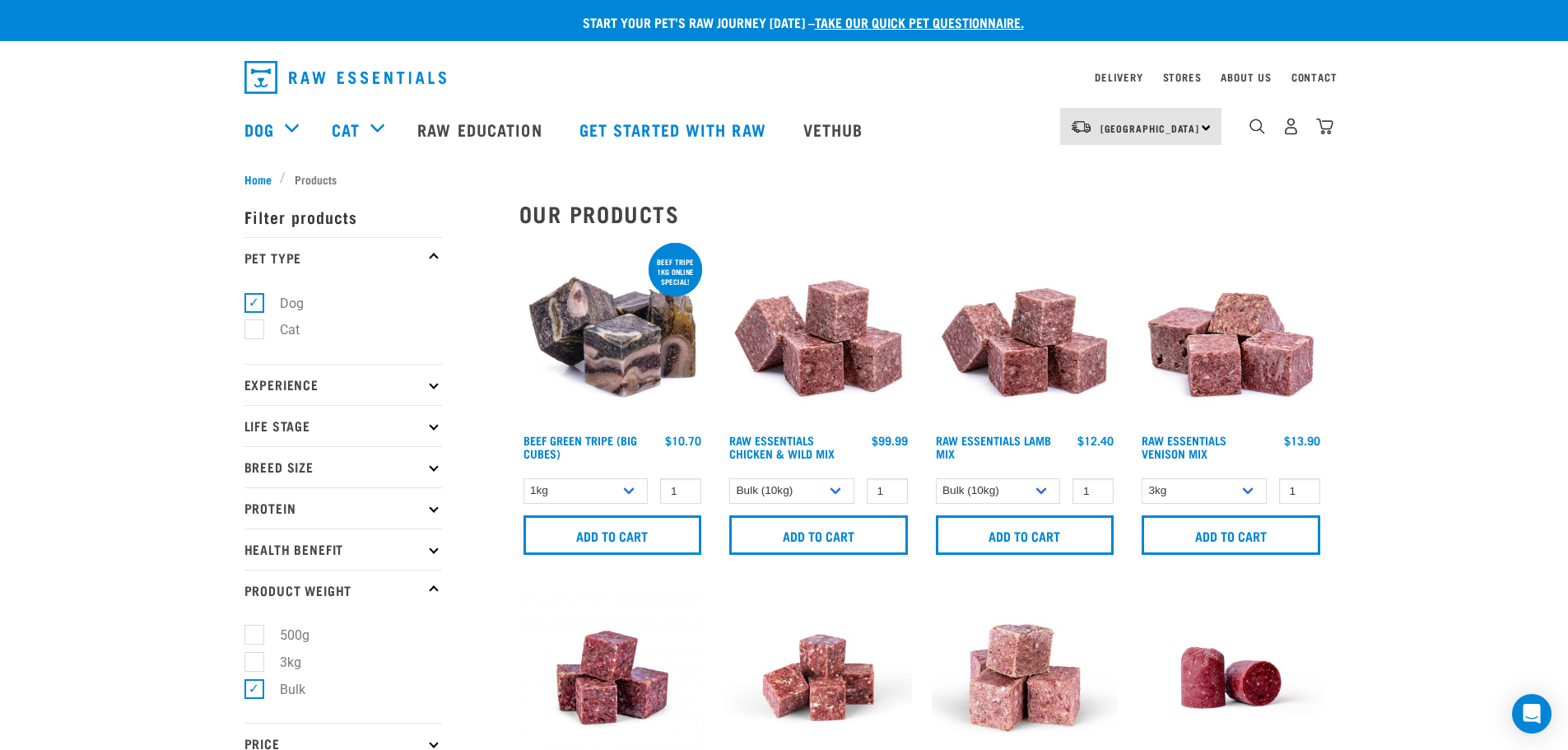
select select "341961"
select select "712"
select select "327935"
select select "755"
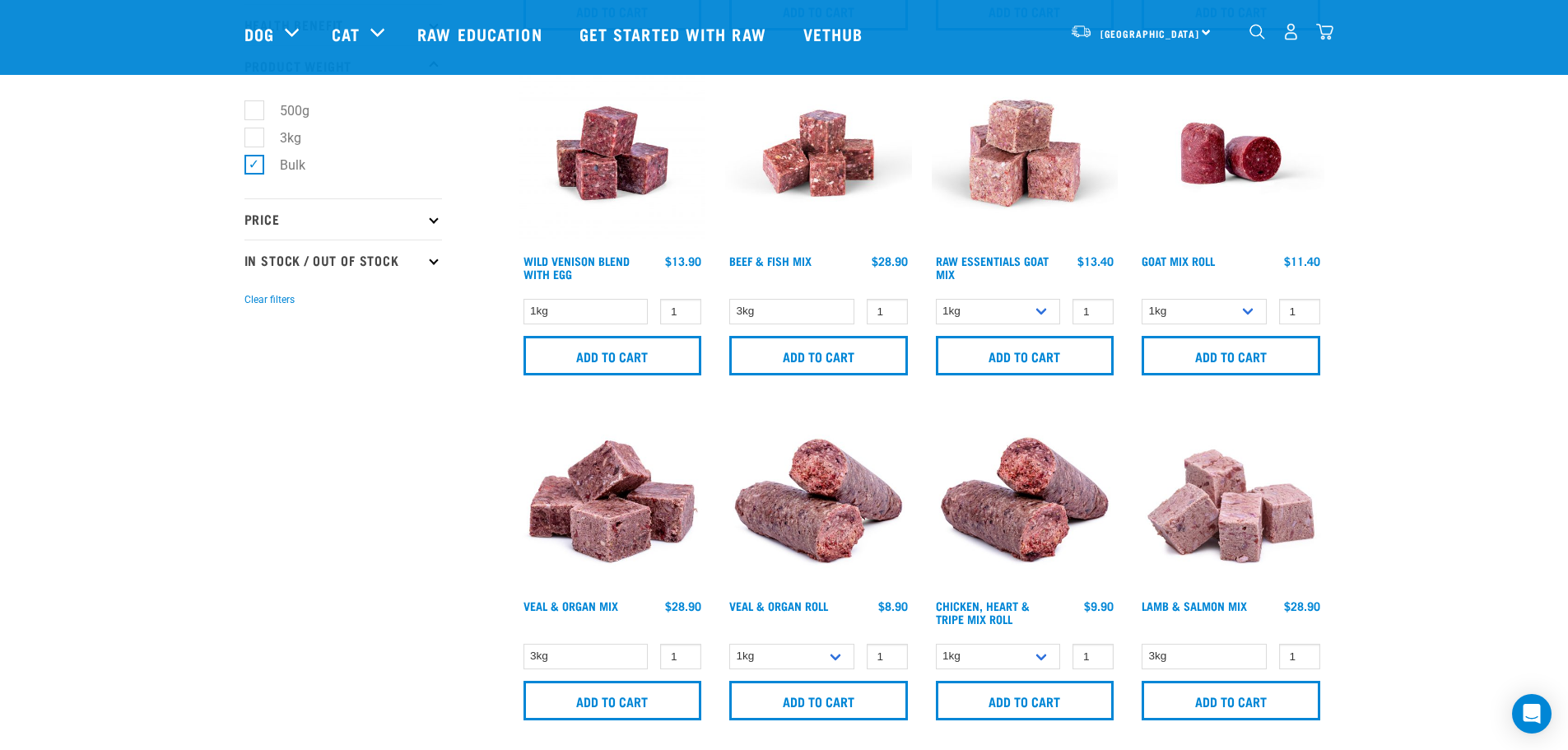
scroll to position [401, 0]
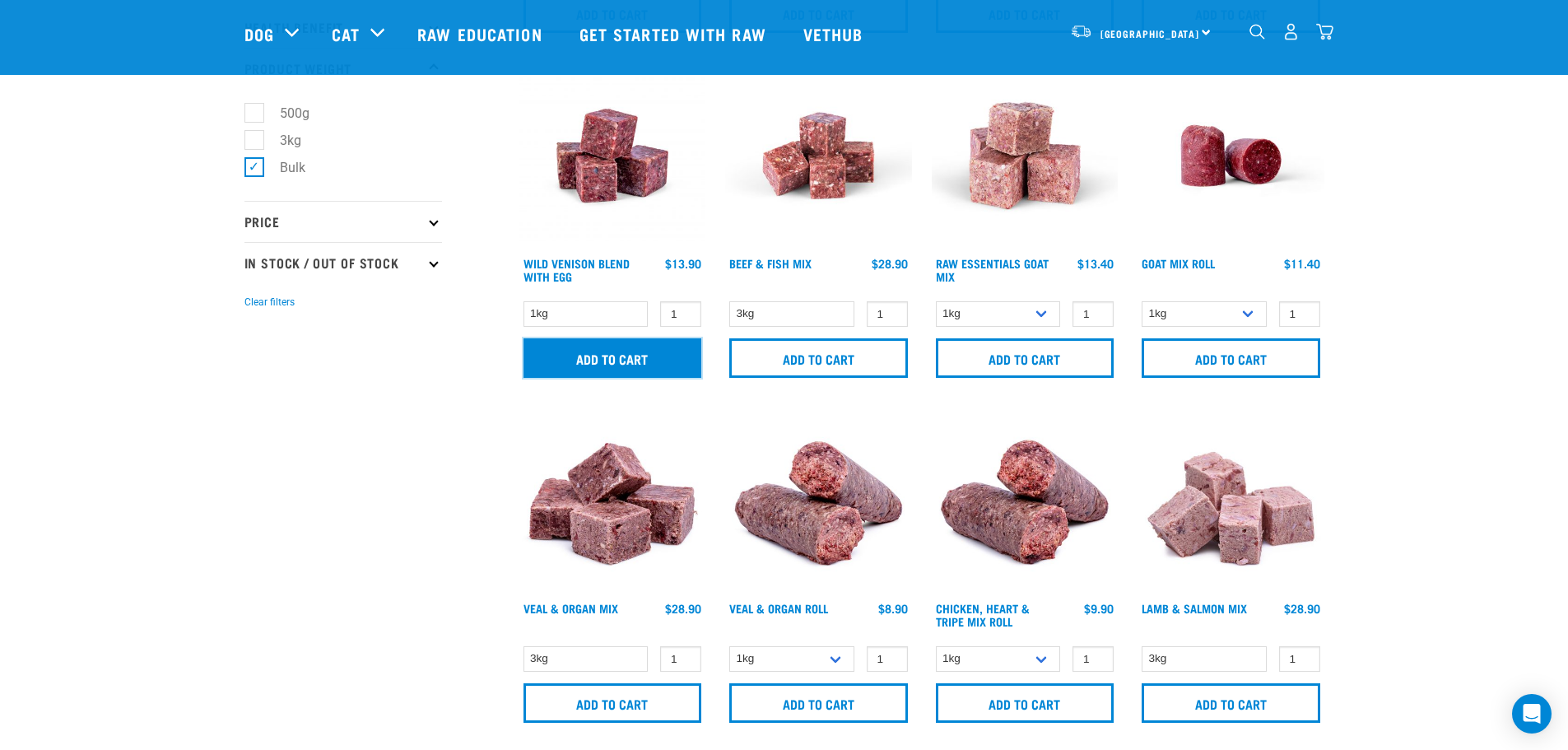
click at [566, 357] on input "Add to cart" at bounding box center [613, 358] width 179 height 40
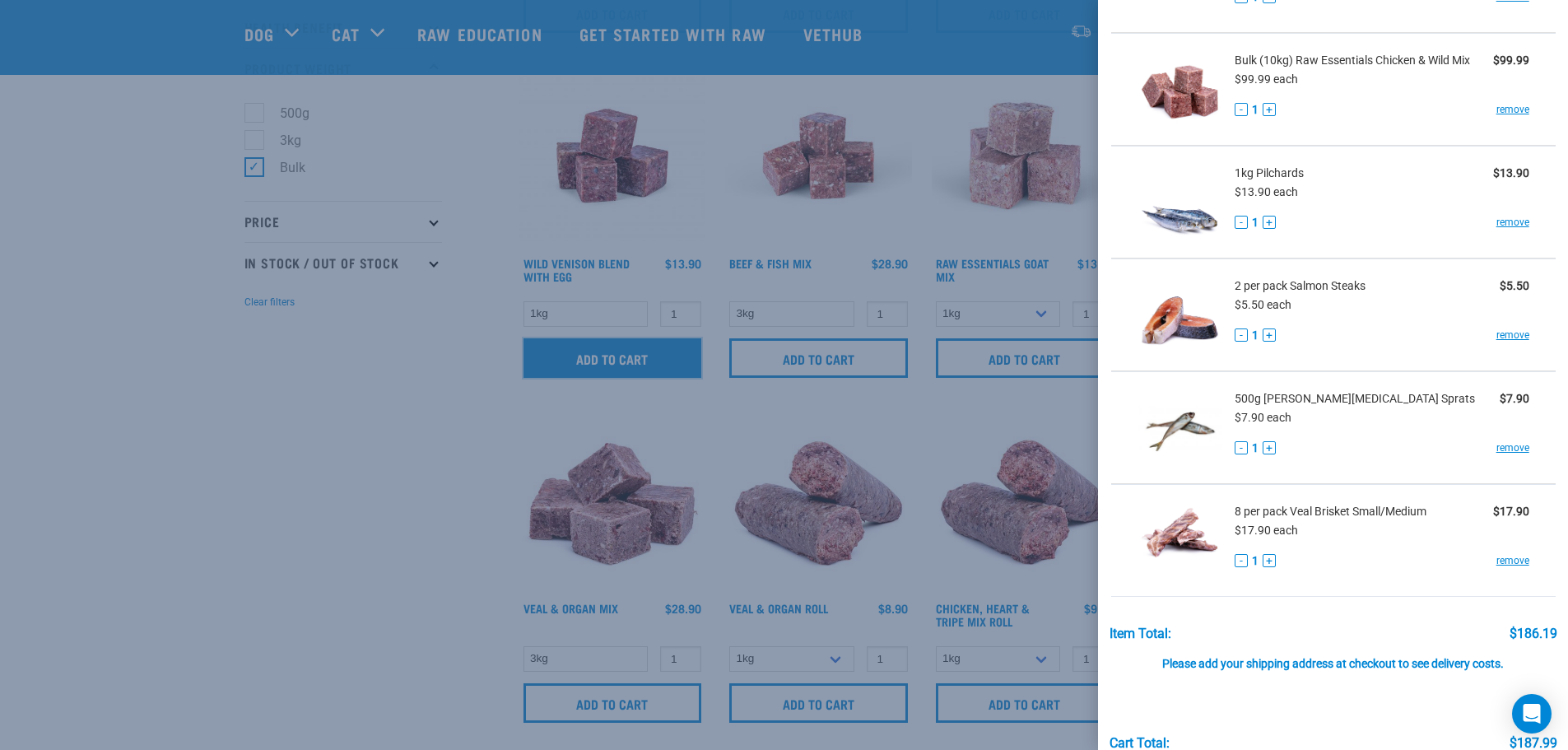
scroll to position [353, 0]
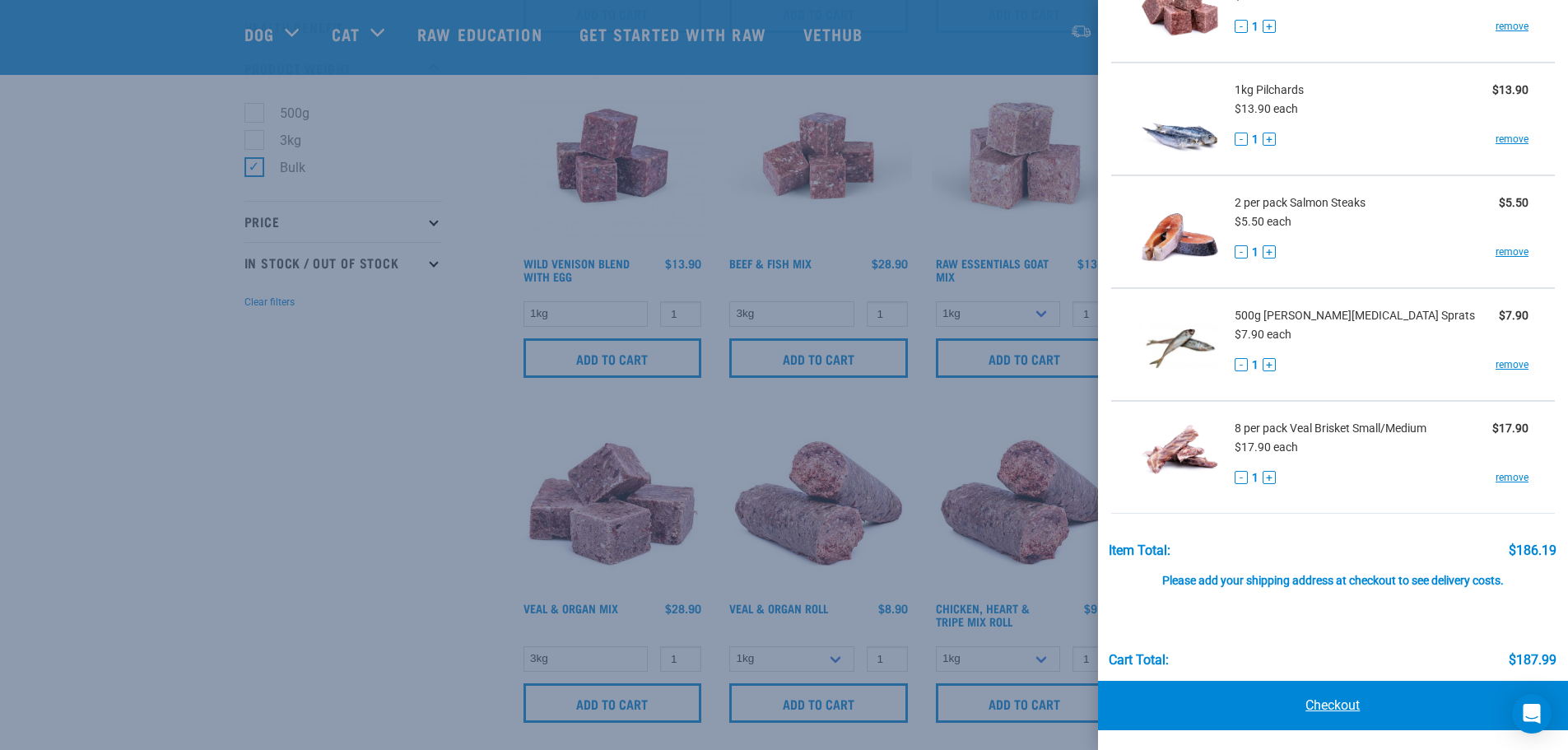
click at [1317, 703] on link "Checkout" at bounding box center [1333, 706] width 471 height 49
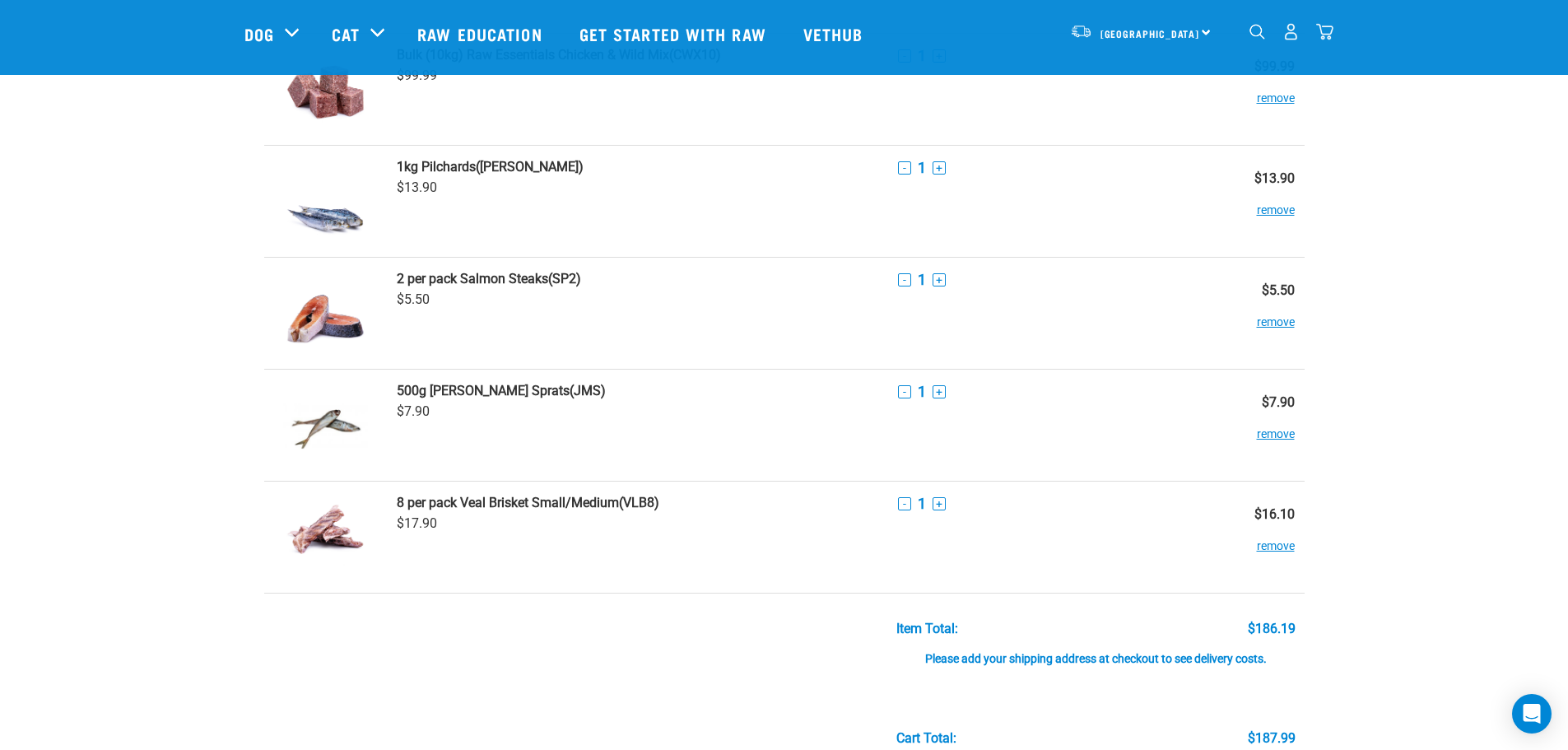
scroll to position [330, 0]
click at [1272, 429] on button "remove" at bounding box center [1276, 427] width 38 height 32
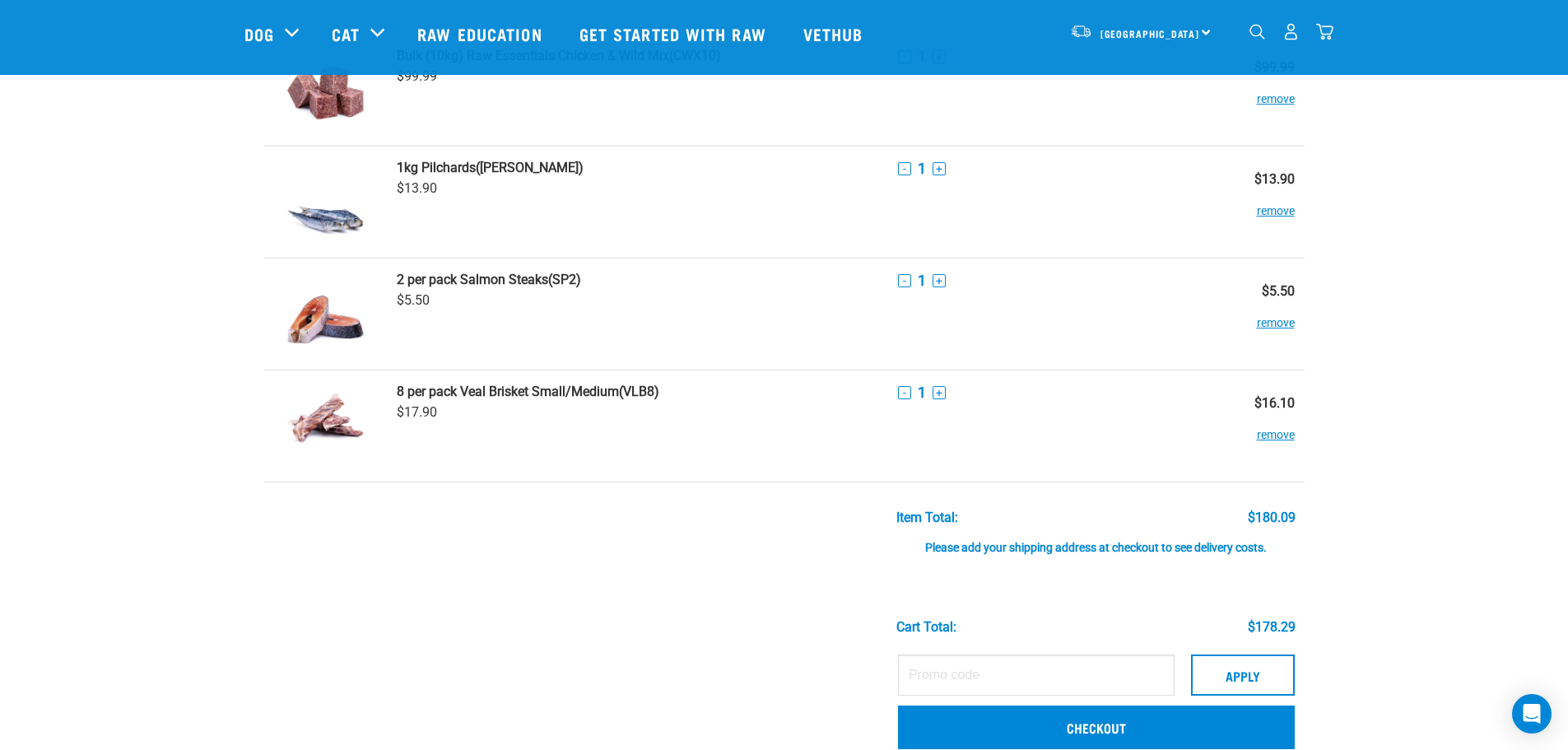
click at [1467, 357] on div "Start your pet’s raw journey [DATE] – take our quick pet questionnaire. Deliver…" at bounding box center [784, 478] width 1568 height 1616
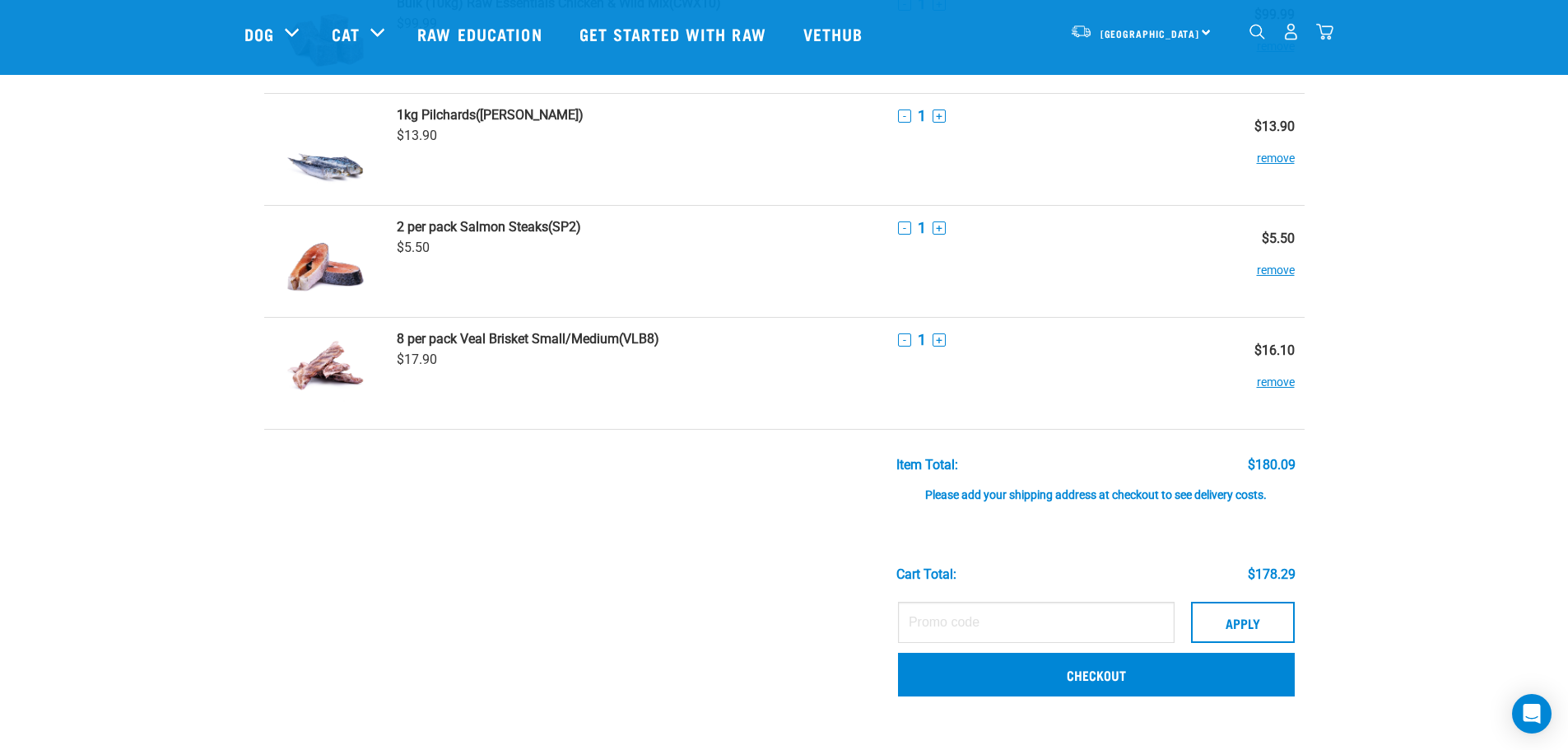
scroll to position [537, 0]
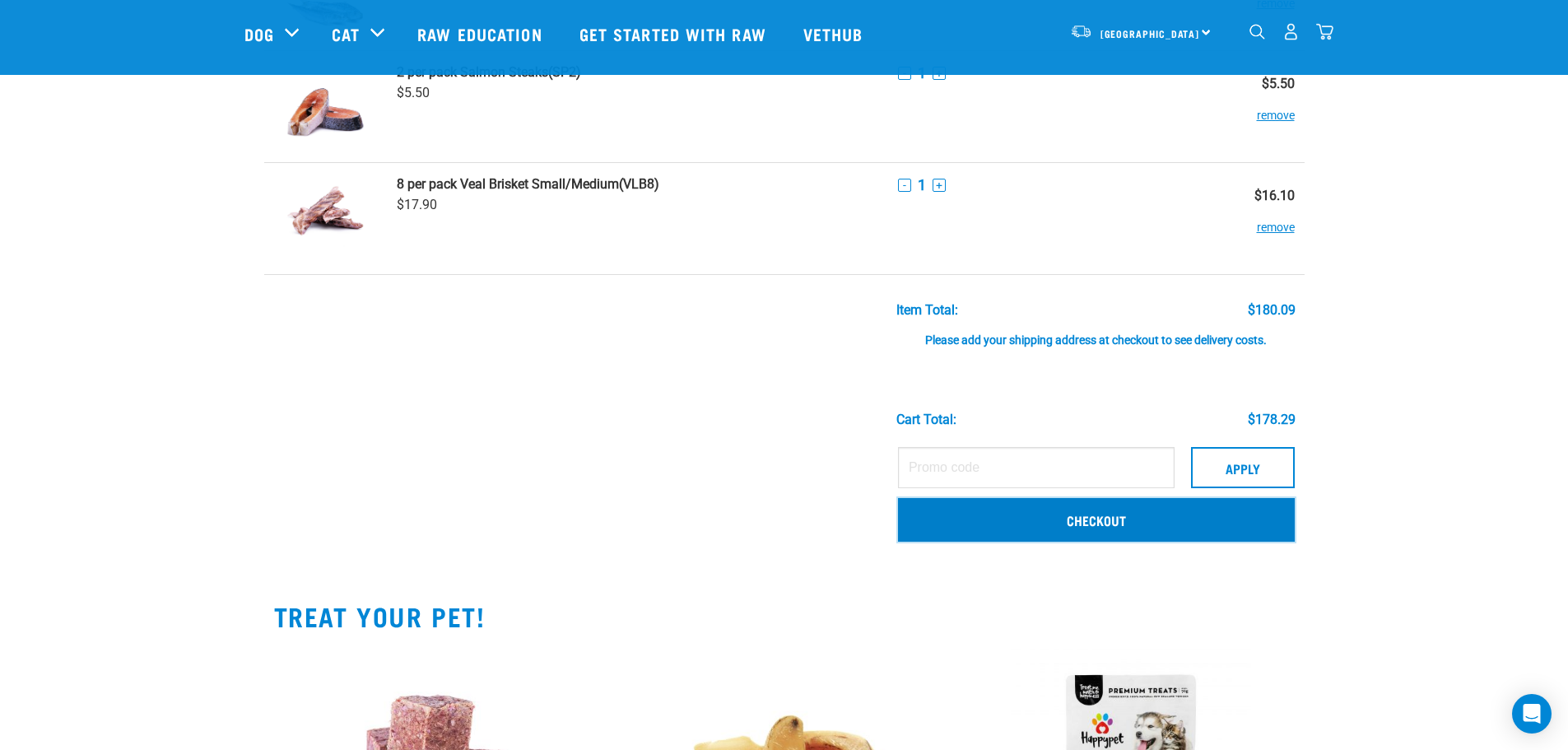
click at [1143, 505] on link "Checkout" at bounding box center [1097, 519] width 397 height 43
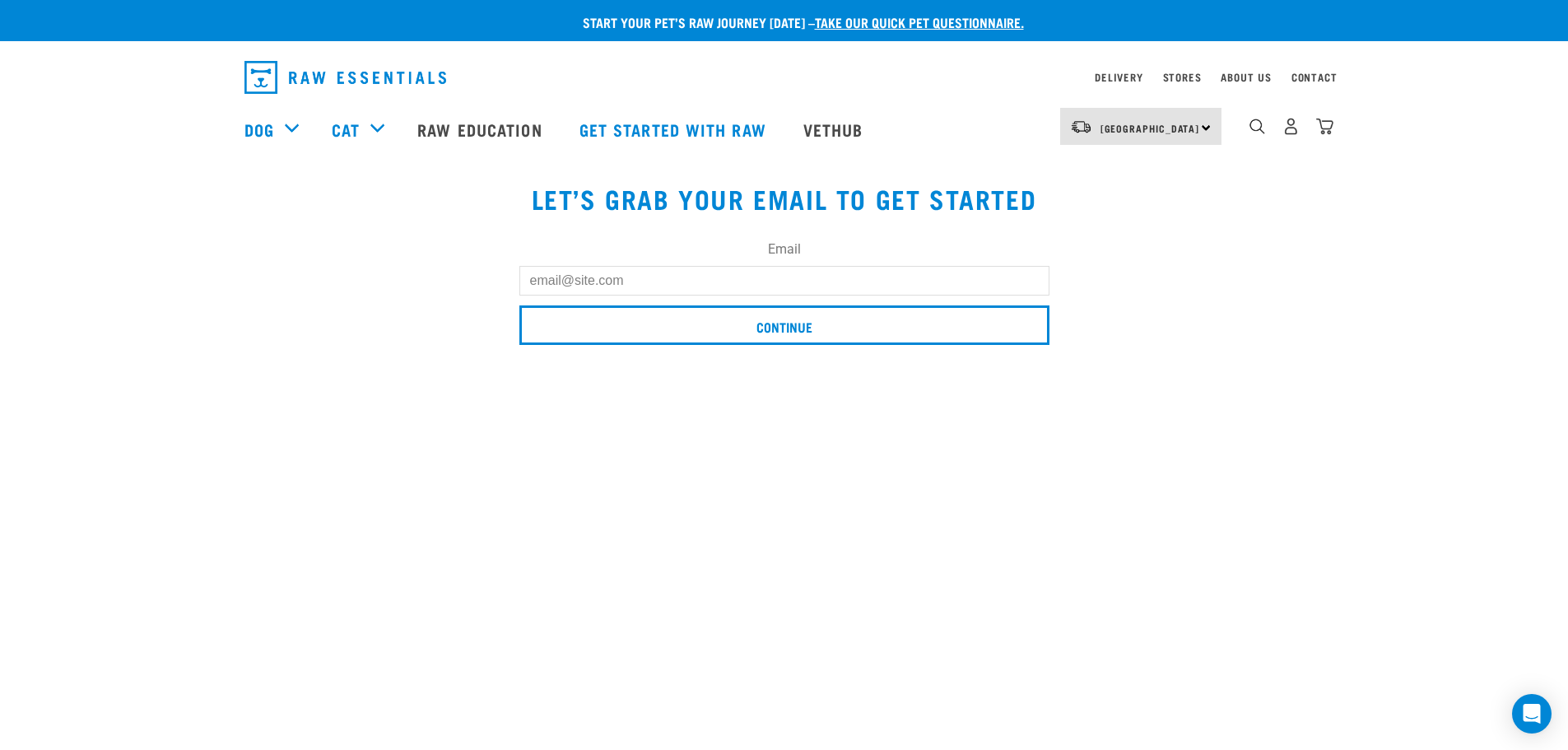
click at [836, 283] on input "Email" at bounding box center [784, 280] width 531 height 29
type input "nicole93west@live.com"
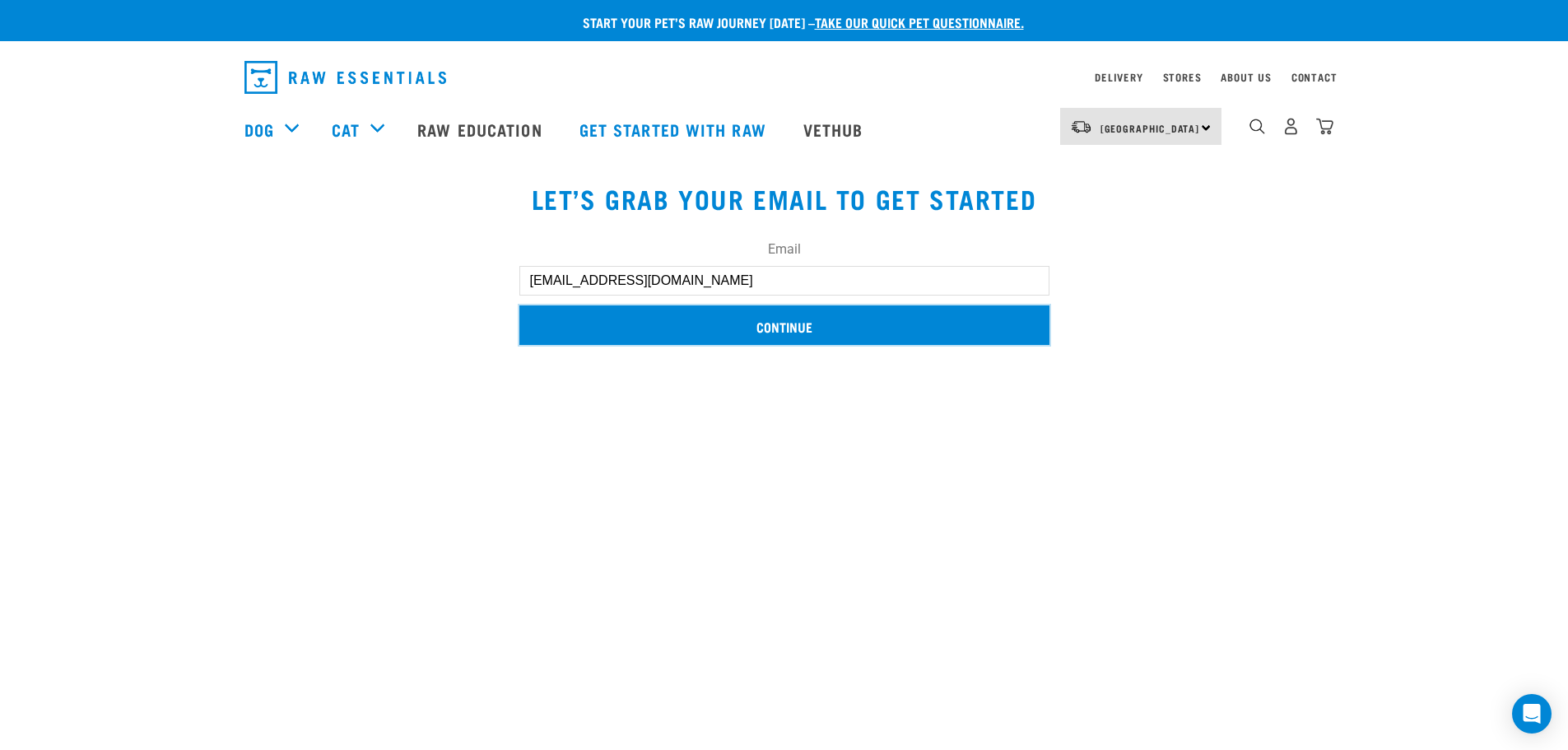
click at [776, 334] on input "Continue" at bounding box center [784, 325] width 531 height 40
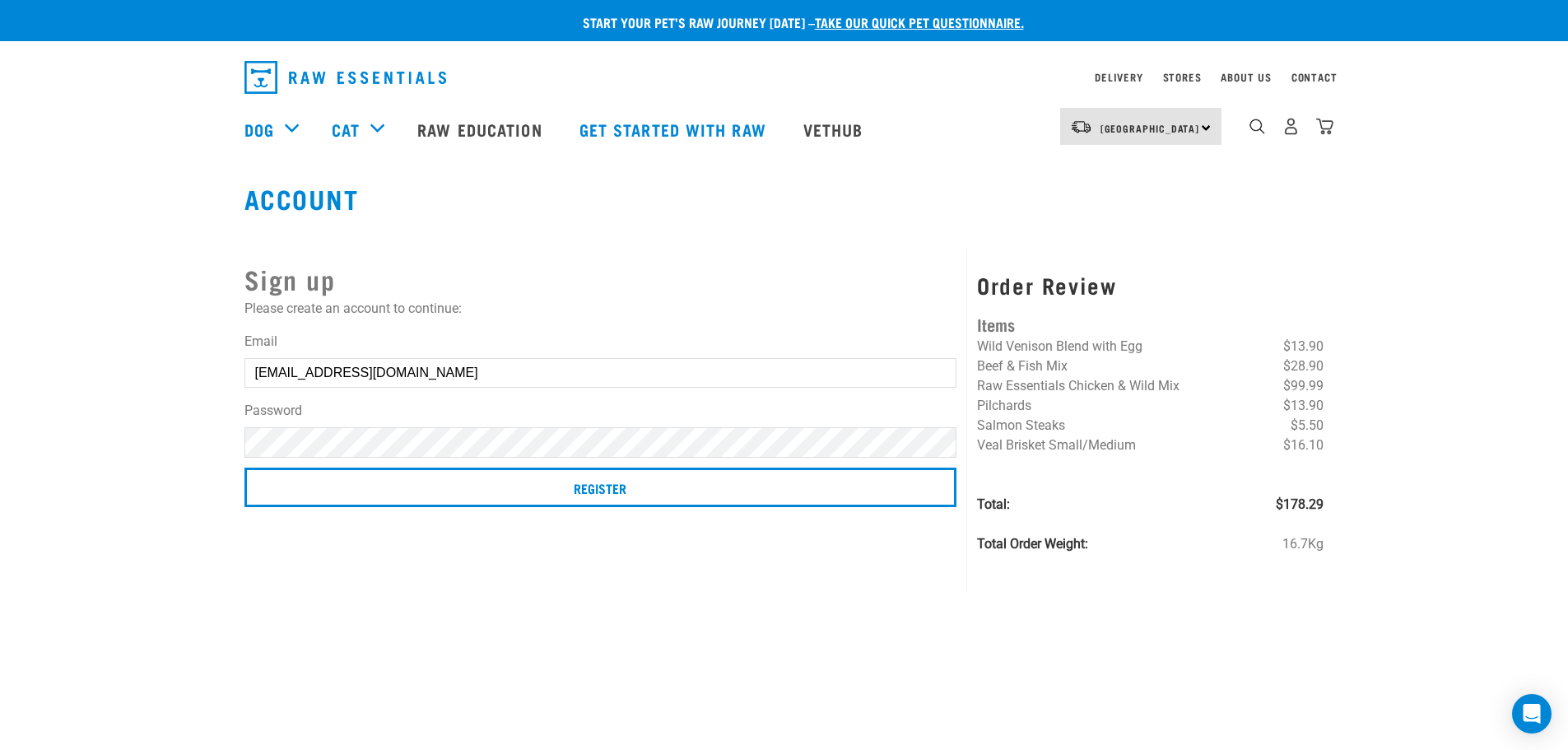
click at [245, 467] on input "Register" at bounding box center [601, 487] width 713 height 40
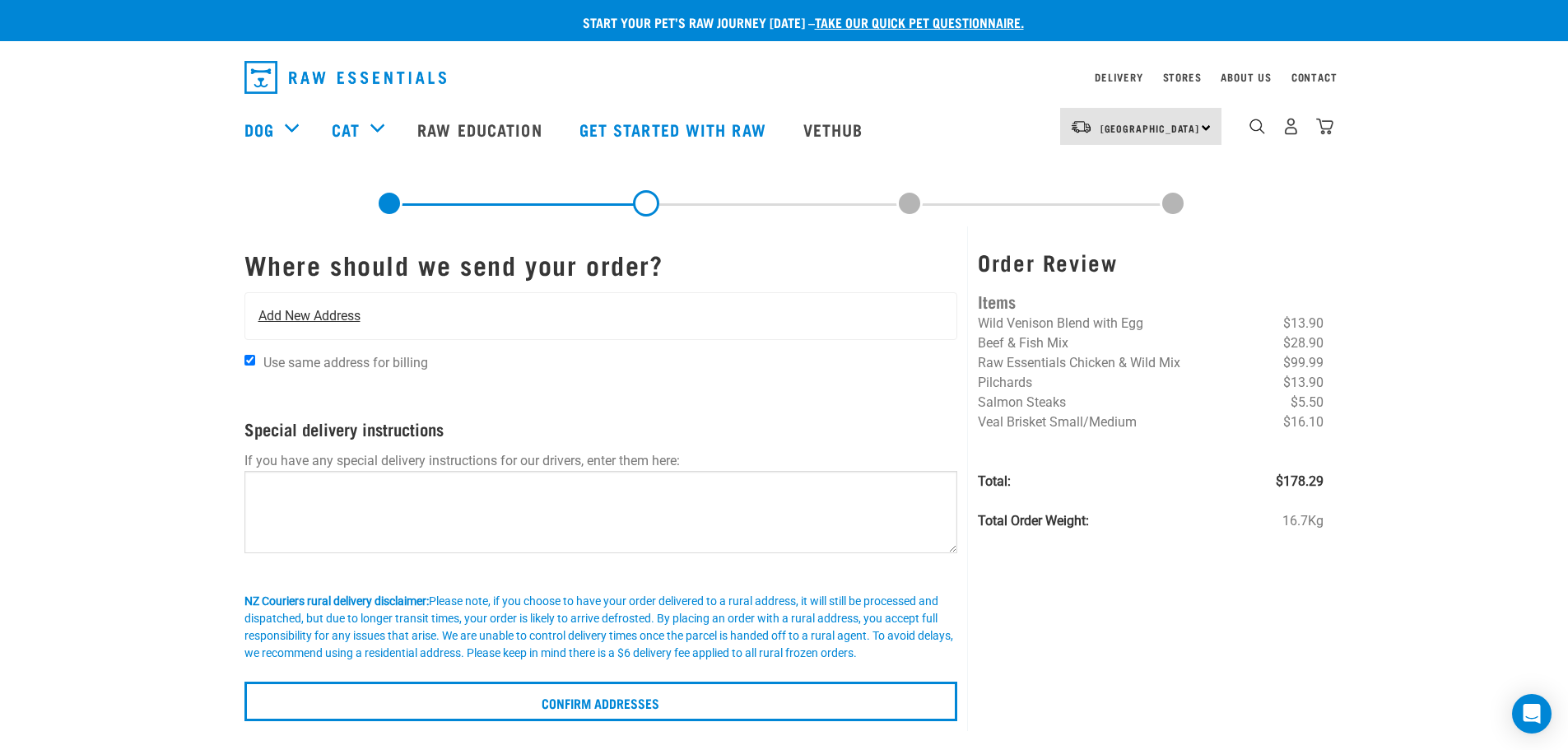
click at [292, 315] on span "Add New Address" at bounding box center [309, 316] width 102 height 20
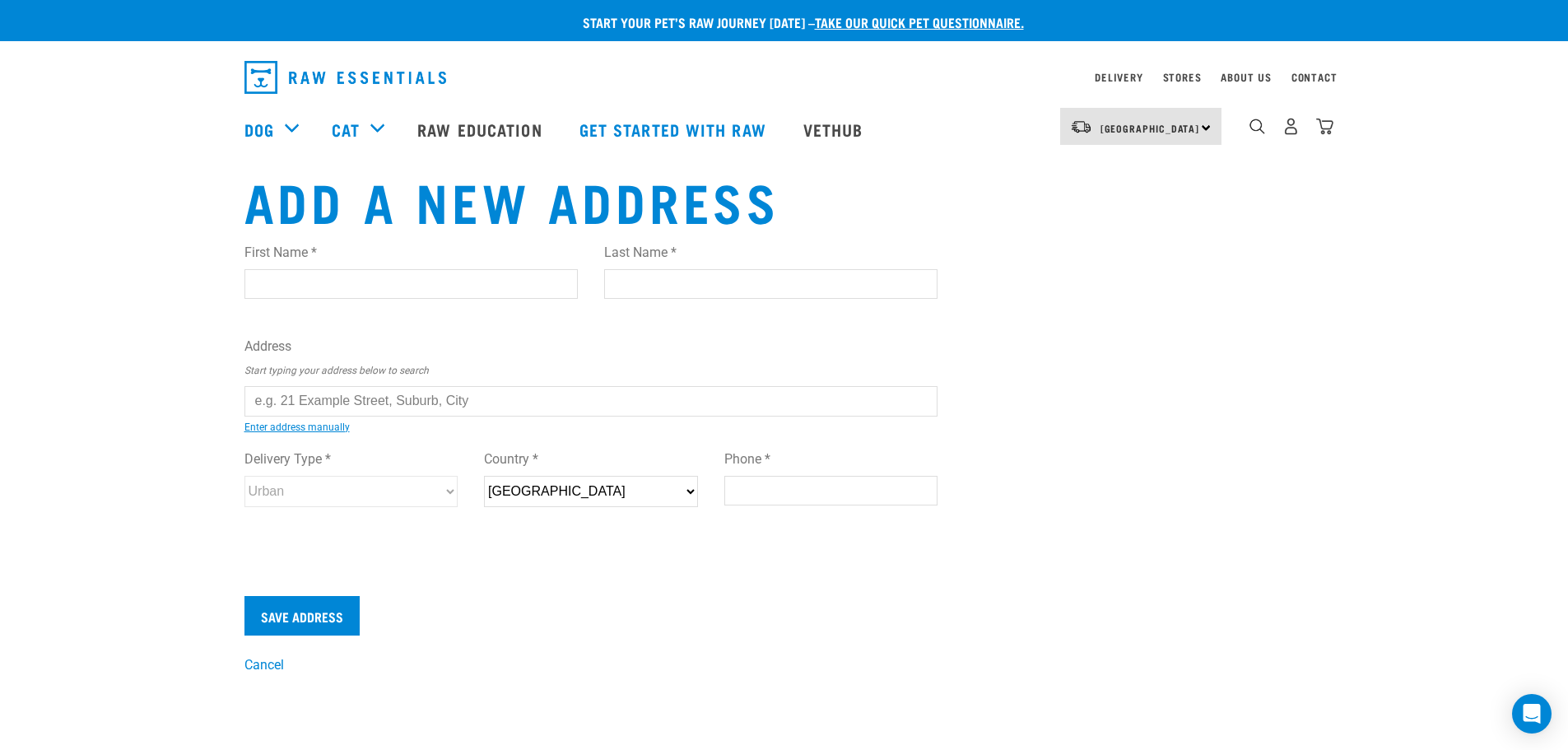
click at [290, 290] on input "First Name *" at bounding box center [411, 284] width 334 height 29
type input "[PERSON_NAME]"
click at [639, 278] on input "Last Name *" at bounding box center [771, 284] width 334 height 29
type input "Bladen"
click at [521, 397] on input "text" at bounding box center [592, 400] width 694 height 29
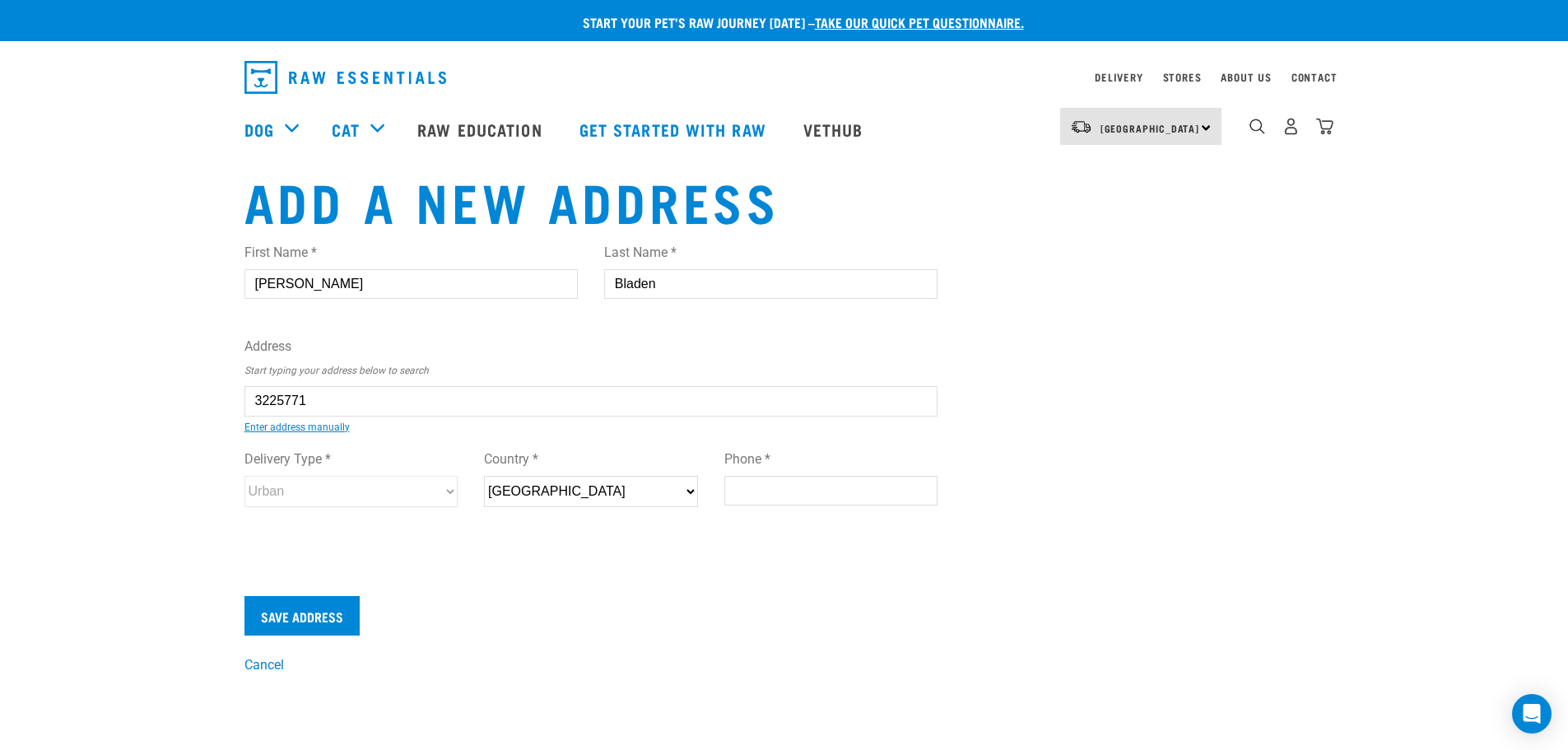
click at [460, 433] on div "First Name * [PERSON_NAME] Last Name * Bladen Address Start typing your address…" at bounding box center [592, 391] width 694 height 322
type input "[STREET_ADDRESS][PERSON_NAME]"
type input "[GEOGRAPHIC_DATA]"
type input "Henderson"
type input "Auckland"
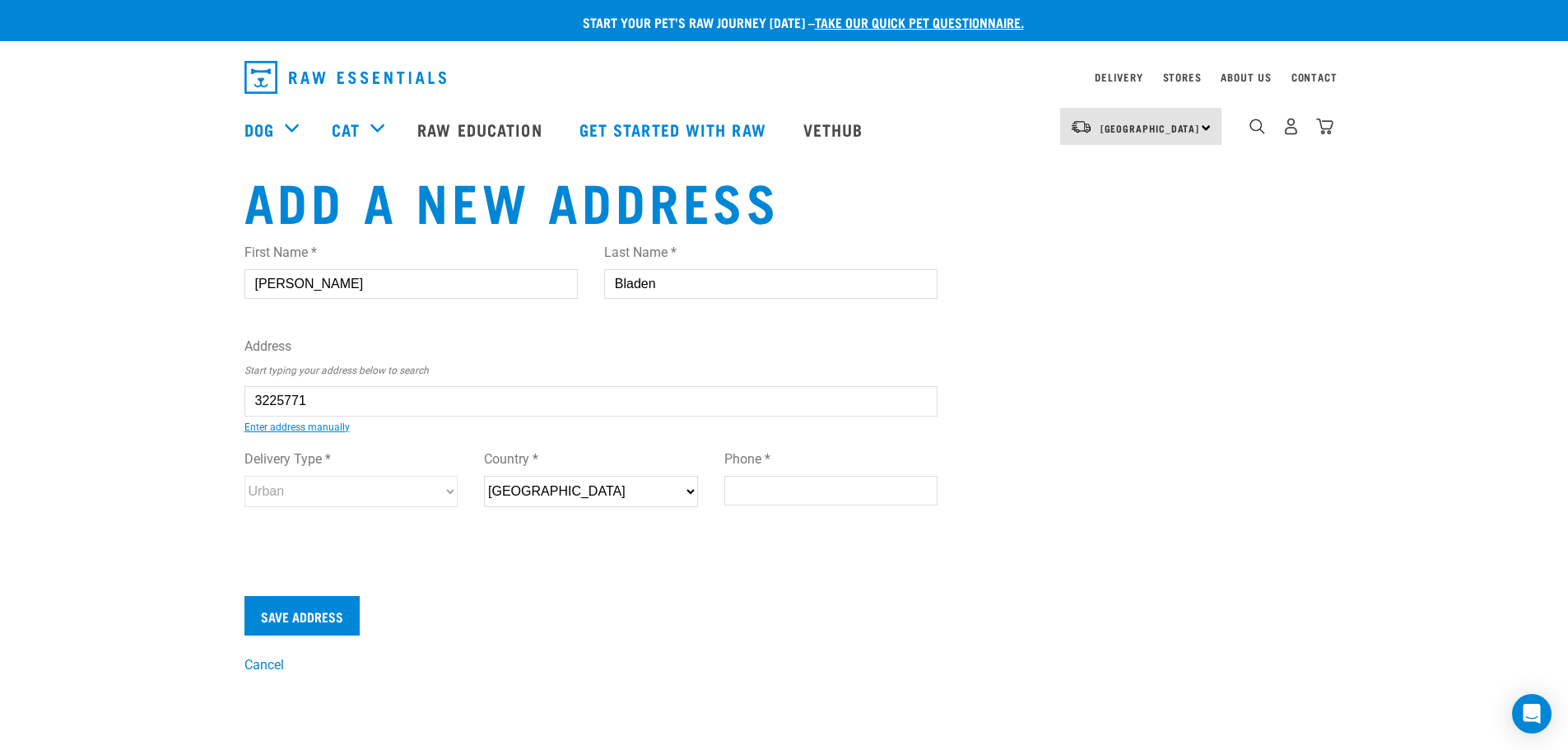
select select "AUK"
type input "0612"
select select "Urban"
type input "6 Mile Place, Henderson, Auckland 0612"
click at [130, 470] on div "Start your pet’s raw journey today – take our quick pet questionnaire. Delivery…" at bounding box center [784, 338] width 1568 height 675
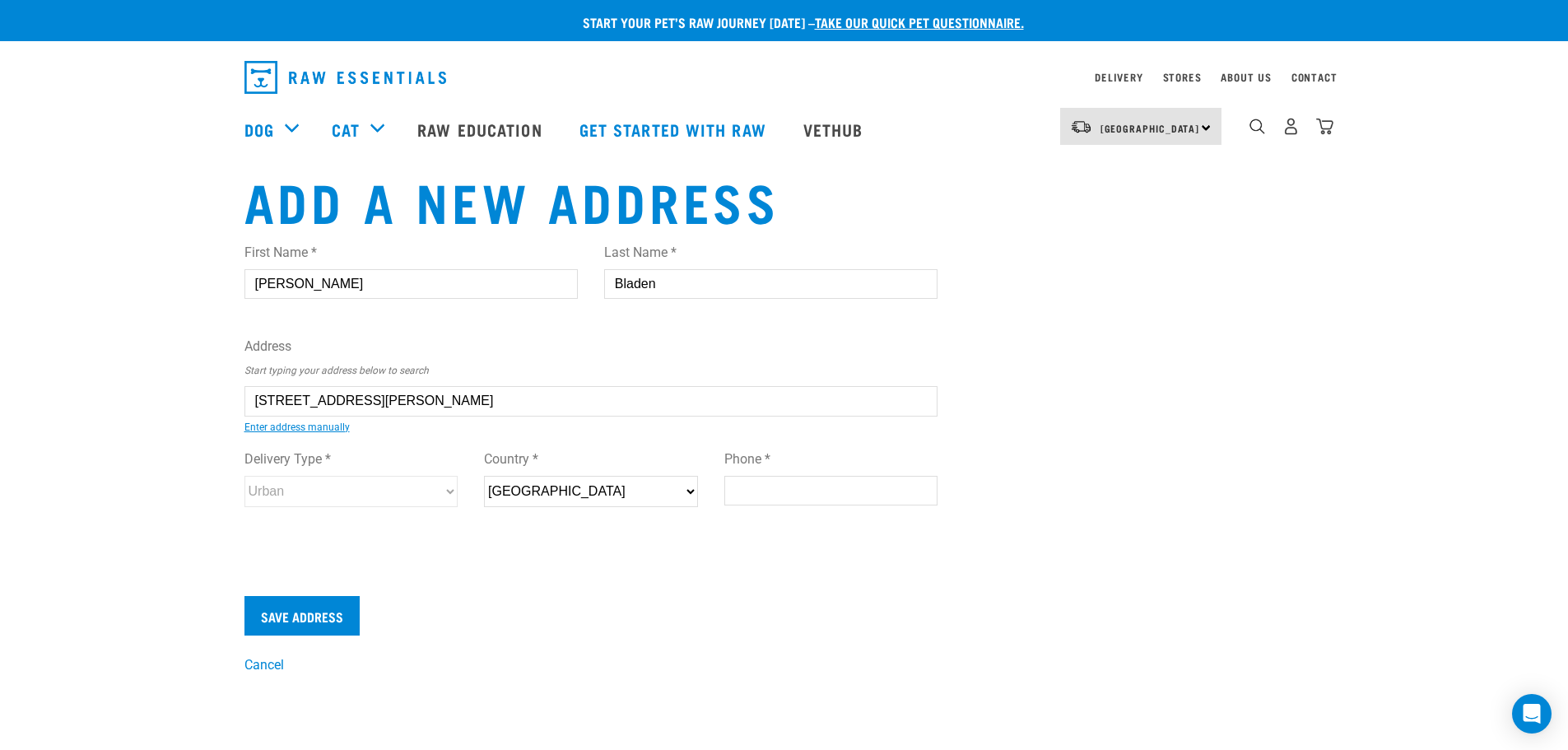
click at [755, 487] on input "Phone *" at bounding box center [831, 490] width 214 height 29
click at [777, 496] on div "Delivery Type * Urban Rural Country * New Zealand Phone *" at bounding box center [592, 483] width 721 height 96
click at [777, 496] on input "Phone *" at bounding box center [831, 490] width 214 height 29
type input "0212333801"
click at [296, 610] on input "Save Address" at bounding box center [303, 616] width 115 height 40
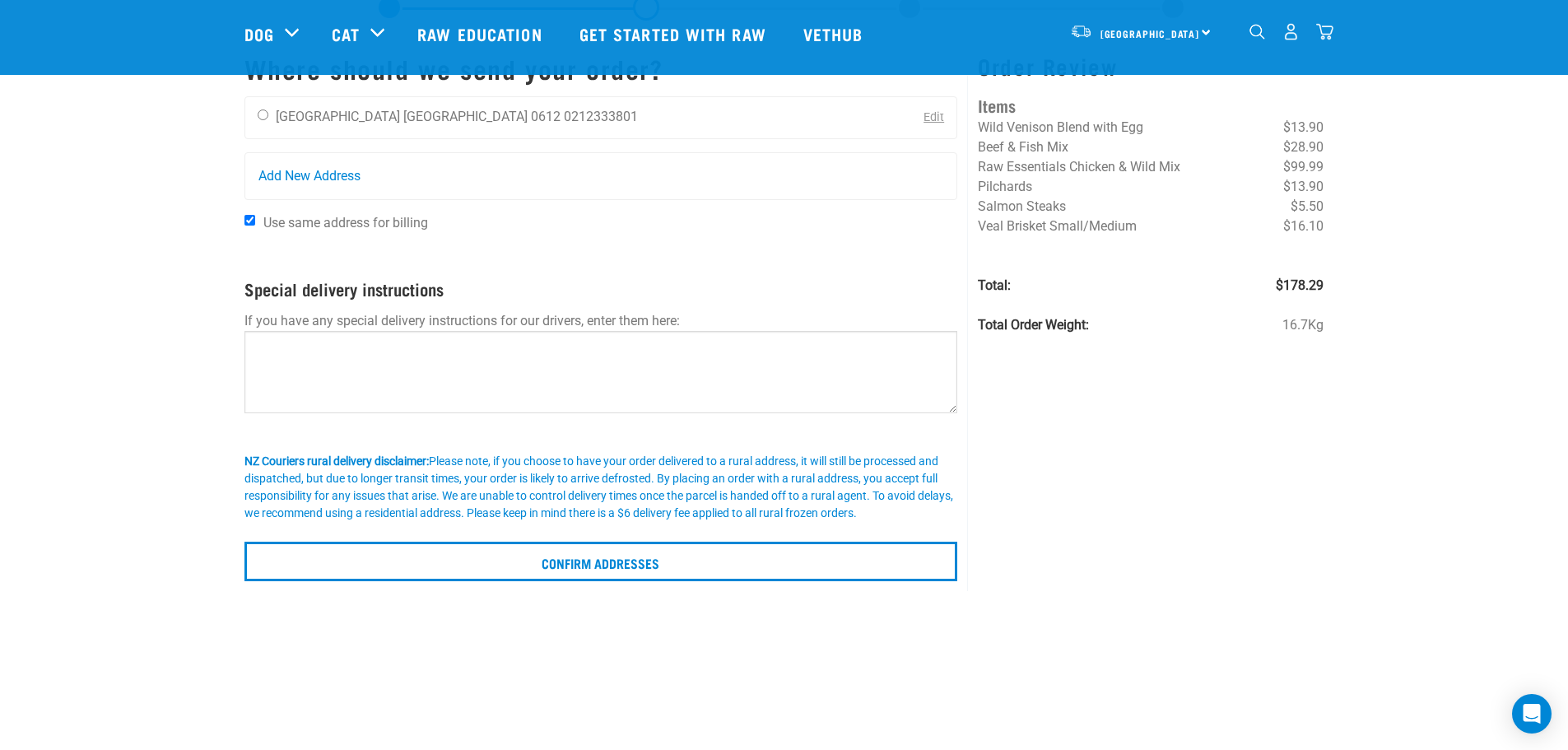
scroll to position [86, 0]
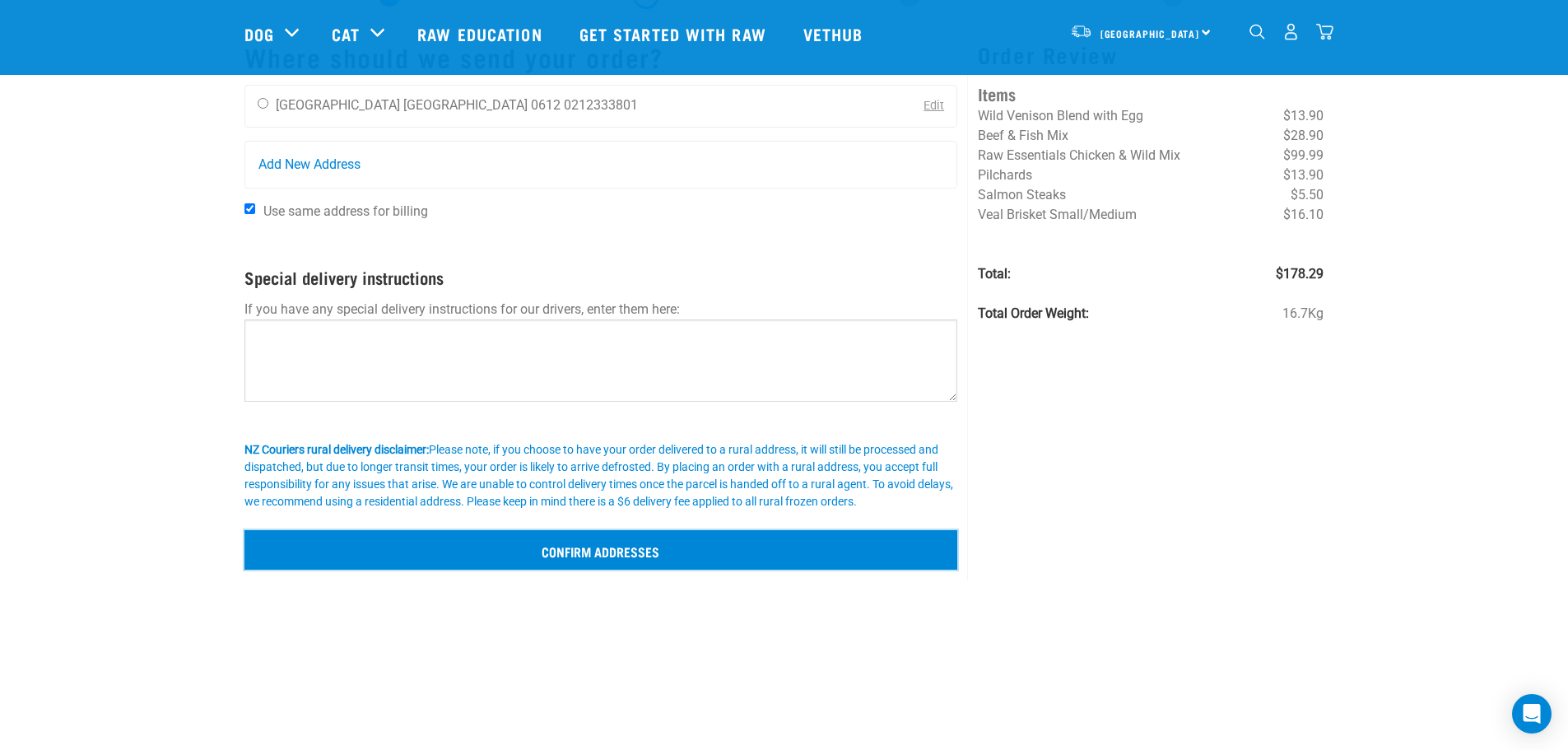
click at [397, 544] on input "Confirm addresses" at bounding box center [601, 550] width 714 height 40
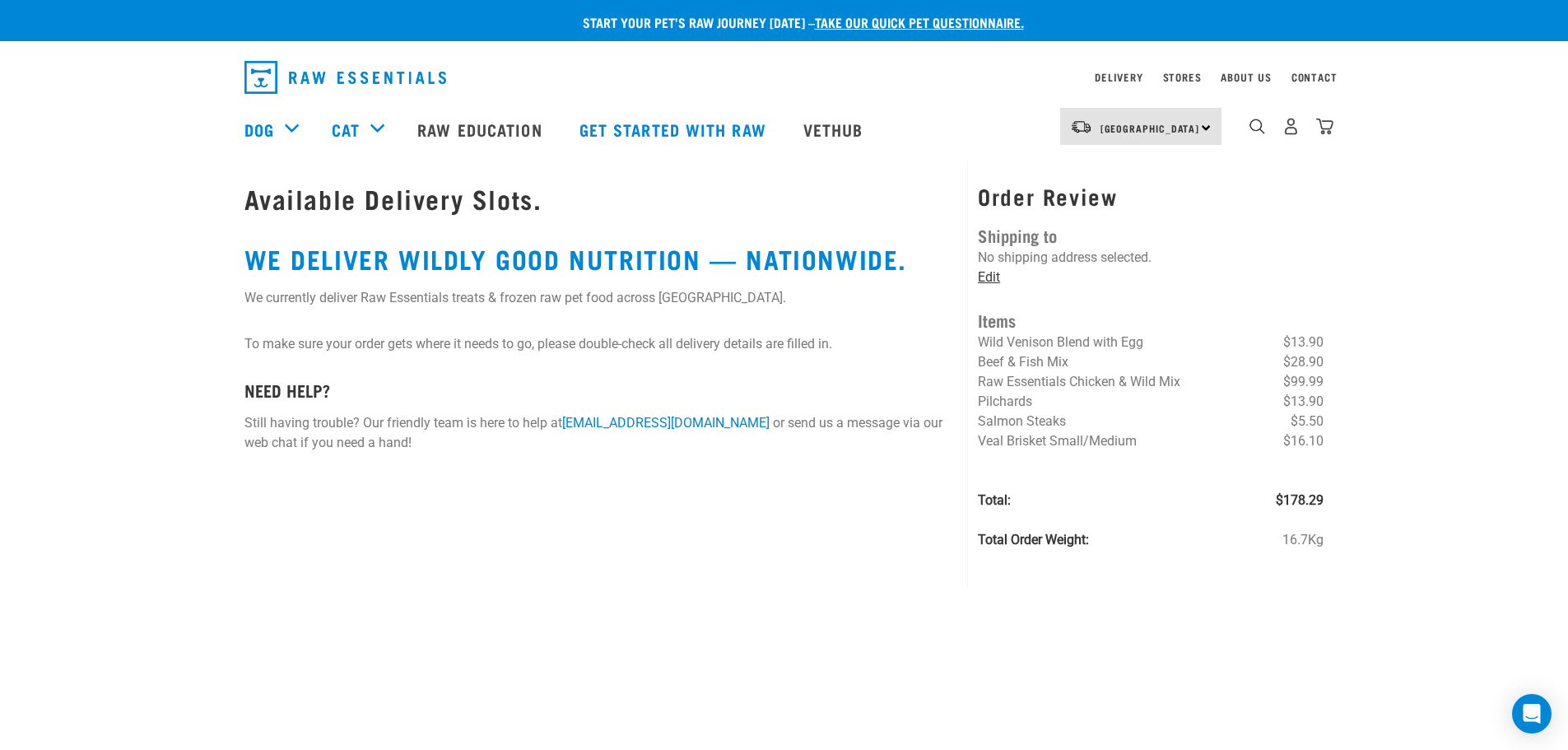
click at [995, 277] on link "Edit" at bounding box center [989, 277] width 23 height 16
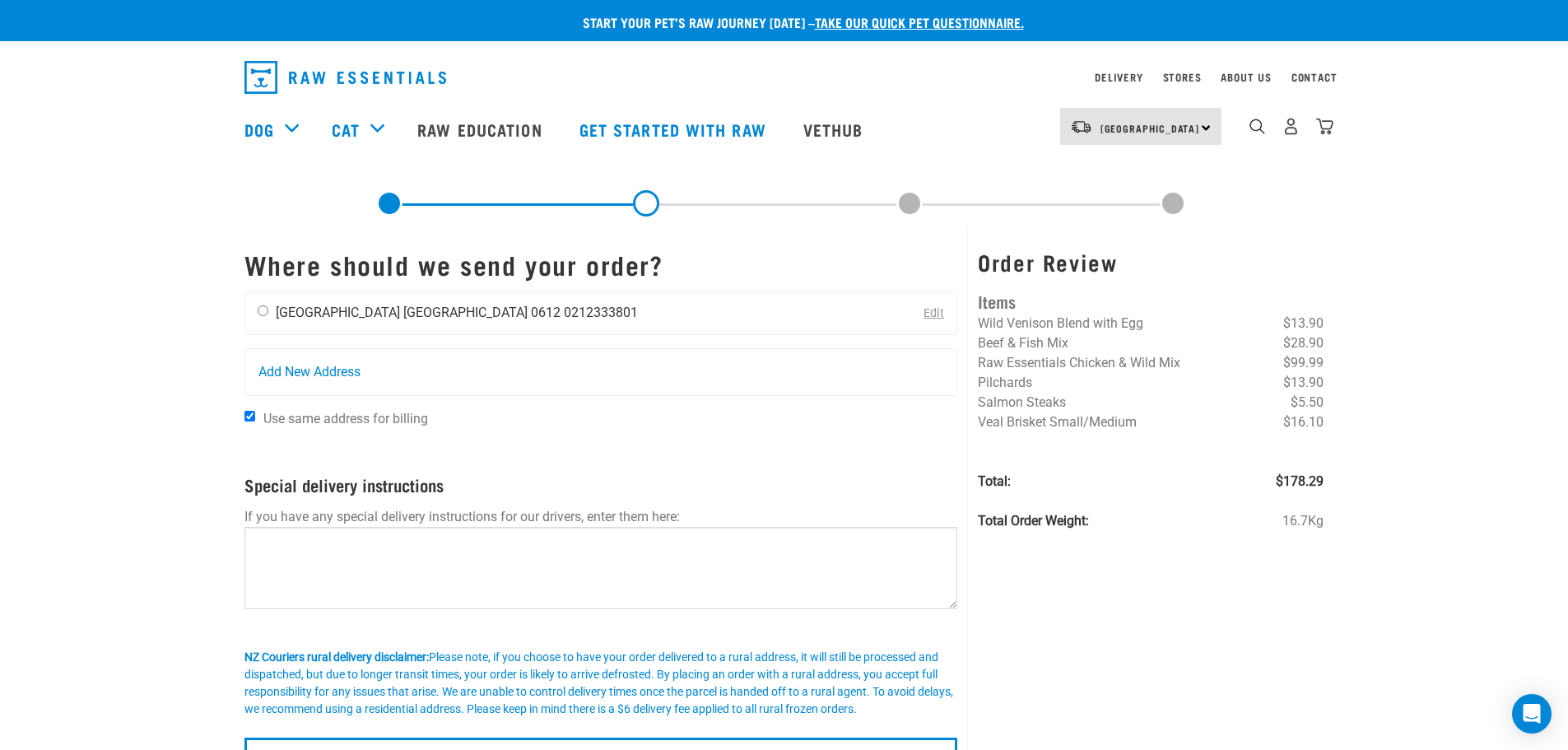
click at [327, 314] on li "[GEOGRAPHIC_DATA]" at bounding box center [338, 312] width 124 height 16
click at [266, 312] on input "radio" at bounding box center [262, 310] width 10 height 10
radio input "true"
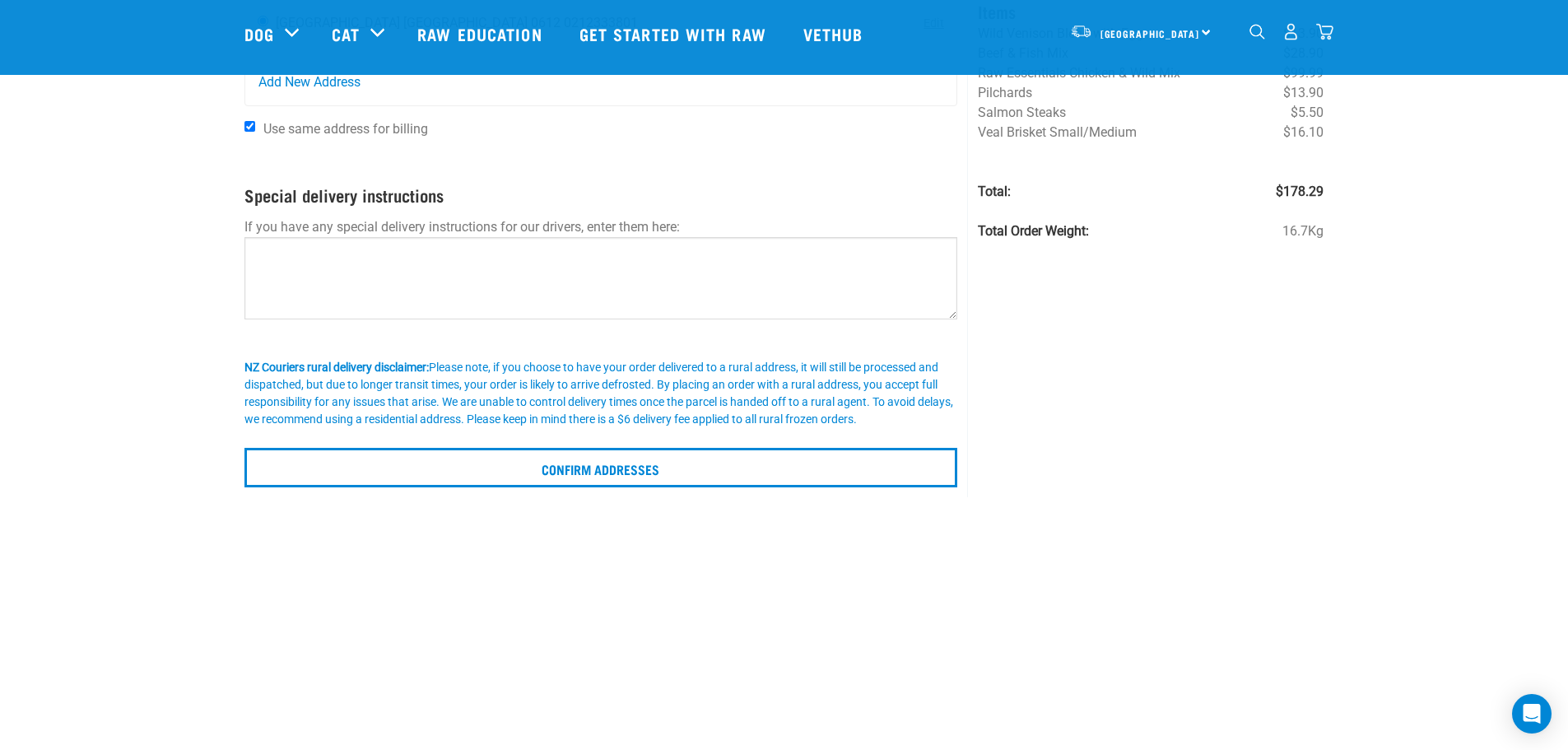
scroll to position [187, 0]
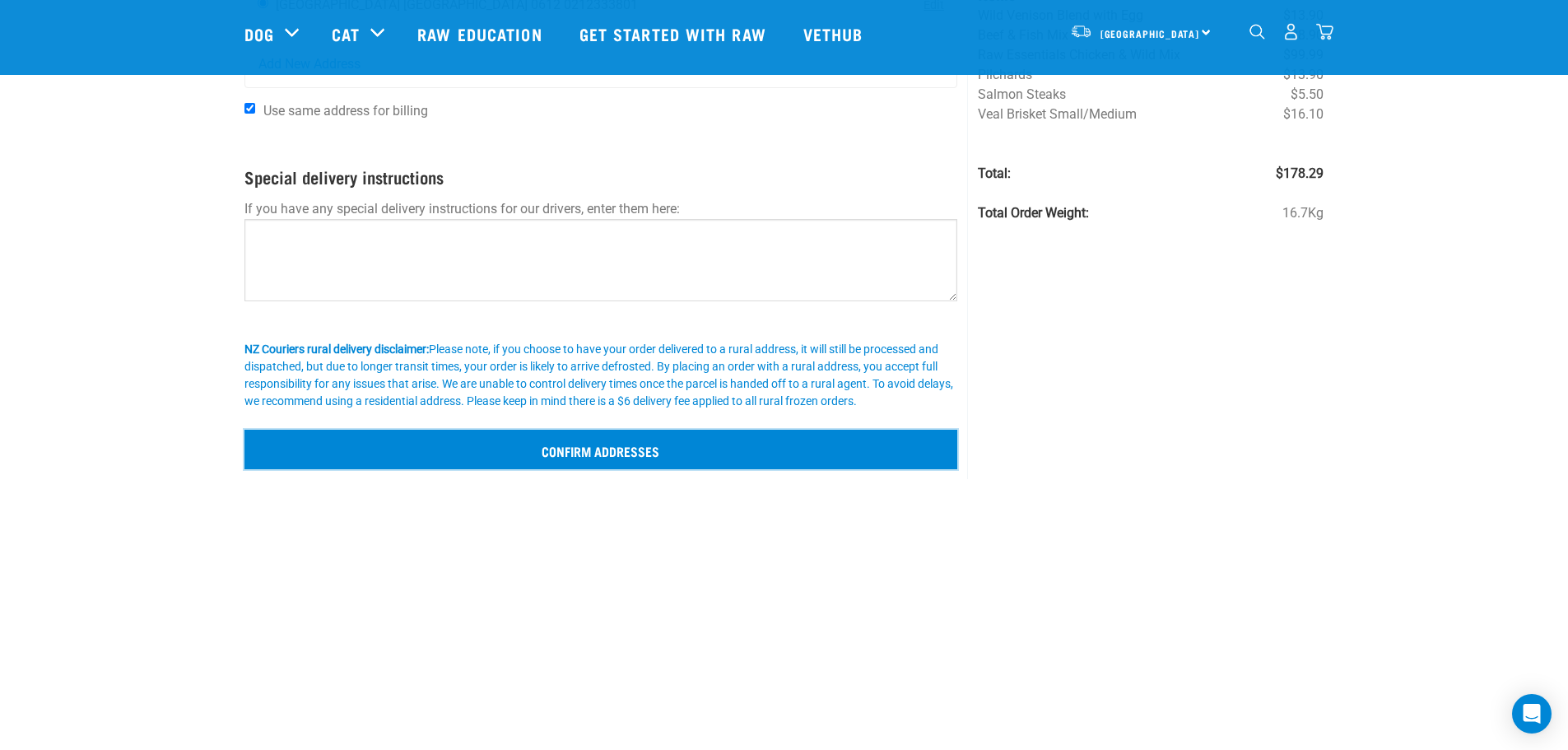
click at [495, 433] on input "Confirm addresses" at bounding box center [601, 449] width 714 height 40
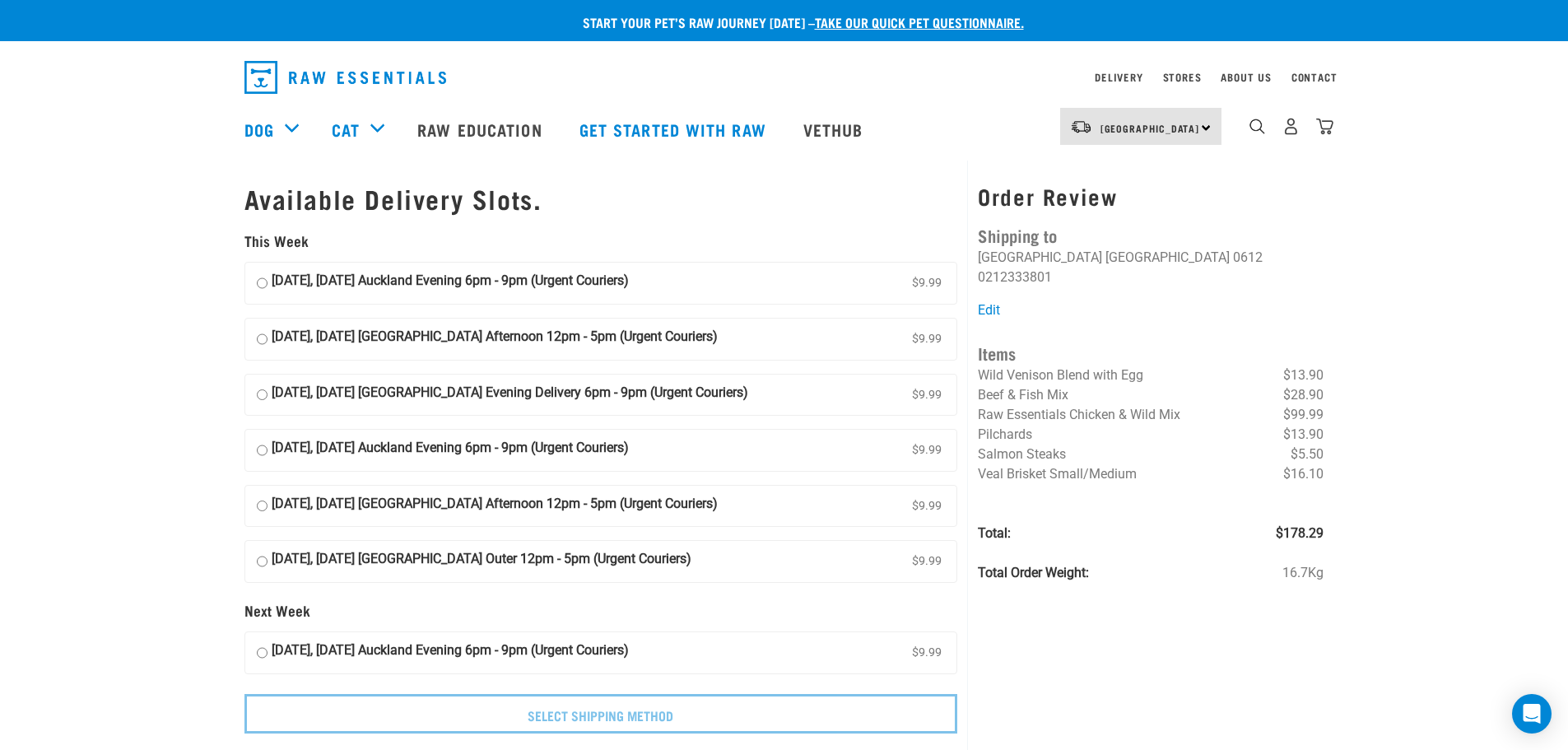
click at [259, 340] on input "20 August, Wednesday Auckland Afternoon 12pm - 5pm (Urgent Couriers) $9.99" at bounding box center [262, 340] width 10 height 25
radio input "true"
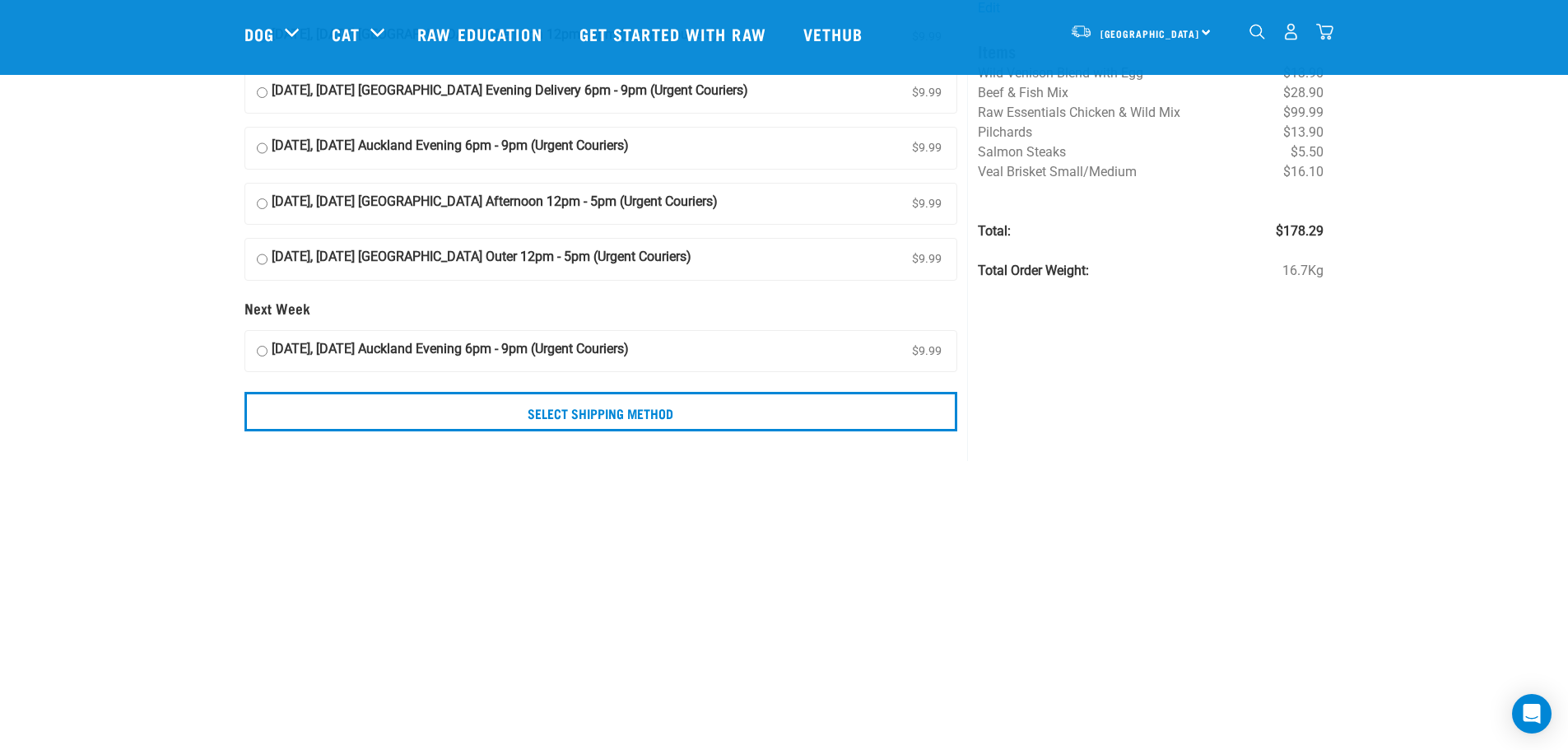
scroll to position [182, 0]
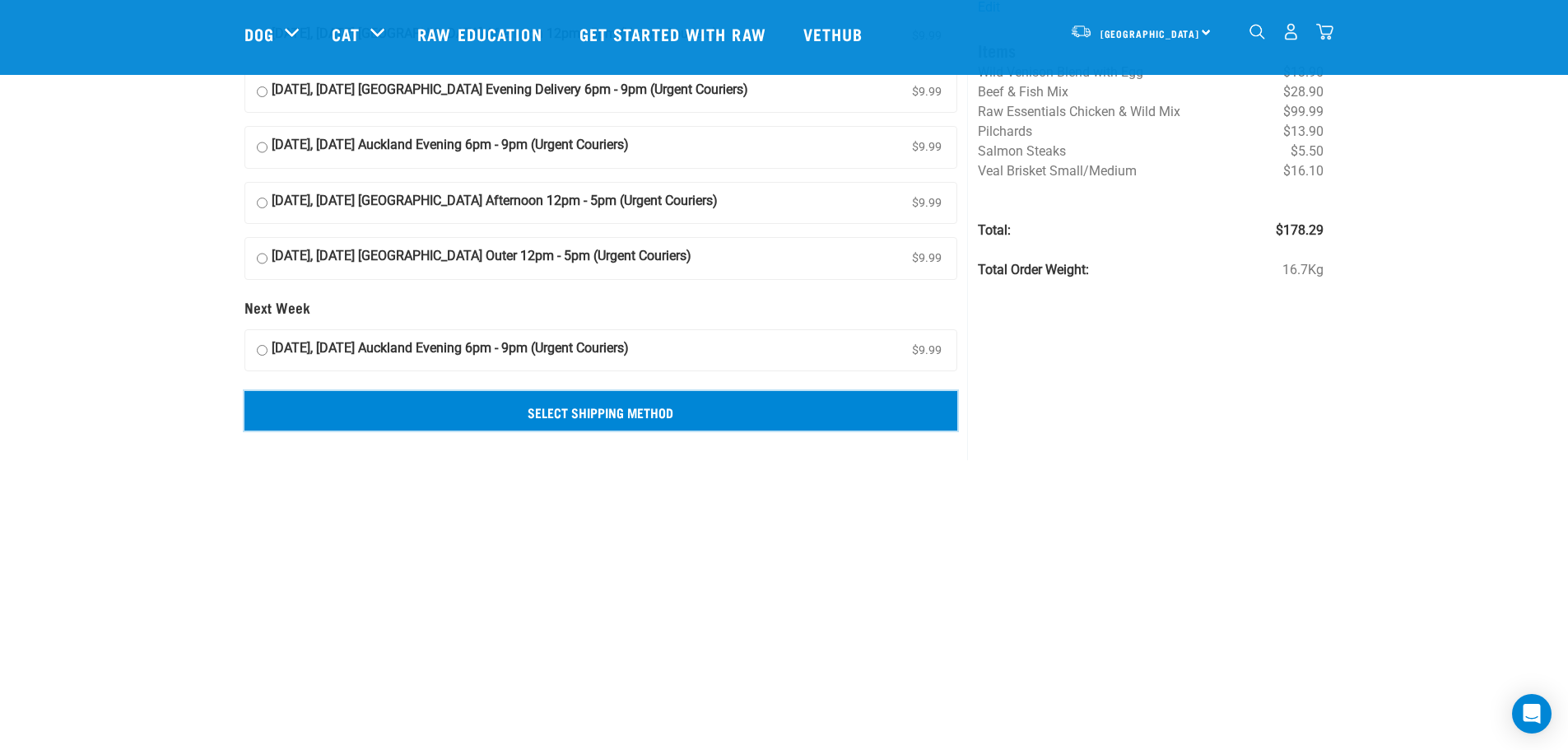
click at [468, 411] on input "Select Shipping Method" at bounding box center [601, 411] width 714 height 40
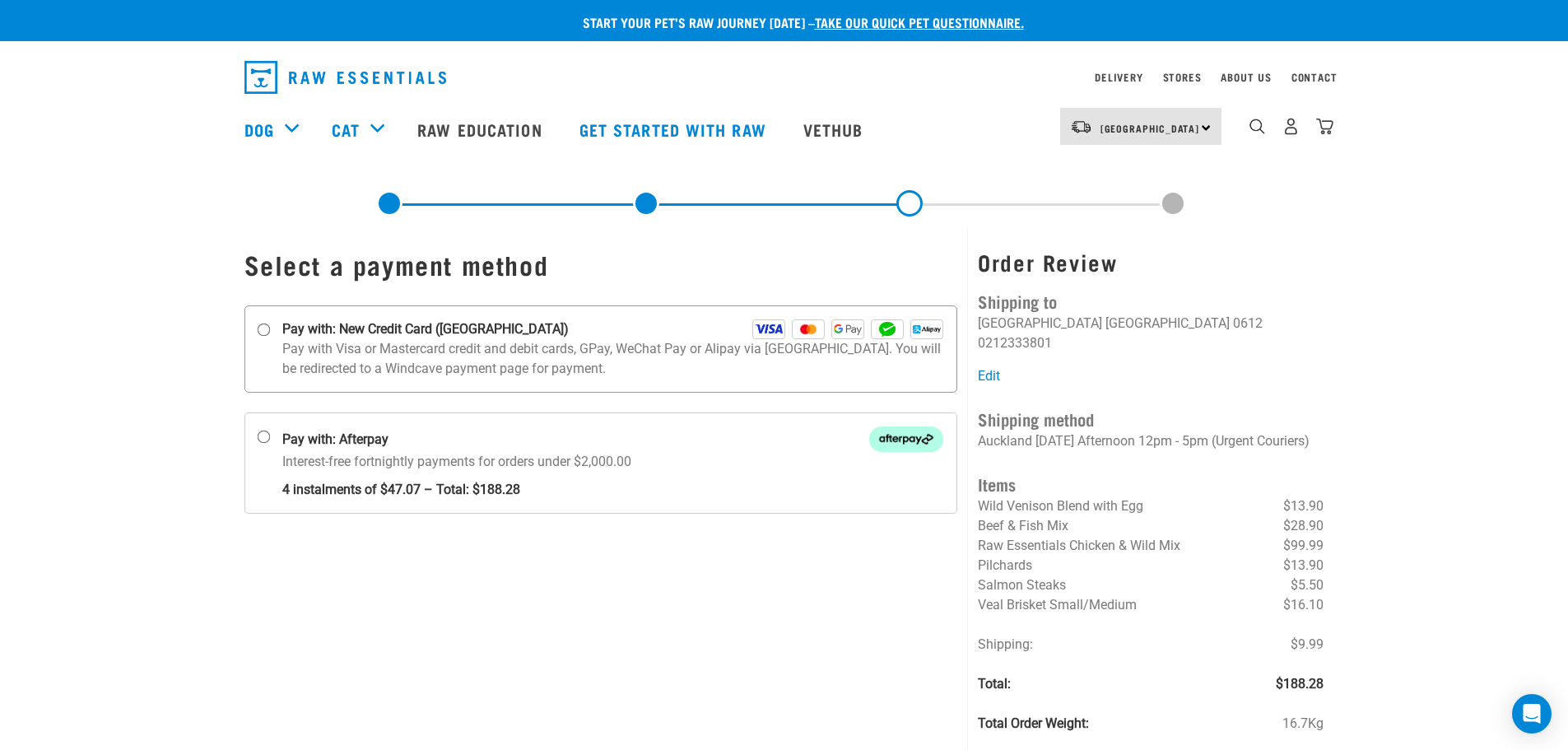
click at [269, 329] on input "Pay with: New Credit Card ([GEOGRAPHIC_DATA])" at bounding box center [264, 330] width 13 height 13
radio input "true"
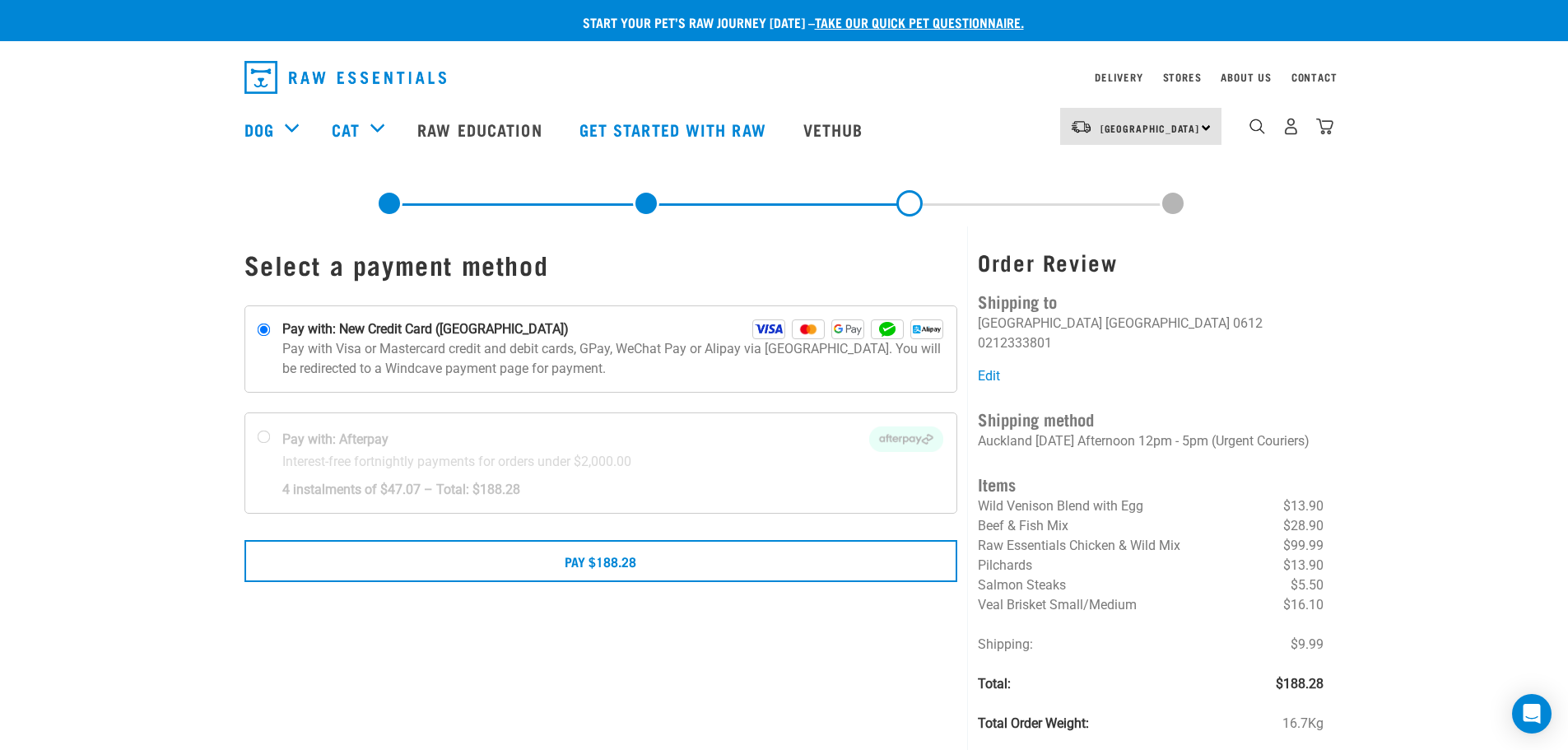
click at [214, 424] on div "Start your pet’s raw journey [DATE] – take our quick pet questionnaire. Deliver…" at bounding box center [784, 381] width 1568 height 762
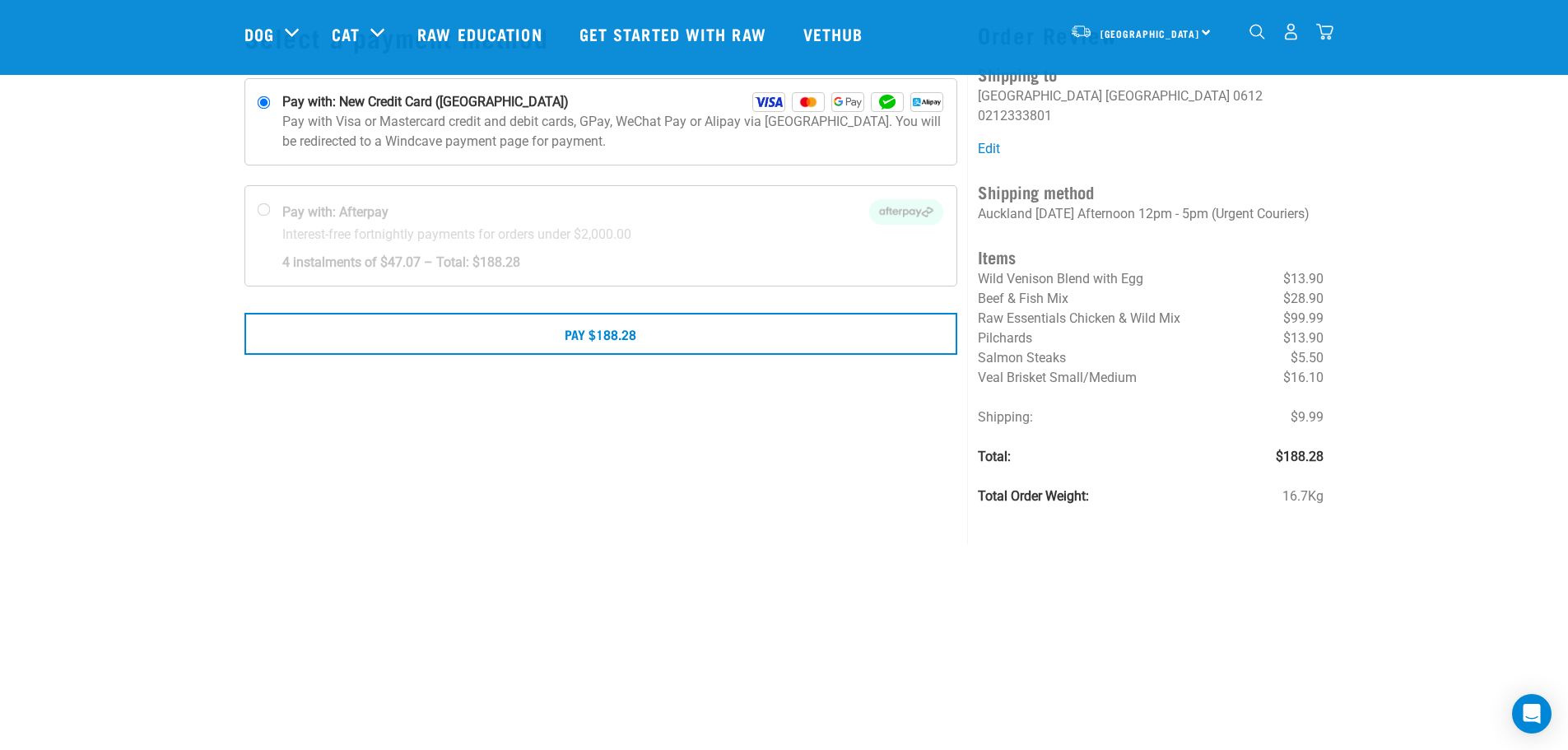
scroll to position [107, 0]
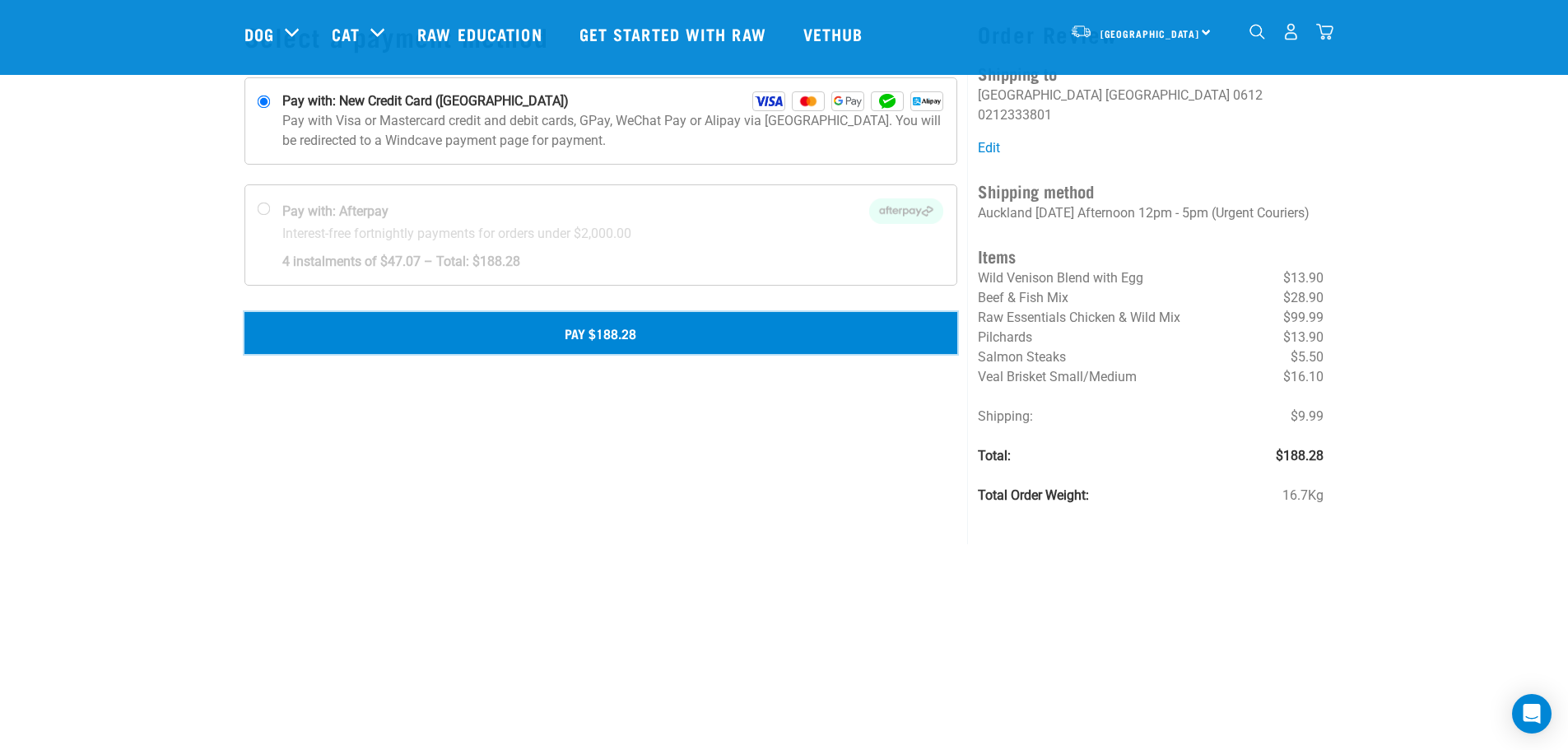
click at [622, 343] on button "Pay $188.28" at bounding box center [601, 333] width 714 height 42
